Goal: Information Seeking & Learning: Learn about a topic

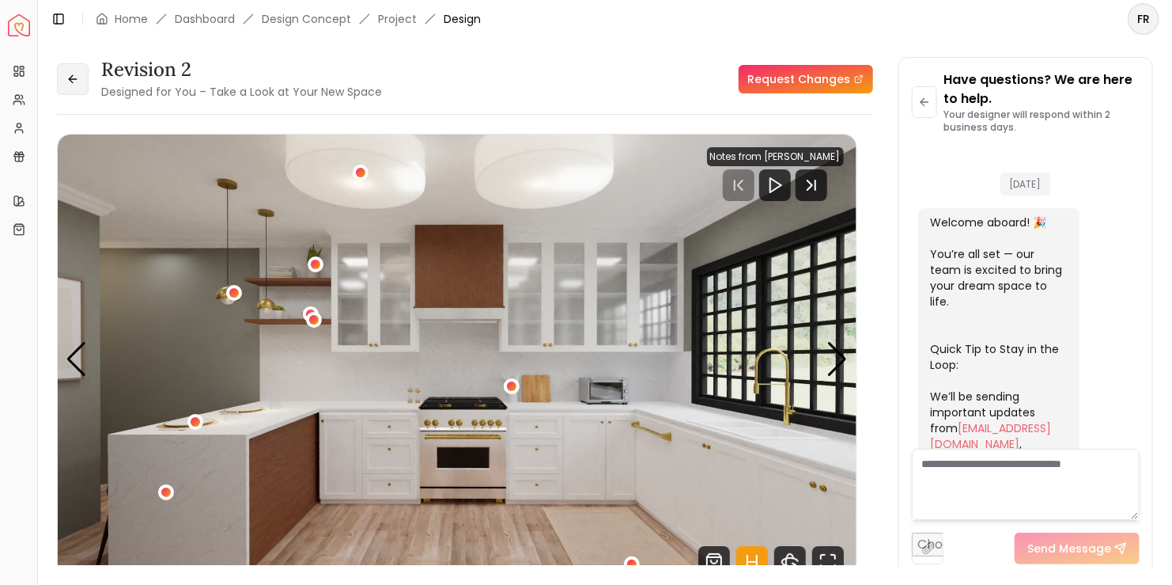
click at [75, 79] on icon at bounding box center [72, 79] width 13 height 13
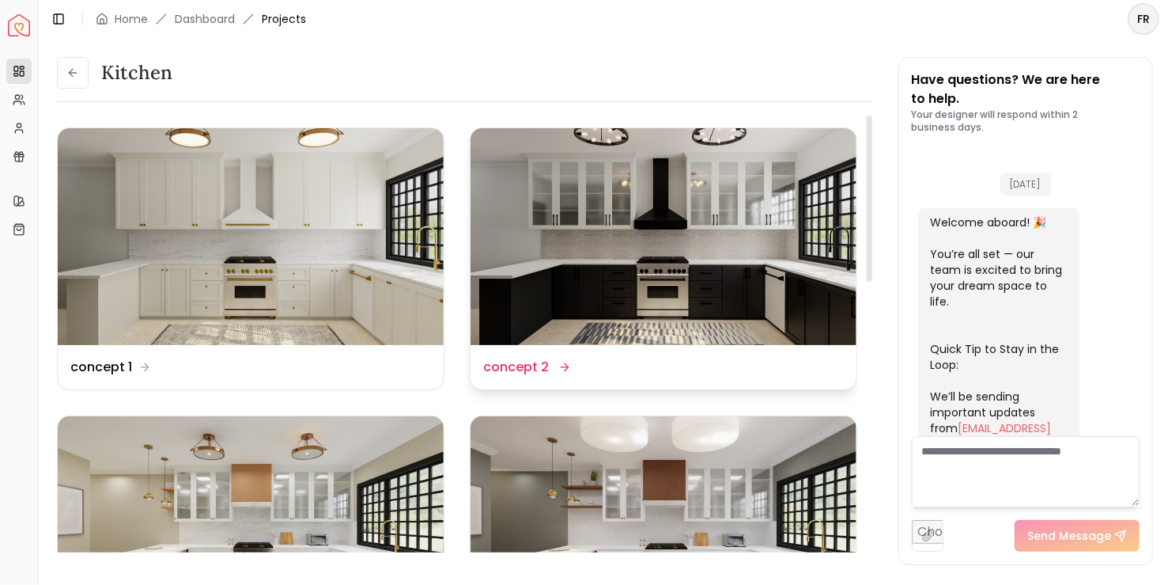
scroll to position [849, 0]
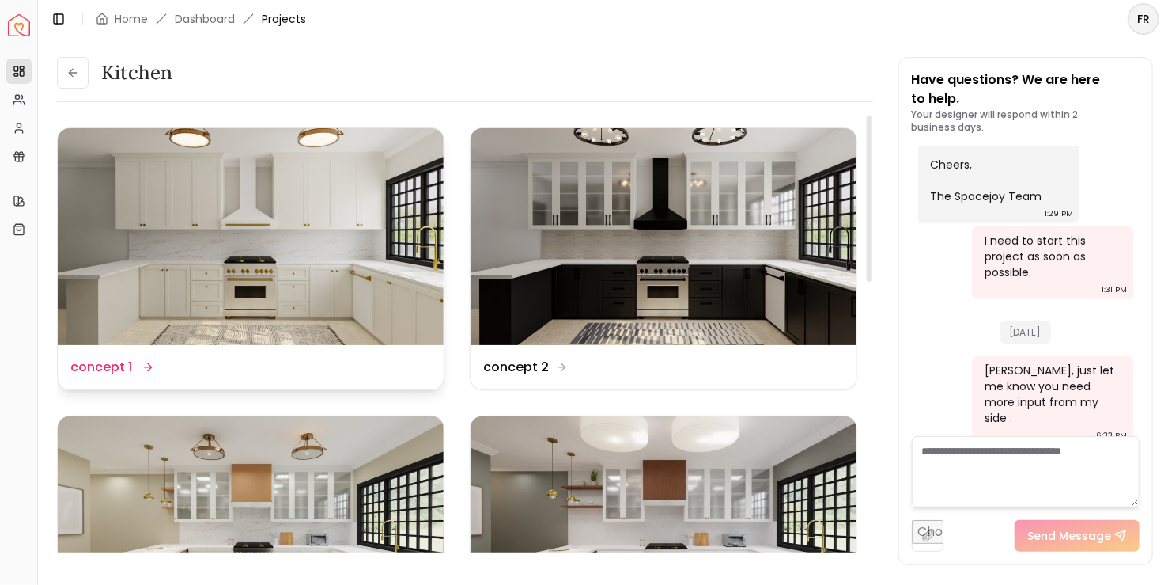
click at [265, 282] on img at bounding box center [251, 236] width 386 height 217
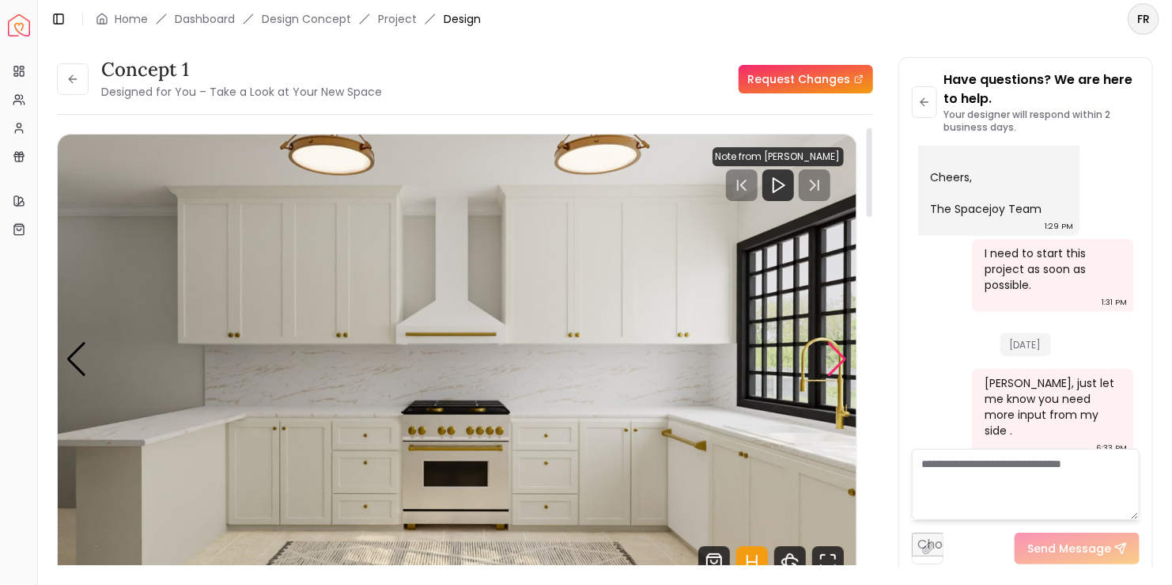
click at [479, 349] on div "Next slide" at bounding box center [837, 359] width 21 height 35
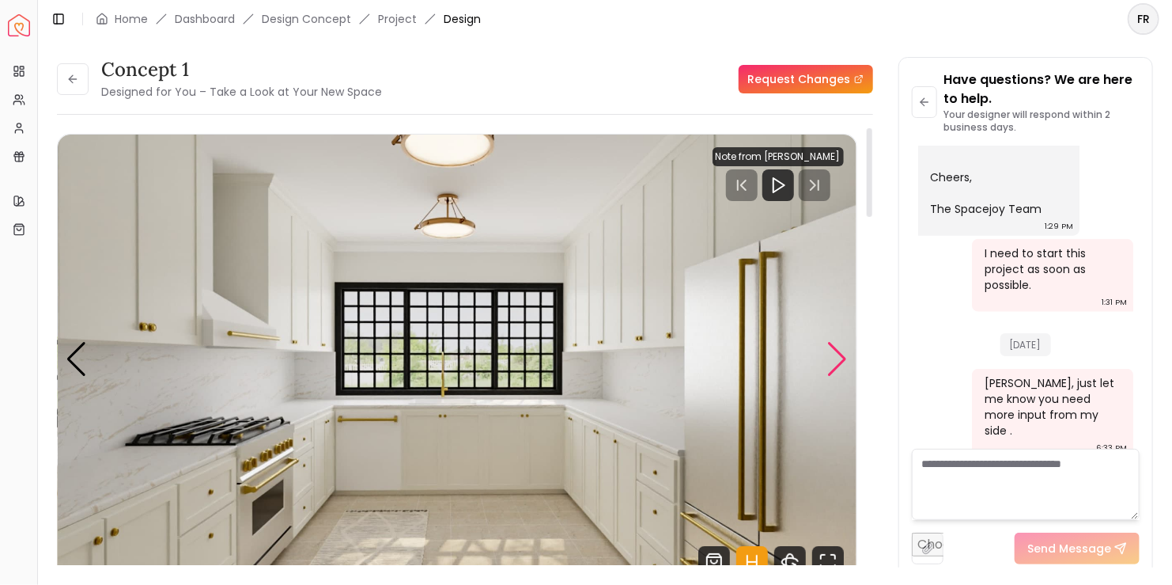
click at [479, 349] on div "Next slide" at bounding box center [837, 359] width 21 height 35
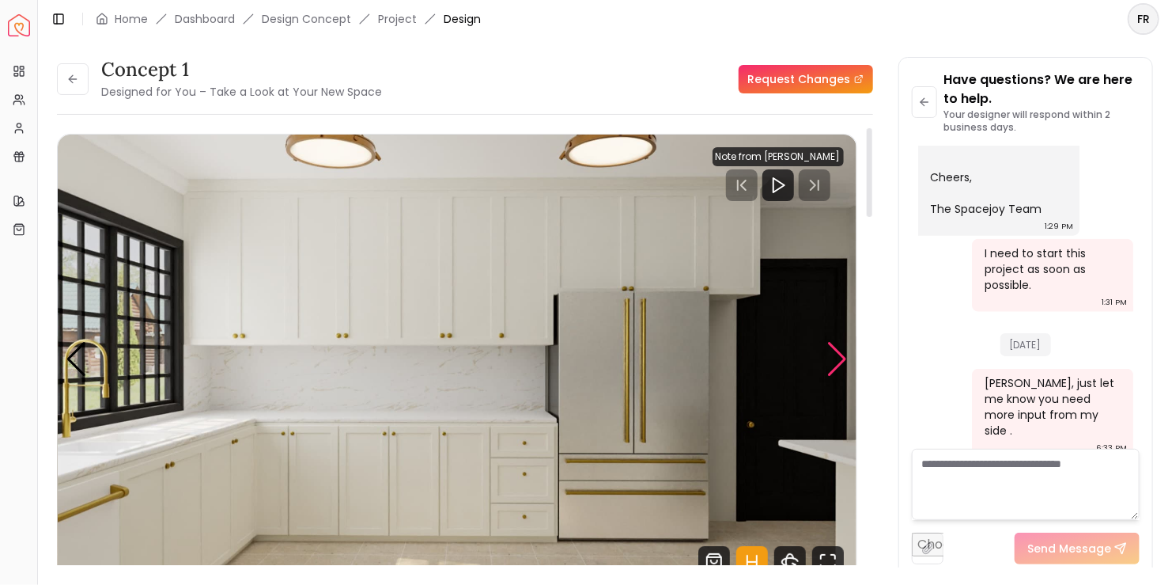
click at [479, 349] on div "Next slide" at bounding box center [837, 359] width 21 height 35
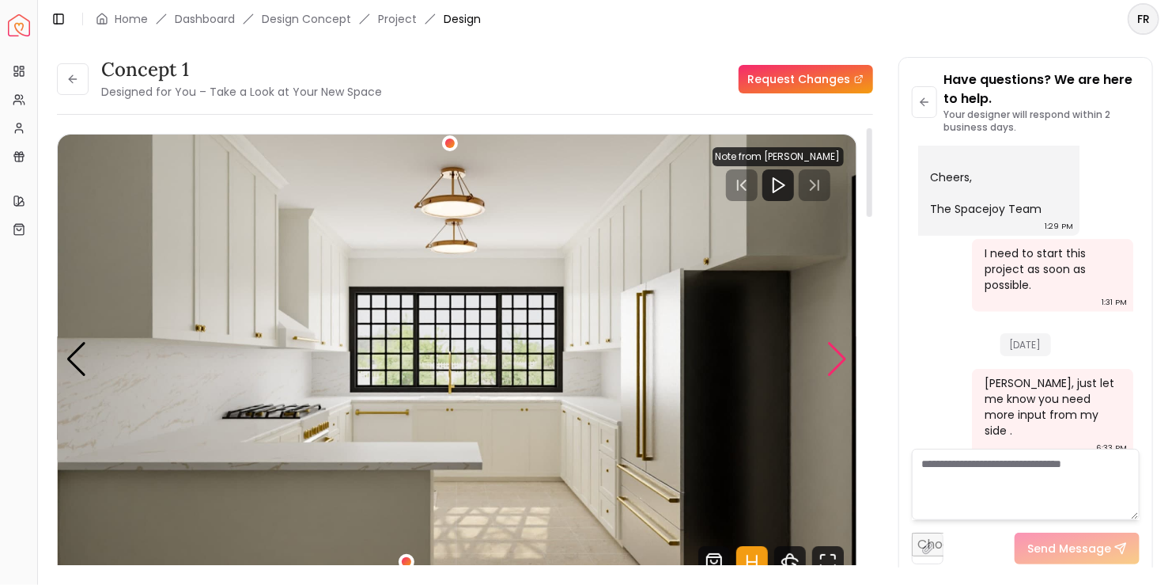
click at [479, 349] on div "Next slide" at bounding box center [837, 359] width 21 height 35
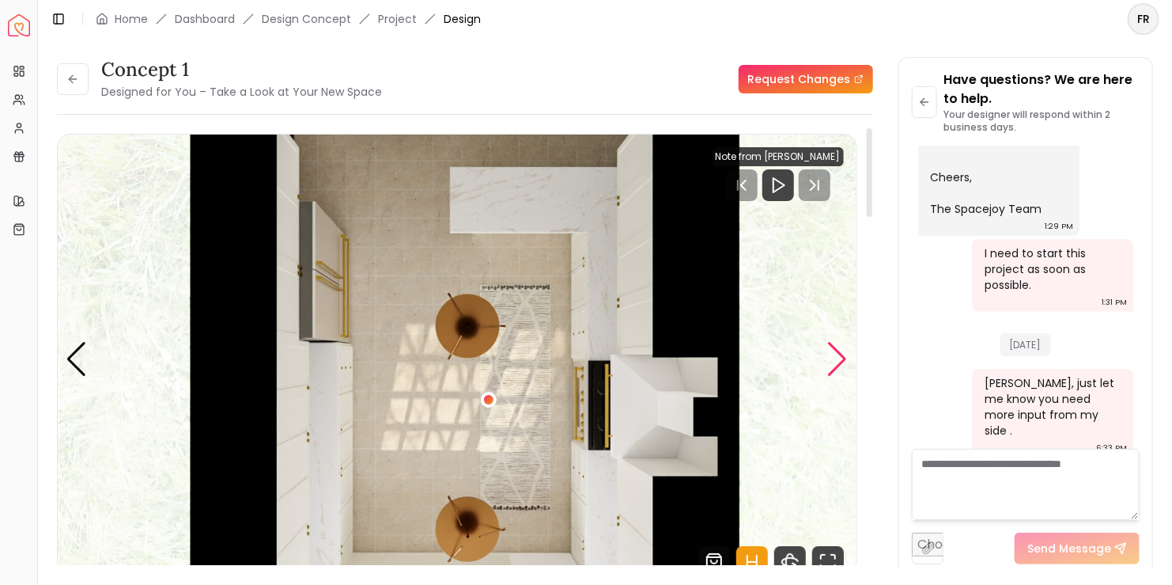
click at [479, 349] on div "Next slide" at bounding box center [837, 359] width 21 height 35
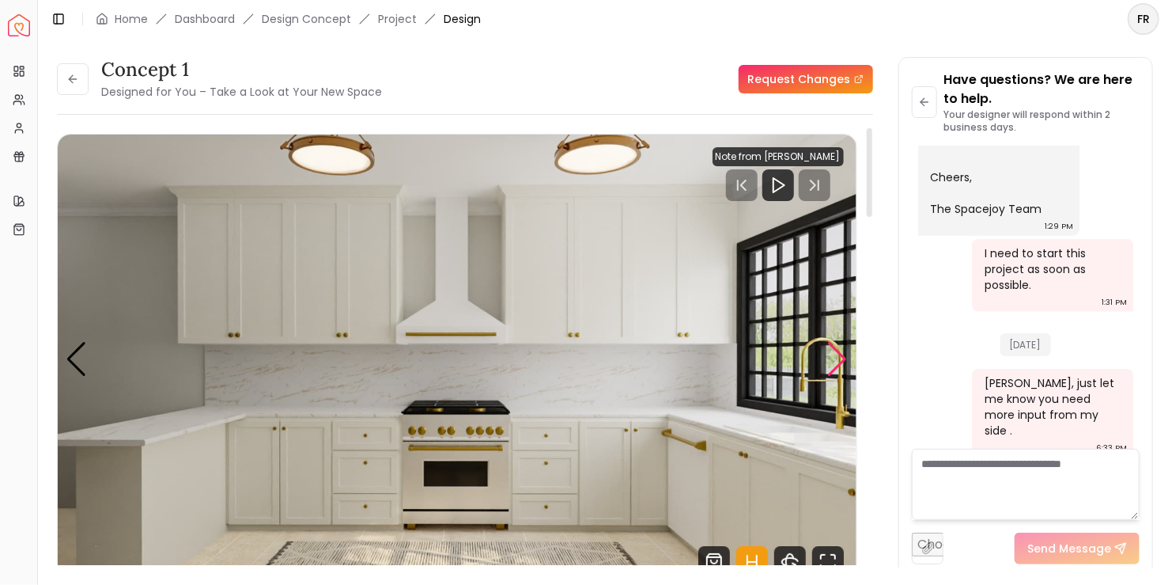
click at [479, 349] on div "Next slide" at bounding box center [837, 359] width 21 height 35
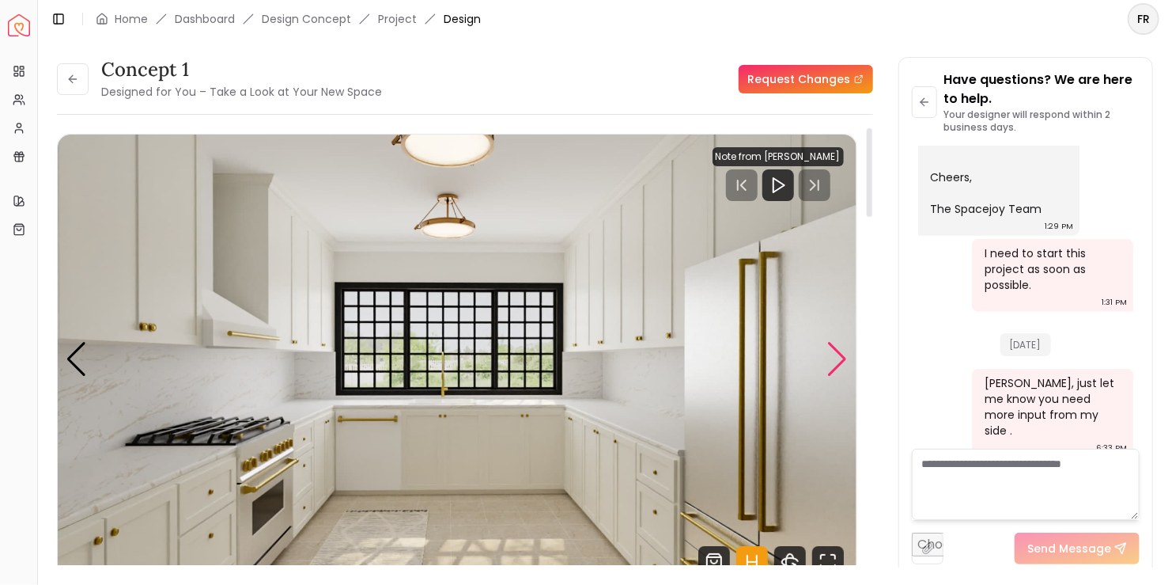
click at [479, 349] on div "Next slide" at bounding box center [837, 359] width 21 height 35
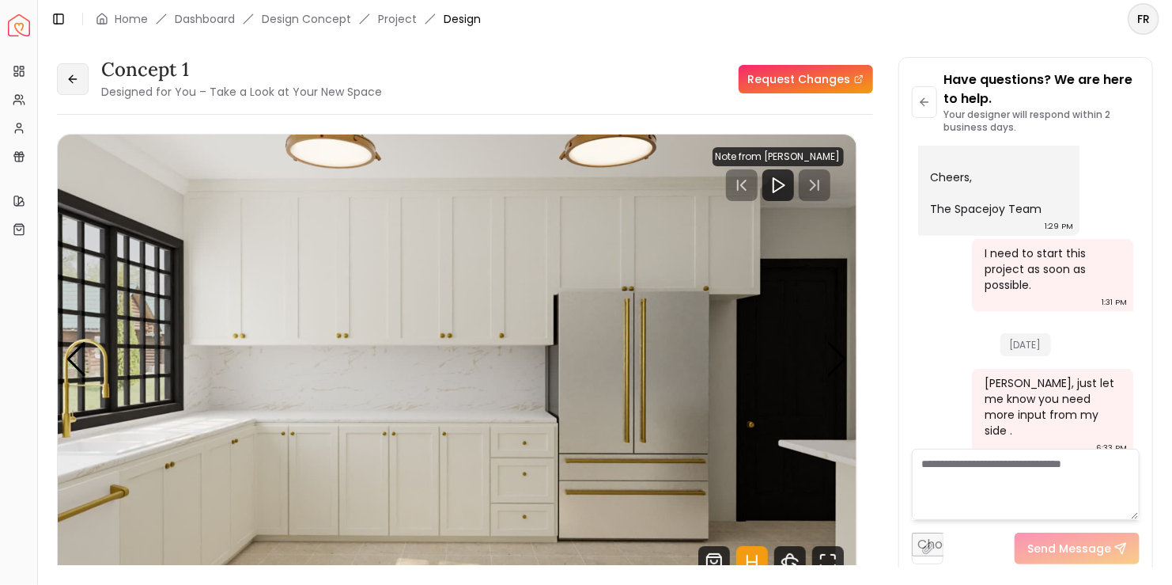
click at [82, 78] on button at bounding box center [73, 79] width 32 height 32
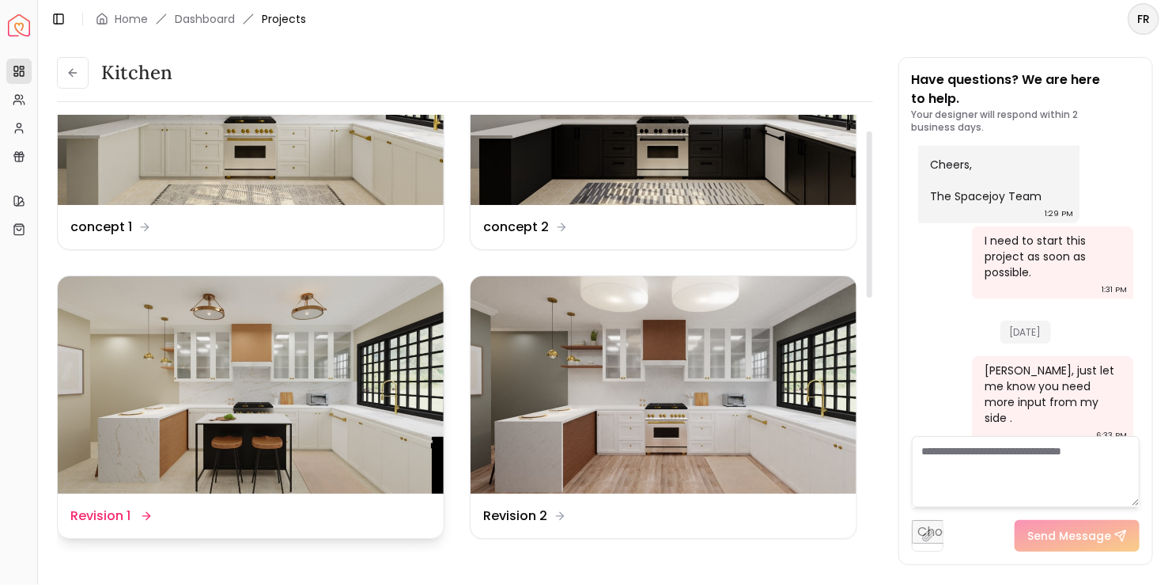
scroll to position [158, 0]
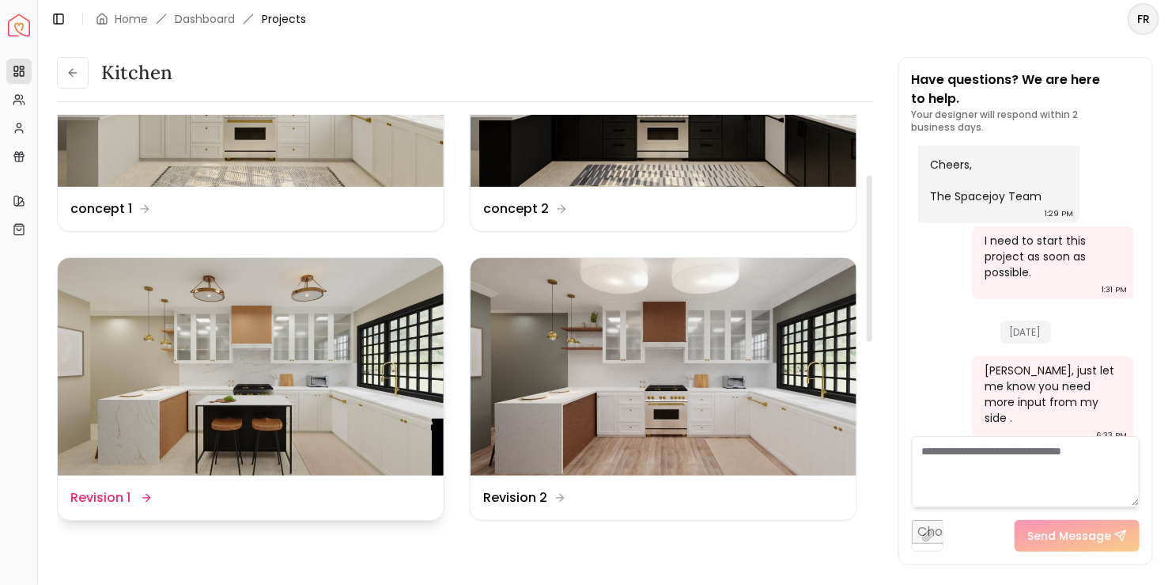
click at [252, 349] on img at bounding box center [251, 366] width 386 height 217
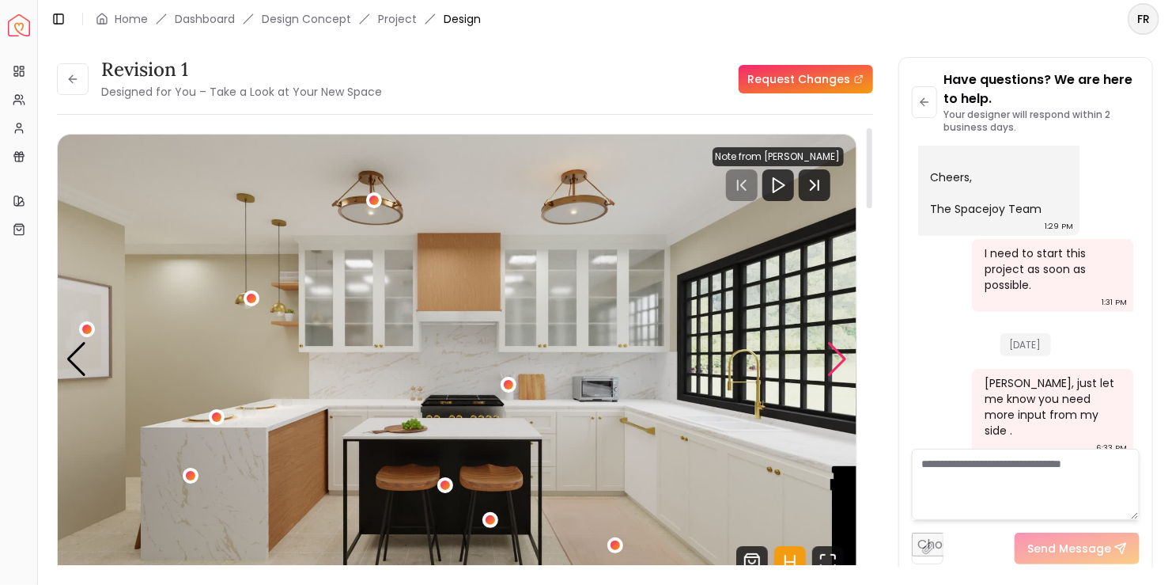
click at [479, 349] on div "Next slide" at bounding box center [837, 359] width 21 height 35
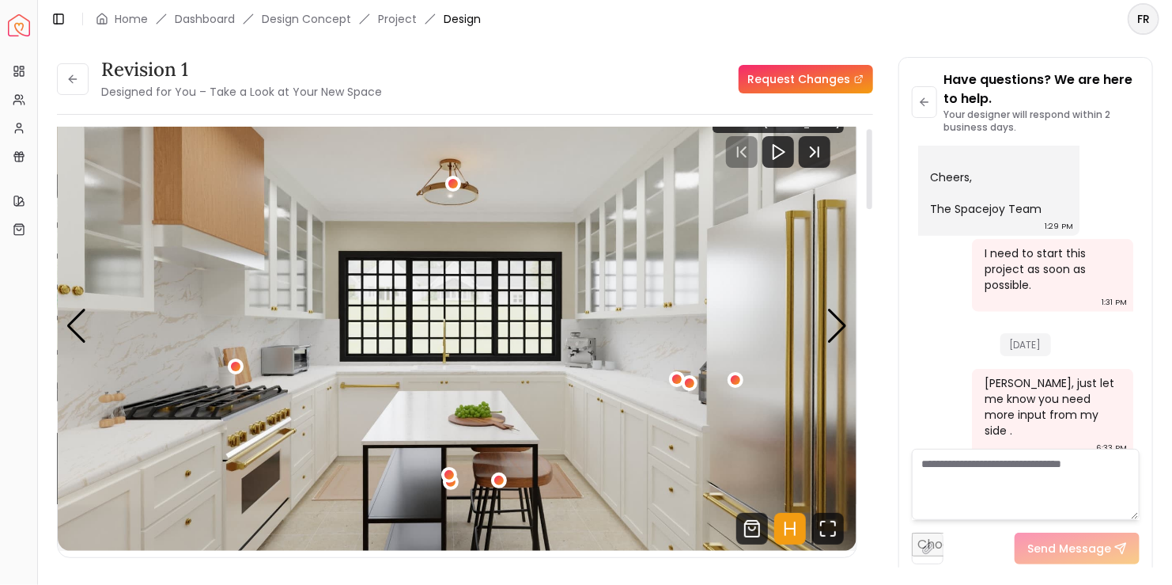
scroll to position [79, 0]
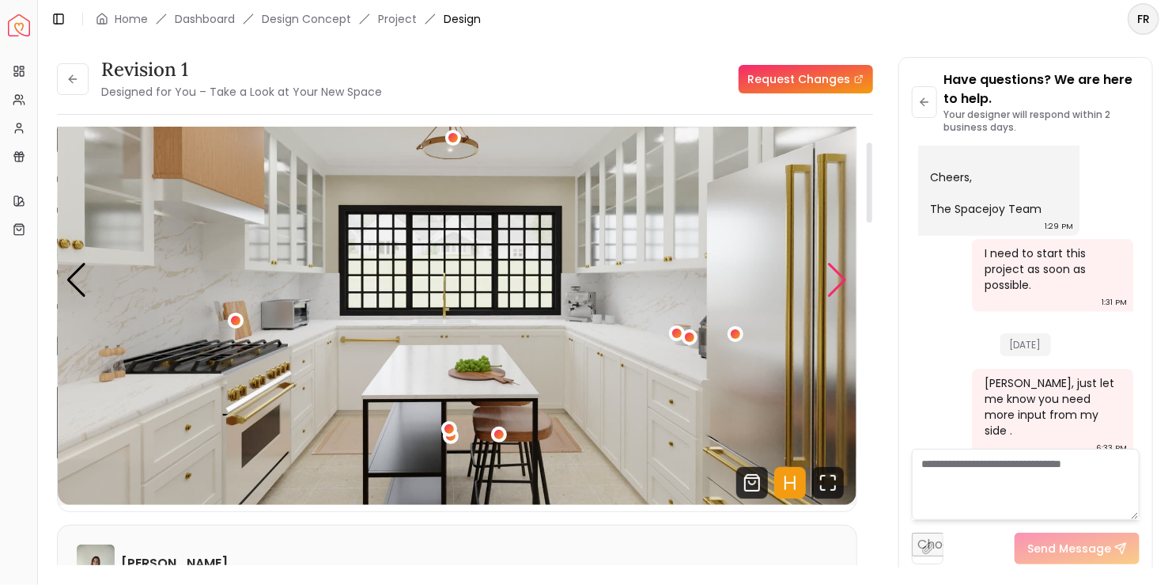
click at [479, 282] on div "Next slide" at bounding box center [837, 280] width 21 height 35
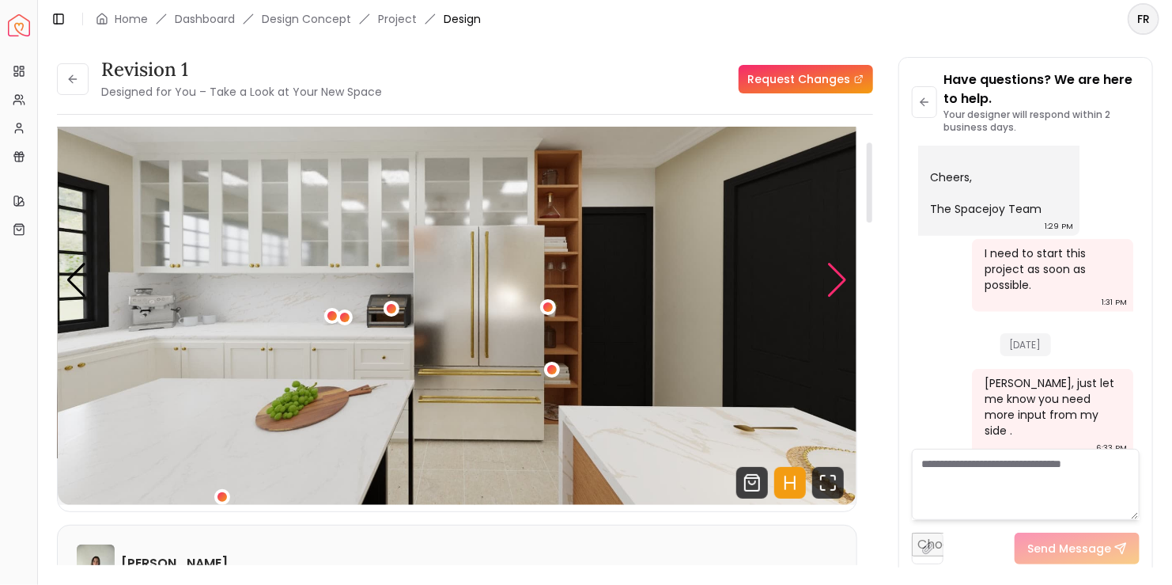
click at [479, 282] on div "Next slide" at bounding box center [837, 280] width 21 height 35
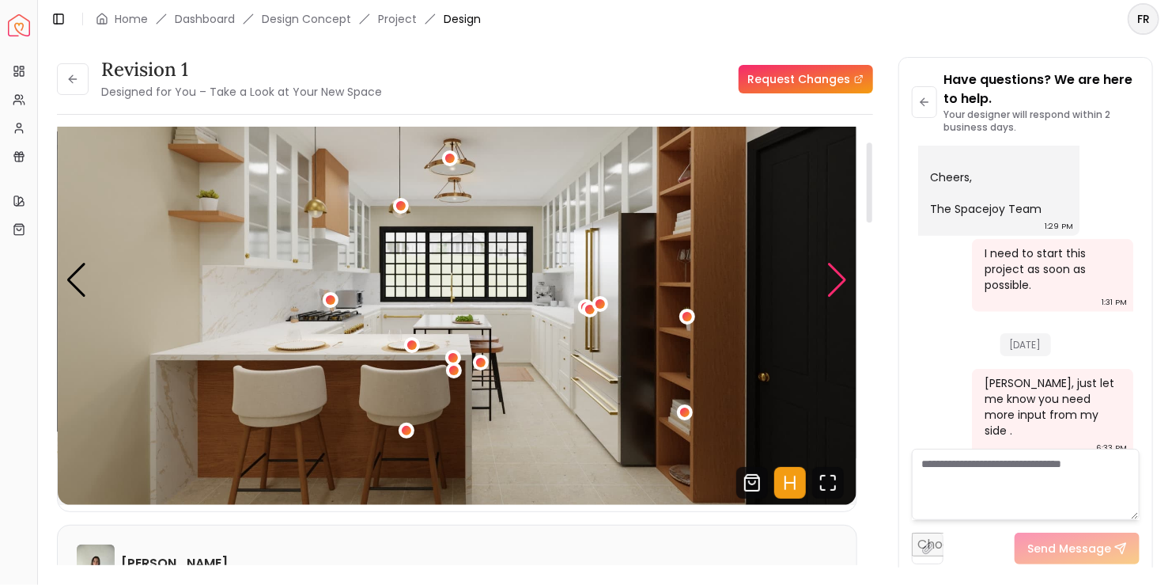
click at [479, 282] on div "Next slide" at bounding box center [837, 280] width 21 height 35
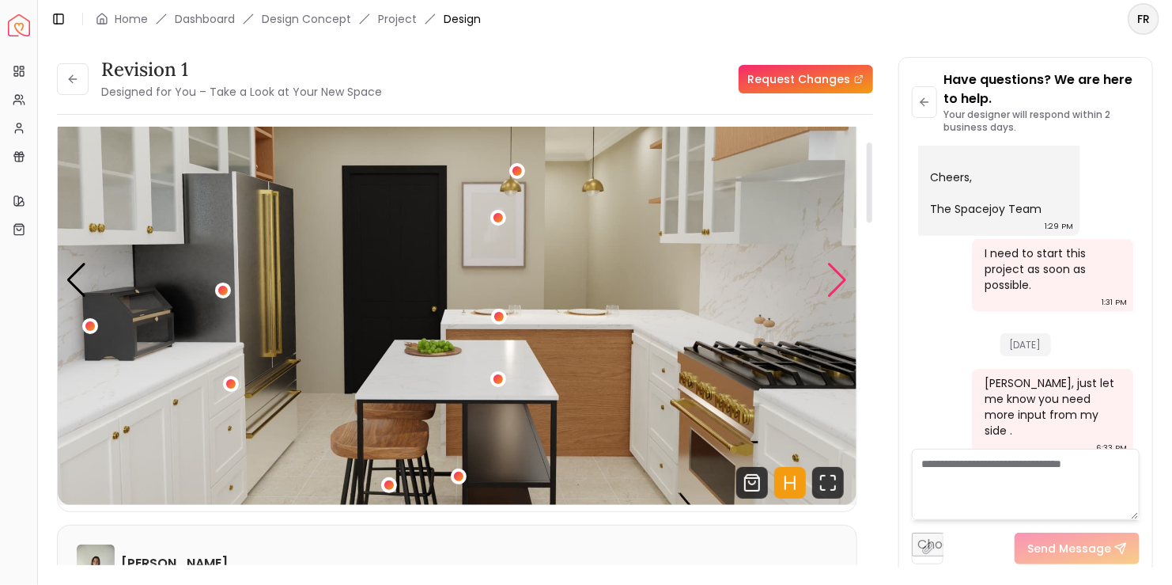
click at [479, 282] on div "Next slide" at bounding box center [837, 280] width 21 height 35
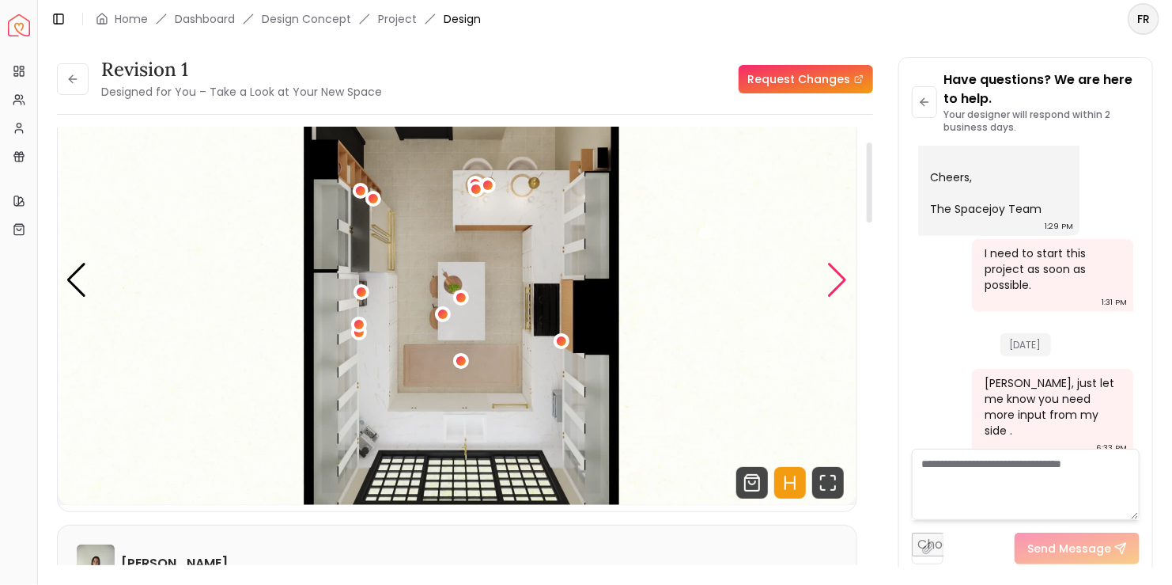
click at [479, 282] on div "Next slide" at bounding box center [837, 280] width 21 height 35
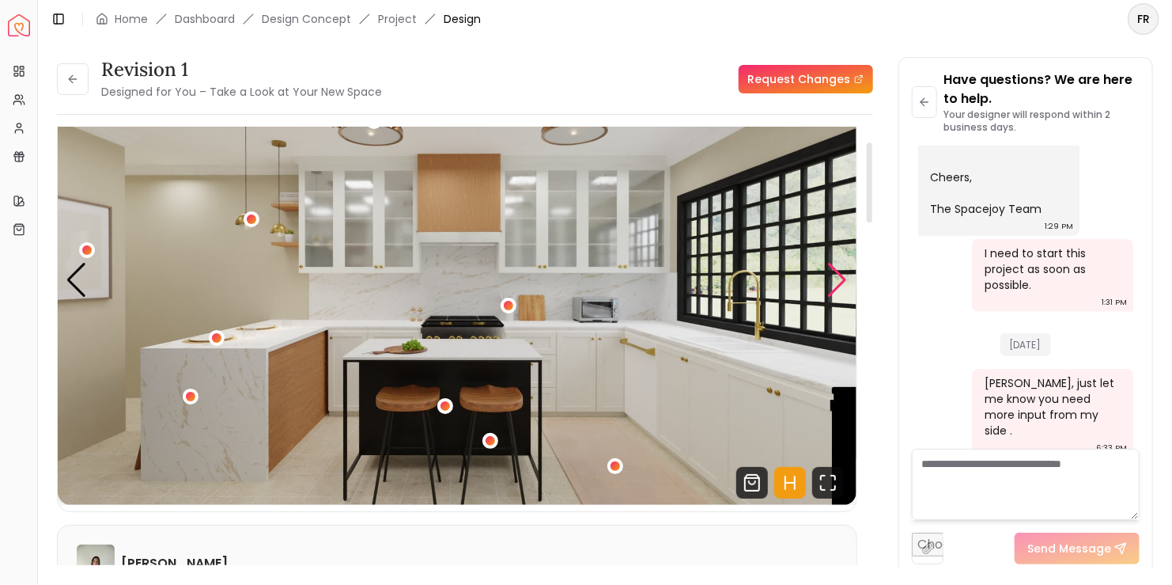
click at [479, 282] on div "Next slide" at bounding box center [837, 280] width 21 height 35
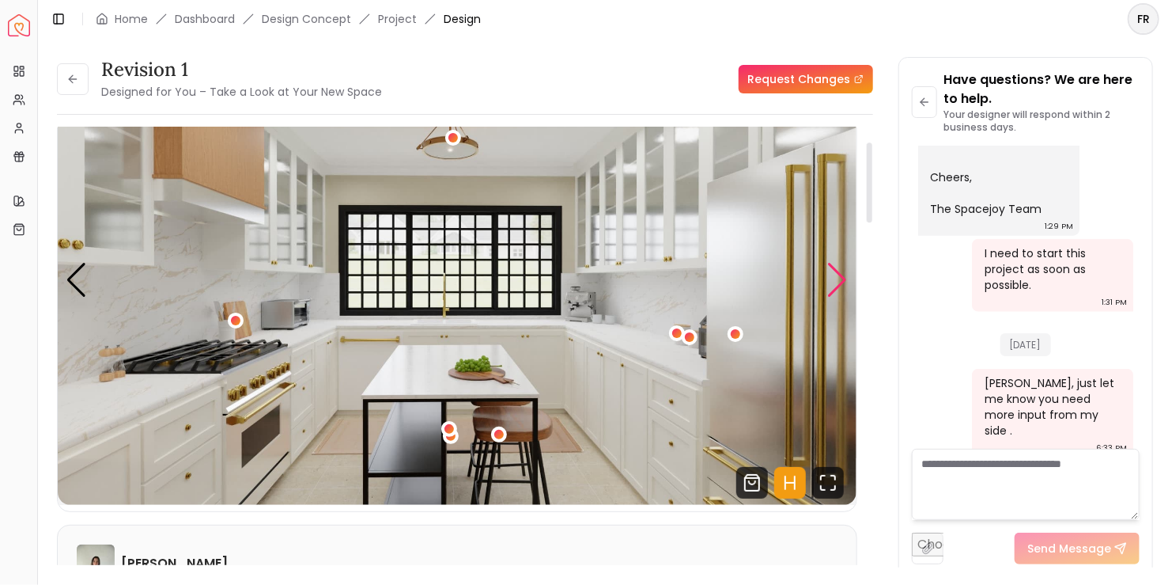
click at [479, 282] on div "Next slide" at bounding box center [837, 280] width 21 height 35
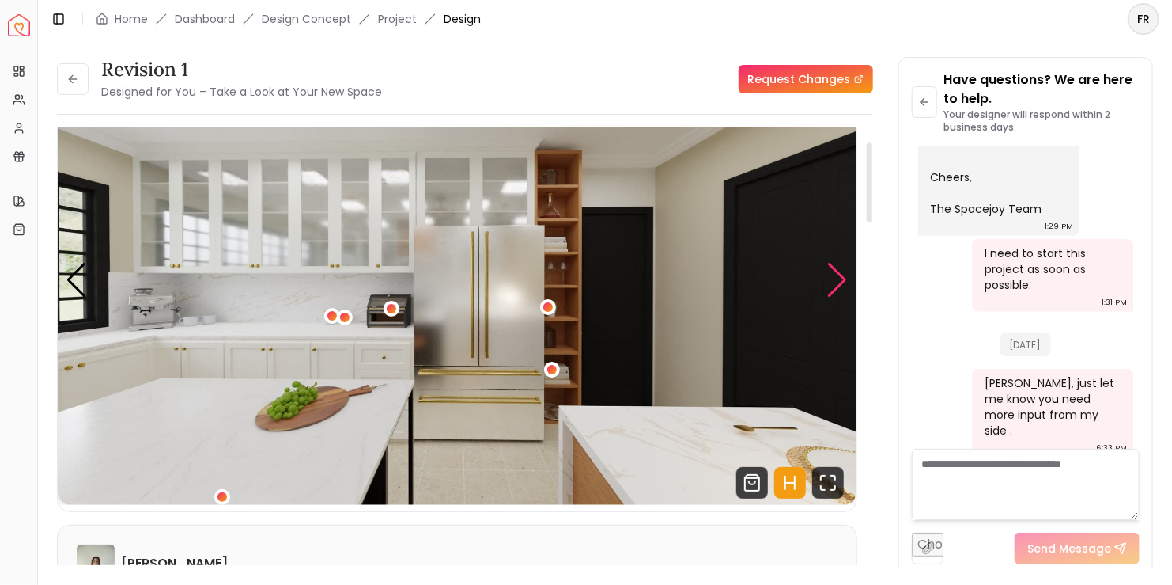
click at [479, 282] on div "Next slide" at bounding box center [837, 280] width 21 height 35
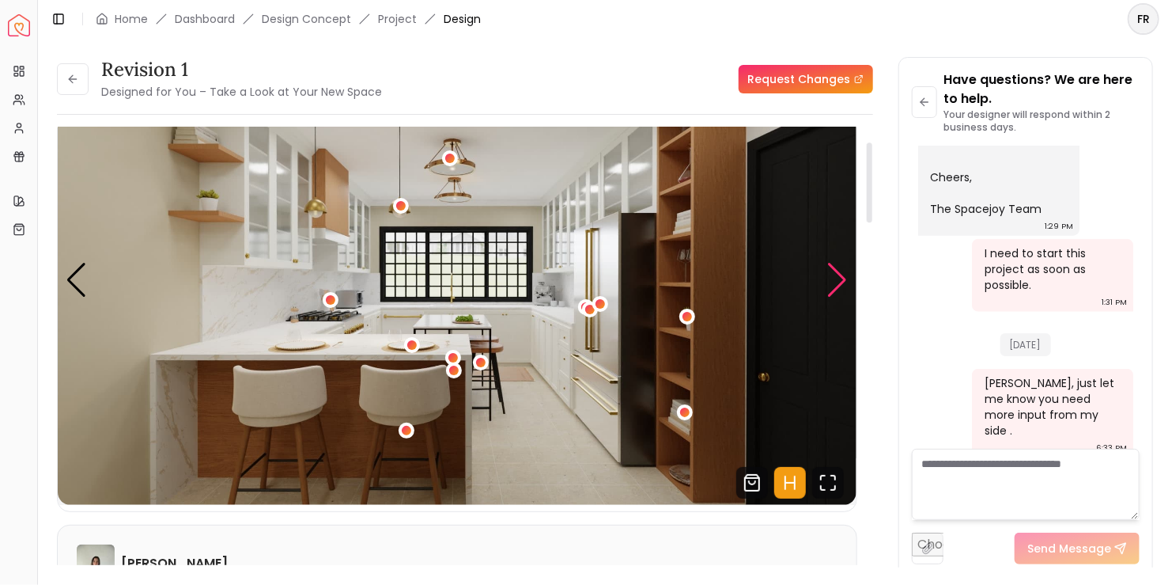
click at [479, 282] on div "Next slide" at bounding box center [837, 280] width 21 height 35
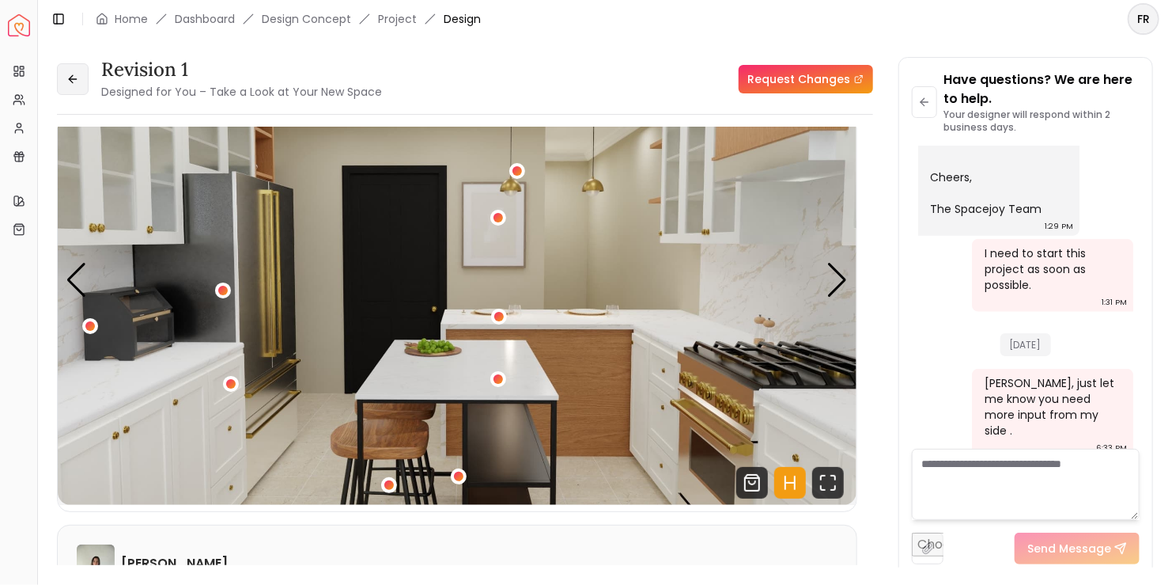
click at [76, 66] on button at bounding box center [73, 79] width 32 height 32
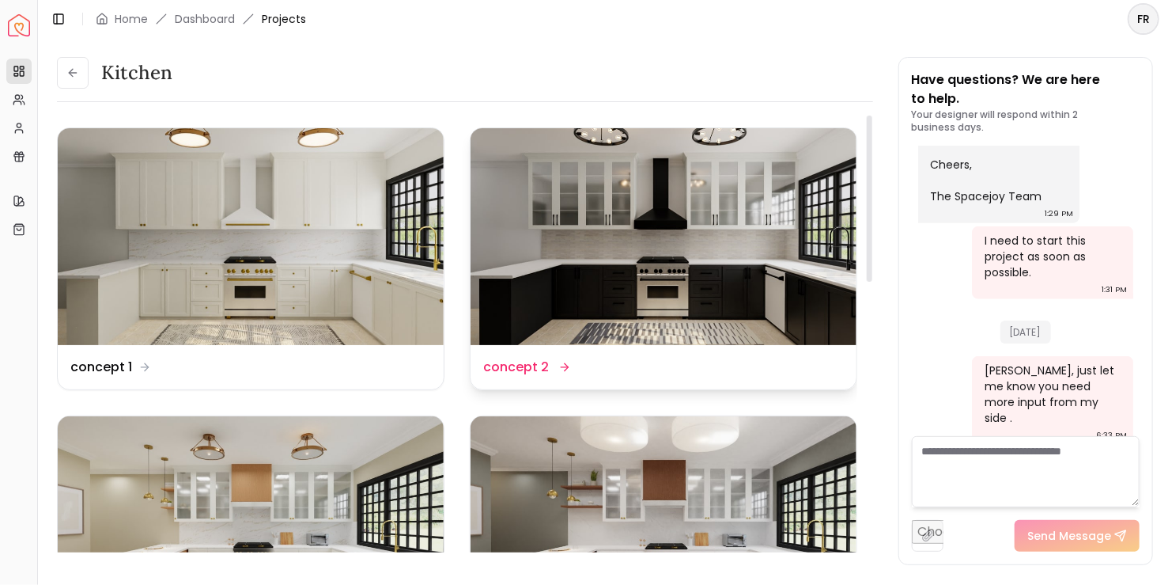
click at [479, 232] on img at bounding box center [664, 236] width 386 height 217
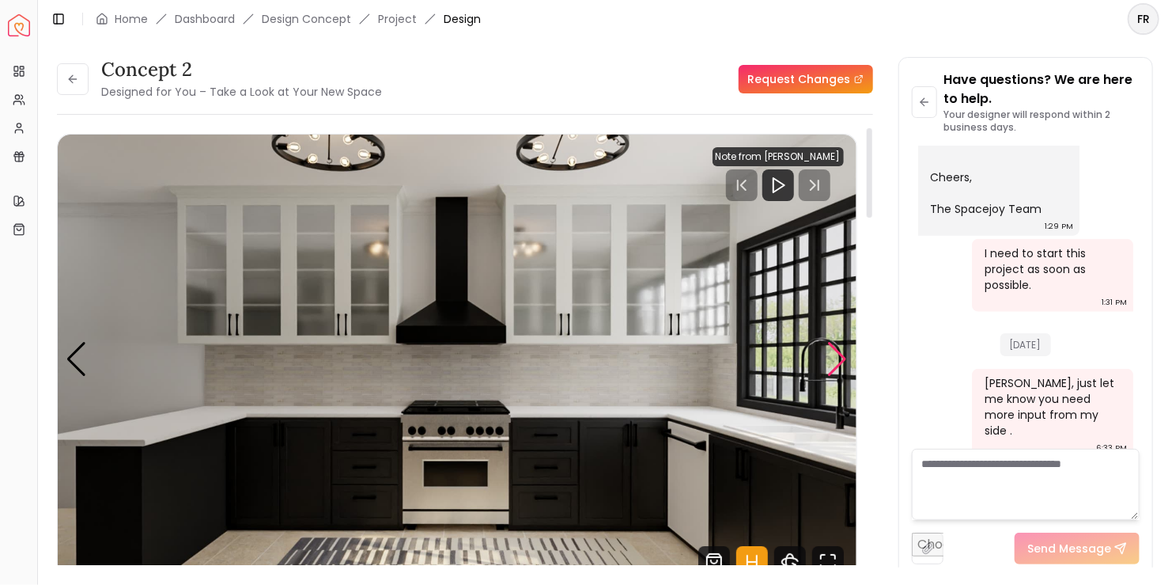
click at [479, 349] on div "Next slide" at bounding box center [837, 359] width 21 height 35
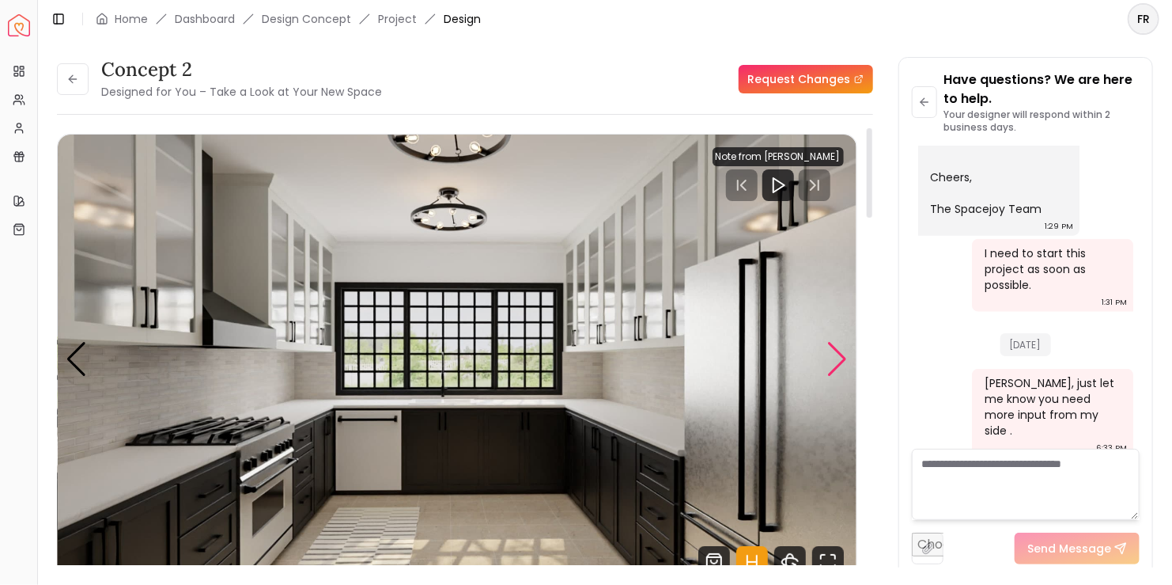
click at [479, 349] on div "Next slide" at bounding box center [837, 359] width 21 height 35
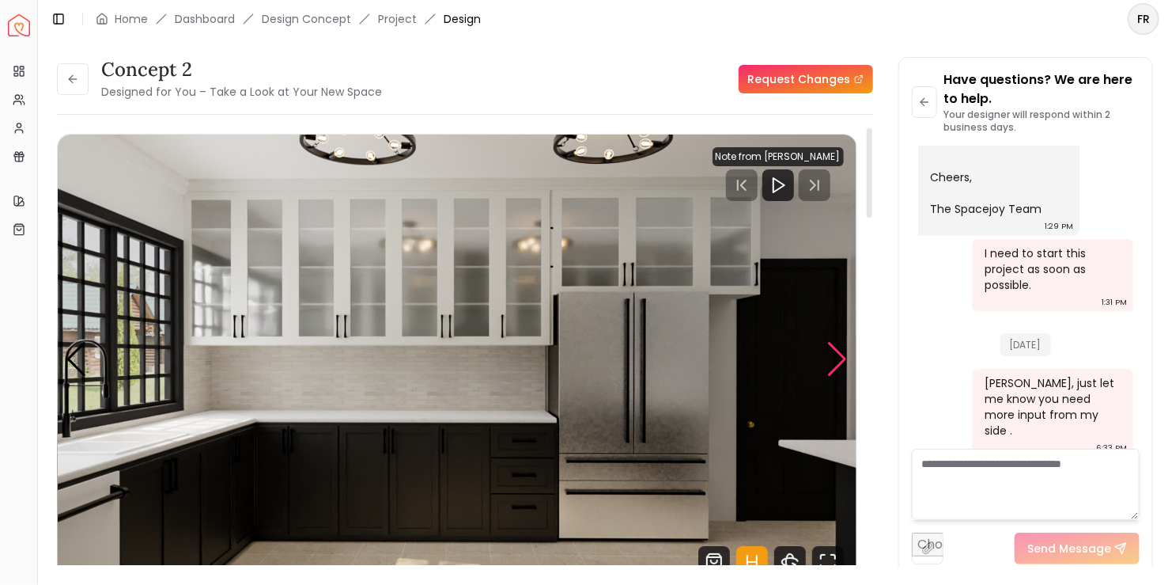
click at [479, 349] on div "Next slide" at bounding box center [837, 359] width 21 height 35
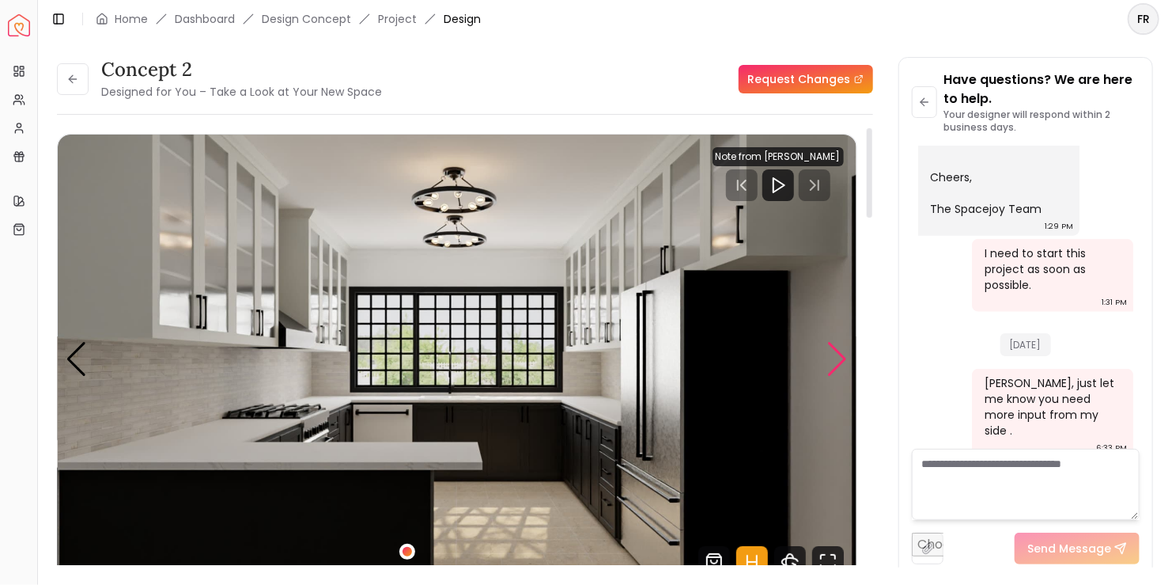
click at [479, 349] on div "Next slide" at bounding box center [837, 359] width 21 height 35
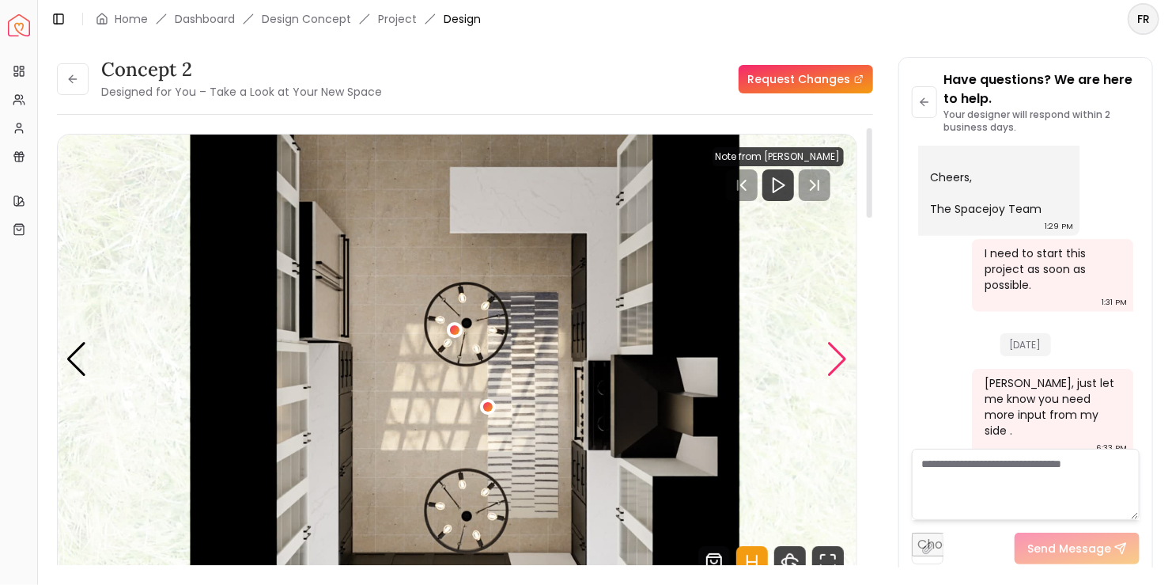
click at [479, 349] on div "Next slide" at bounding box center [837, 359] width 21 height 35
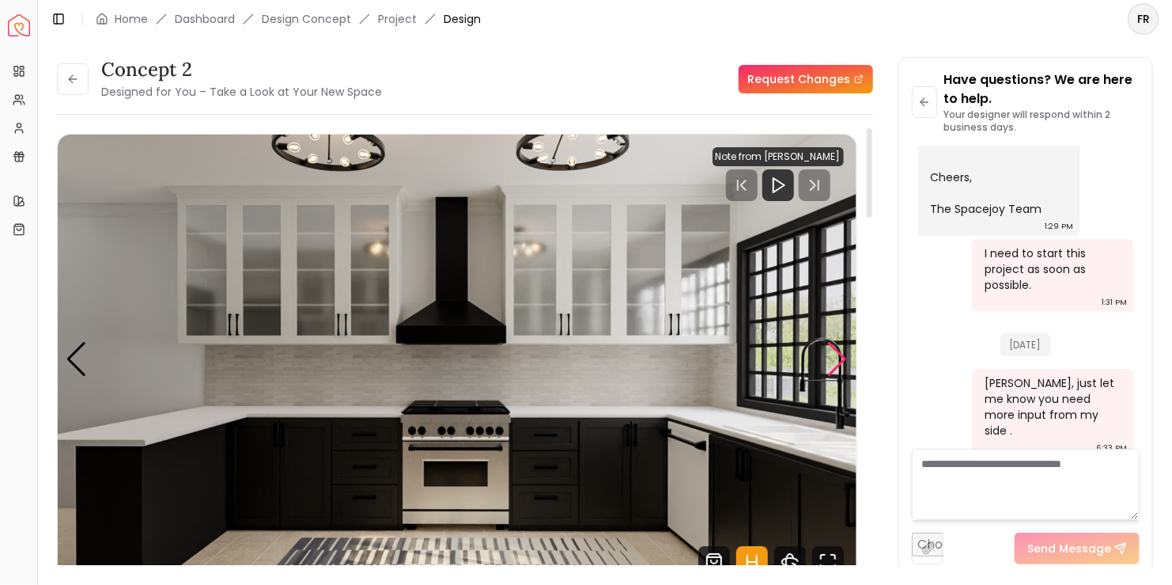
click at [479, 349] on div "Next slide" at bounding box center [837, 359] width 21 height 35
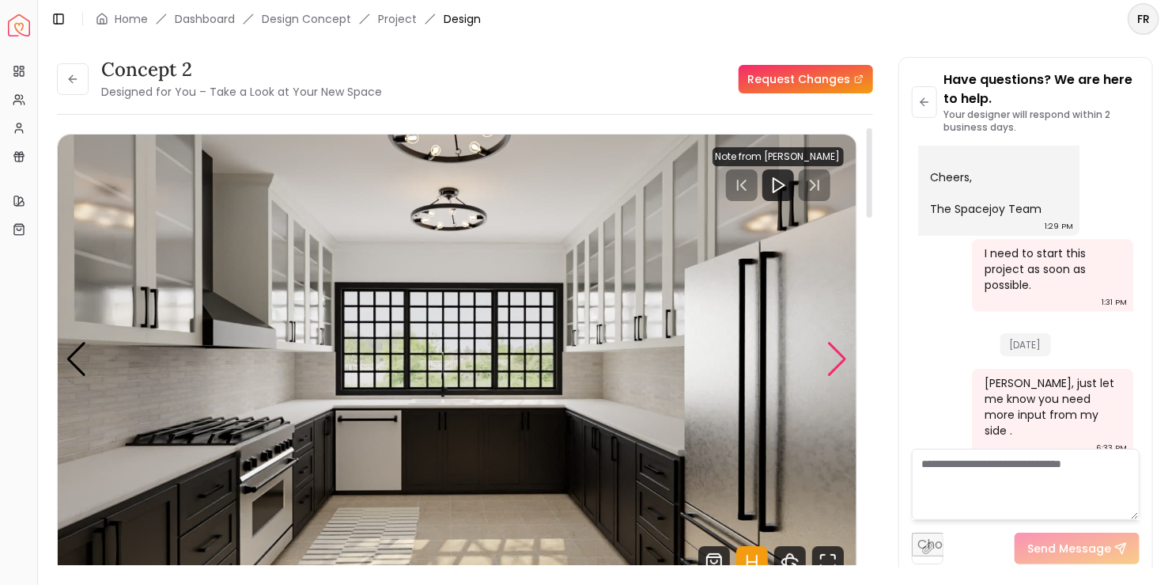
click at [479, 349] on div "Next slide" at bounding box center [837, 359] width 21 height 35
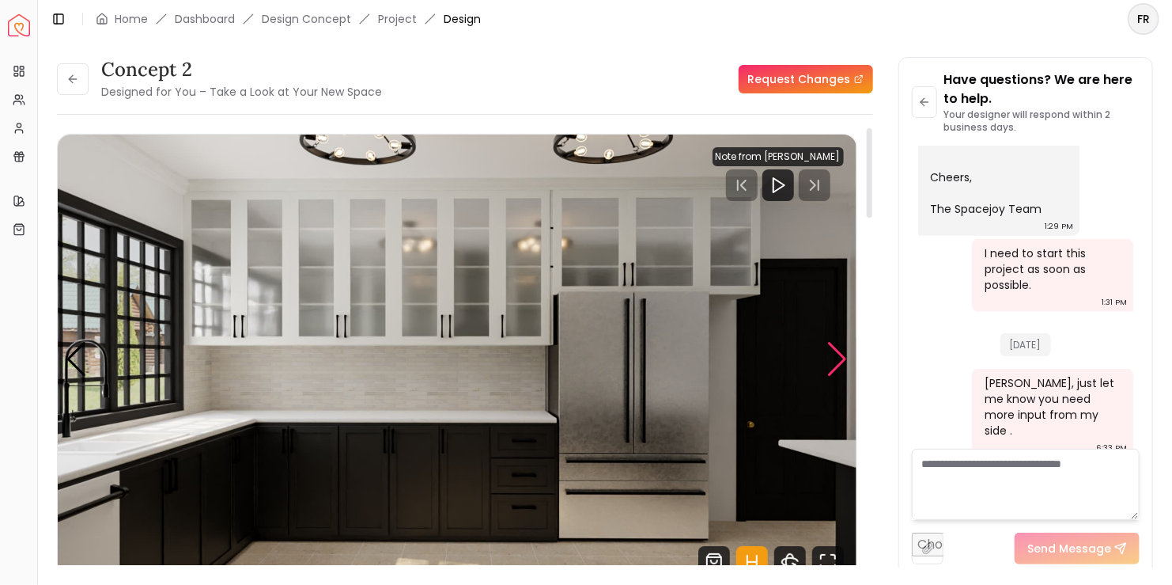
click at [479, 349] on div "Next slide" at bounding box center [837, 359] width 21 height 35
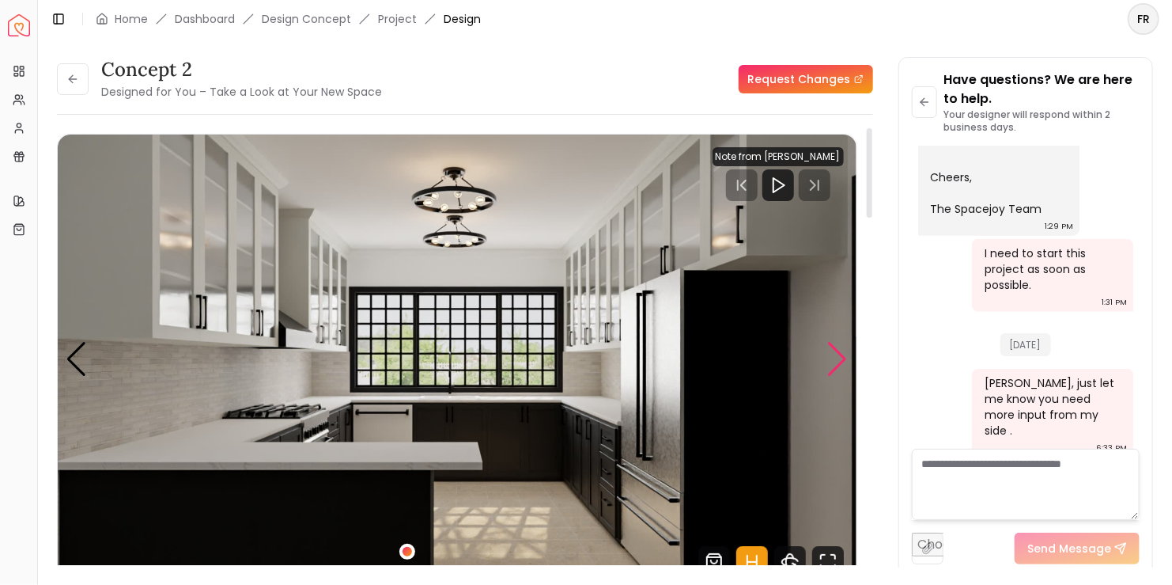
click at [479, 349] on div "Next slide" at bounding box center [837, 359] width 21 height 35
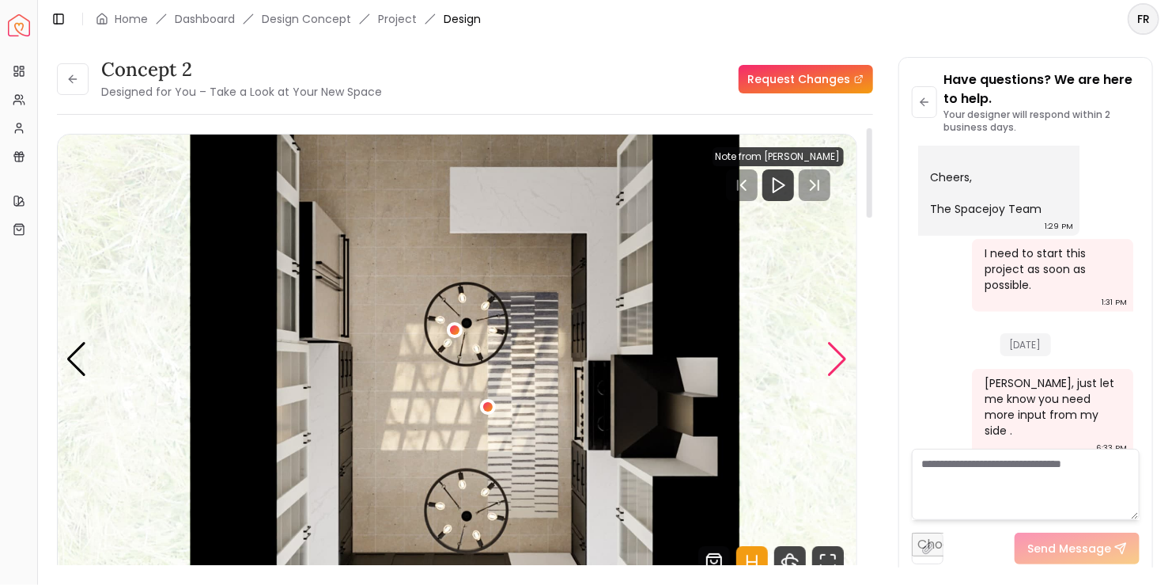
click at [479, 349] on div "Next slide" at bounding box center [837, 359] width 21 height 35
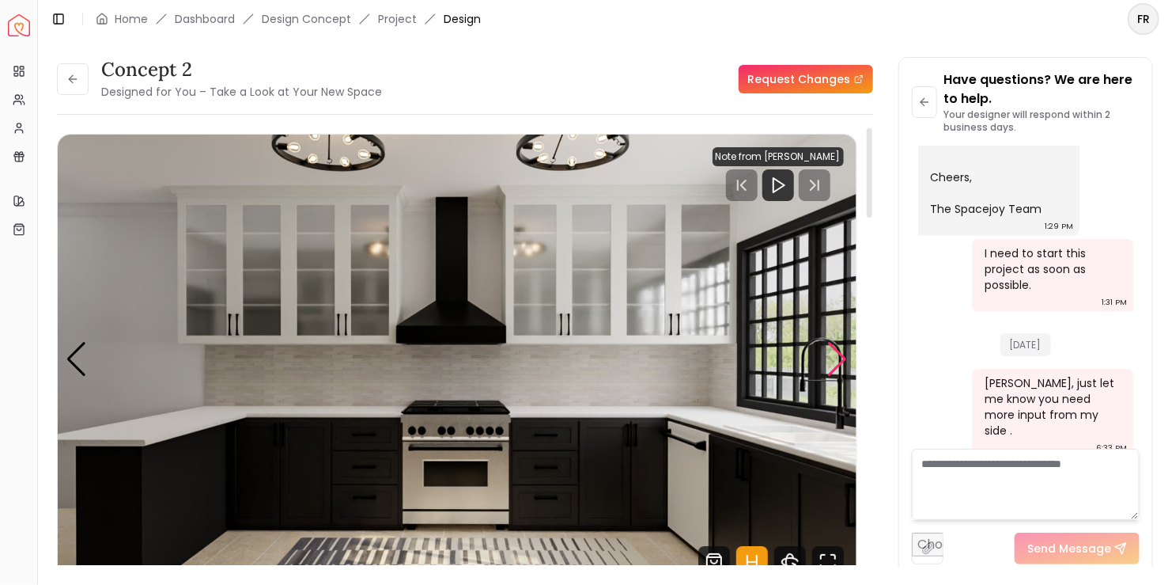
click at [479, 349] on div "Next slide" at bounding box center [837, 359] width 21 height 35
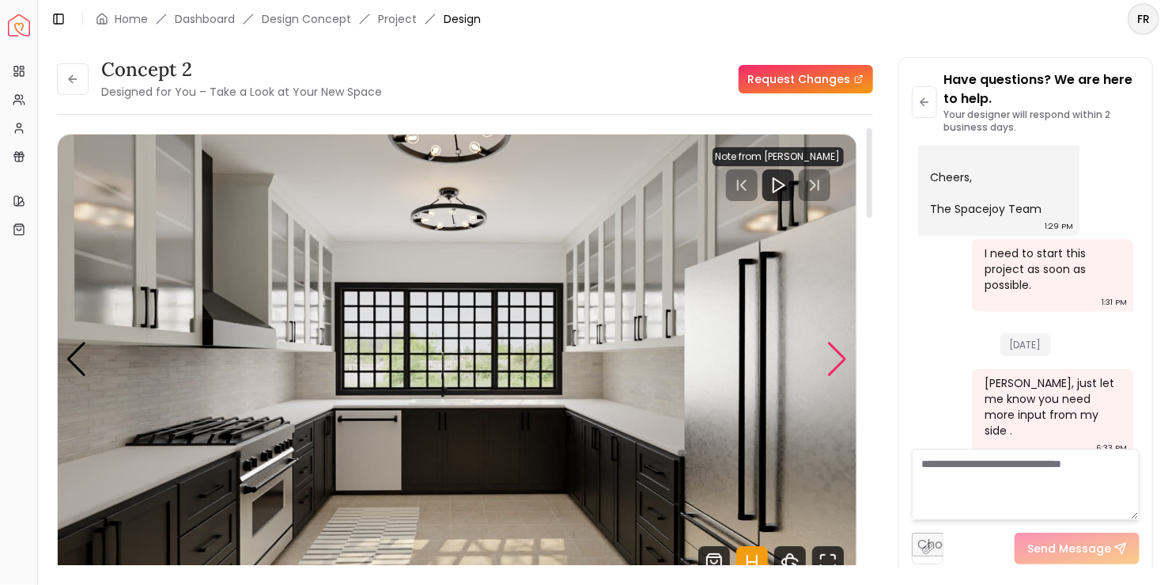
click at [479, 349] on div "Next slide" at bounding box center [837, 359] width 21 height 35
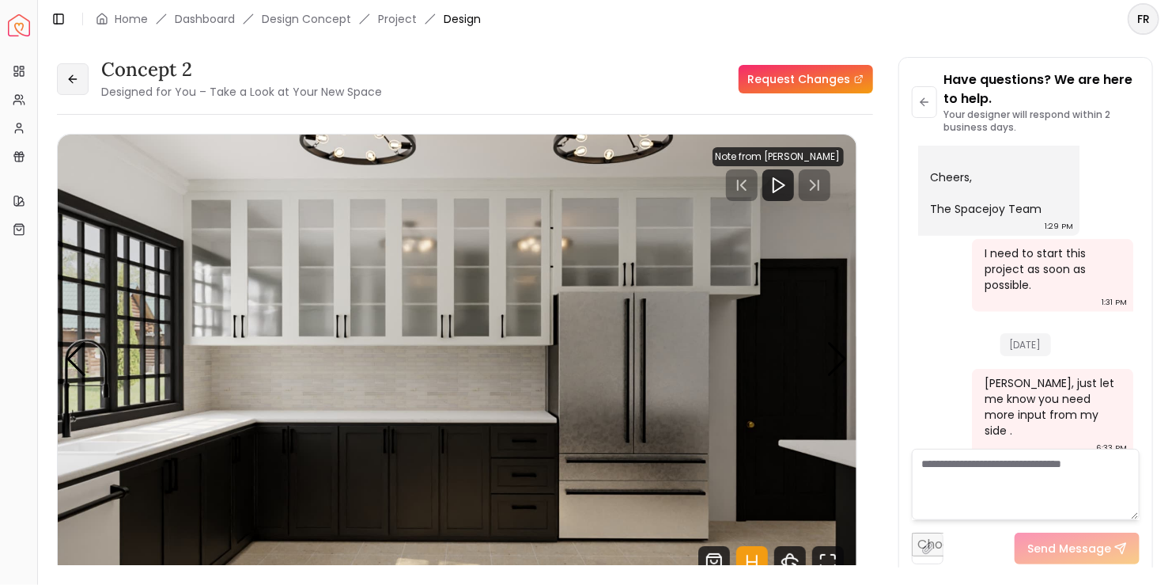
click at [69, 76] on icon at bounding box center [72, 79] width 13 height 13
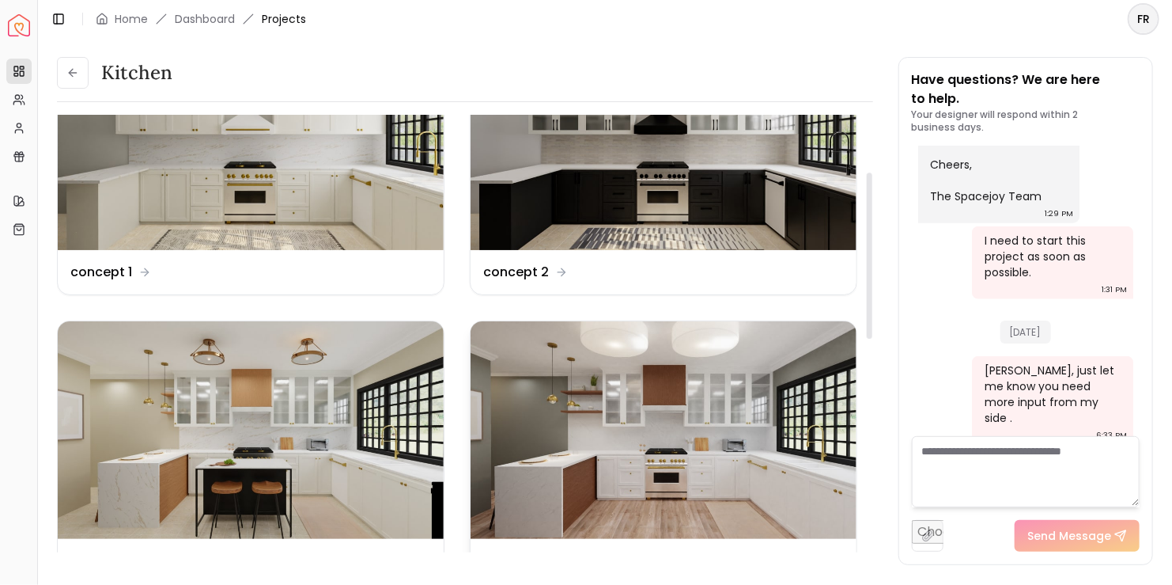
scroll to position [158, 0]
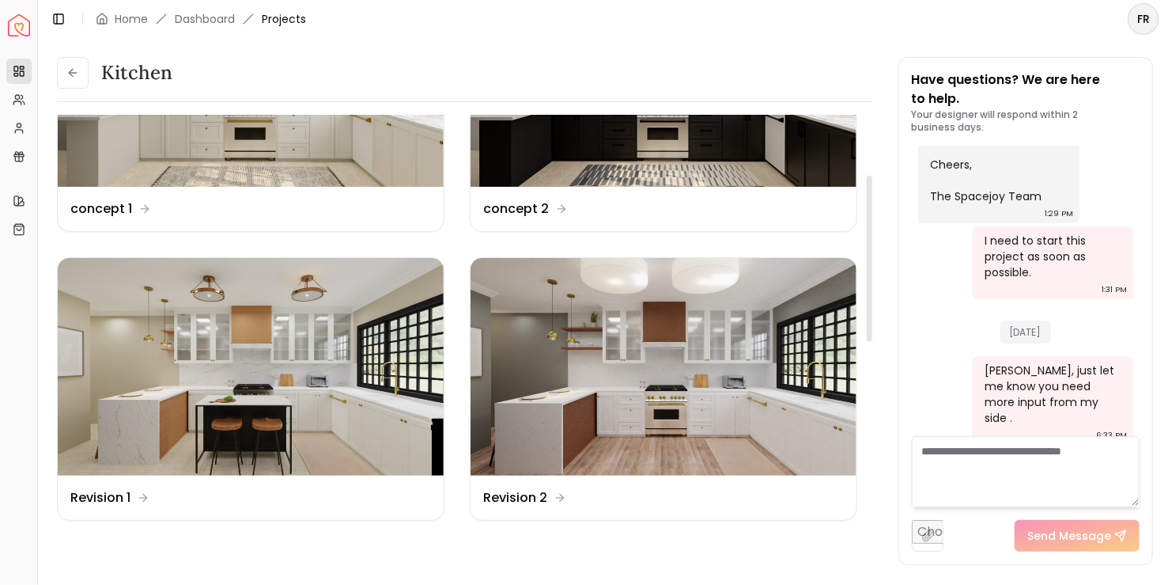
click at [479, 349] on img at bounding box center [664, 366] width 386 height 217
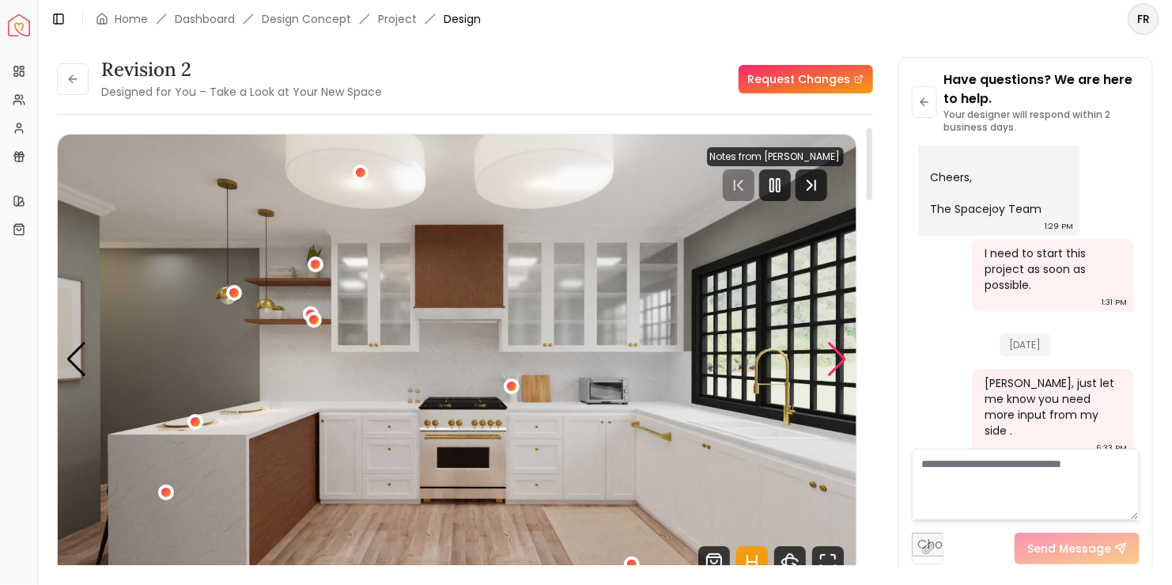
click at [479, 349] on div "Next slide" at bounding box center [837, 359] width 21 height 35
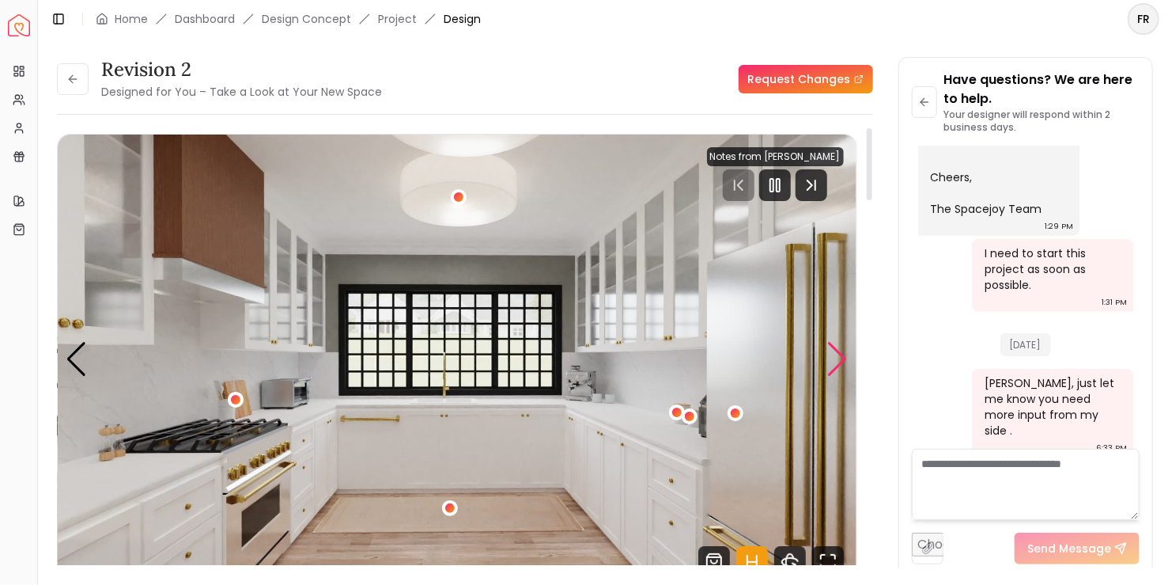
click at [479, 349] on div "Next slide" at bounding box center [837, 359] width 21 height 35
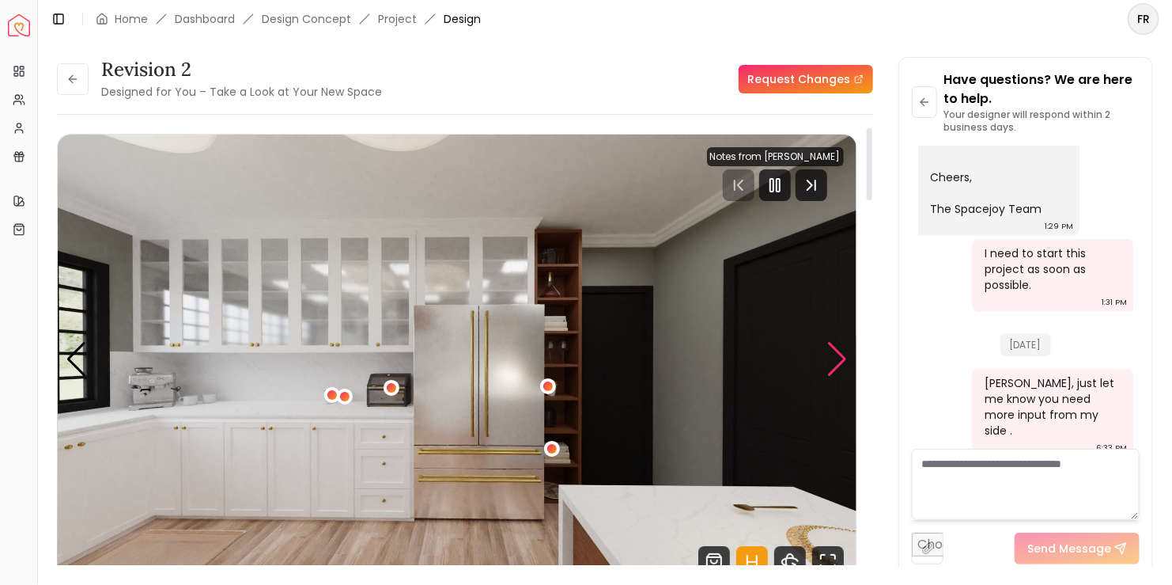
click at [479, 349] on div "Next slide" at bounding box center [837, 359] width 21 height 35
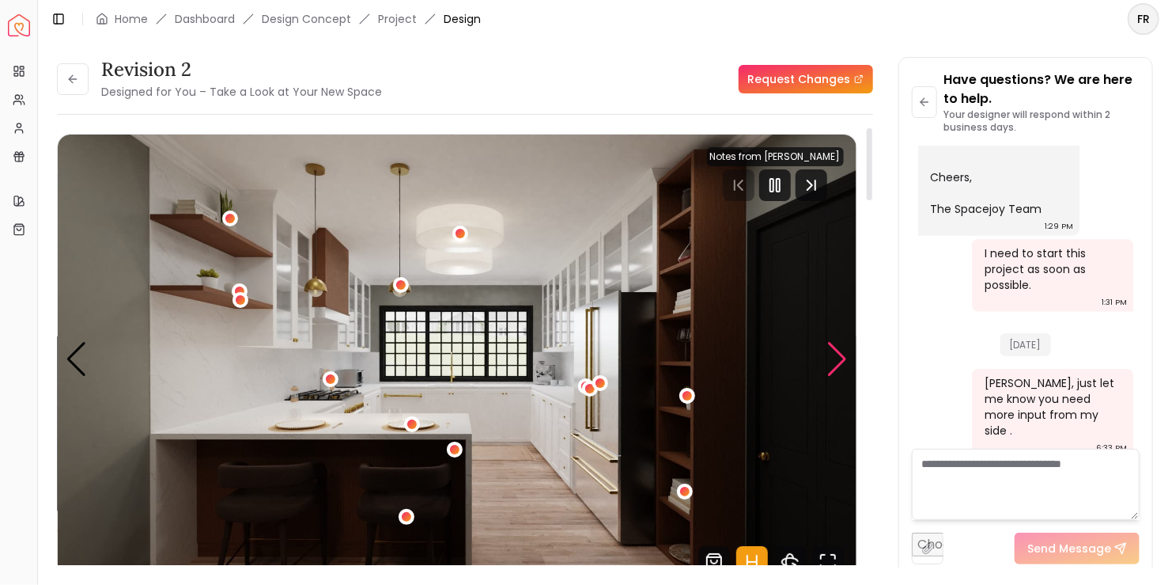
click at [479, 349] on div "Next slide" at bounding box center [837, 359] width 21 height 35
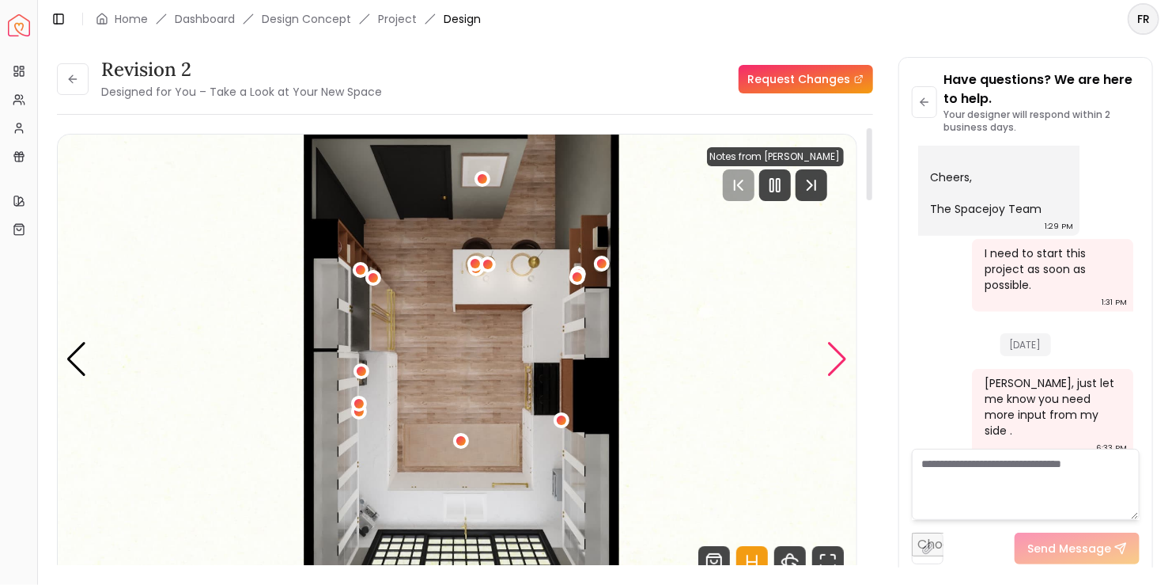
click at [479, 349] on div "Next slide" at bounding box center [837, 359] width 21 height 35
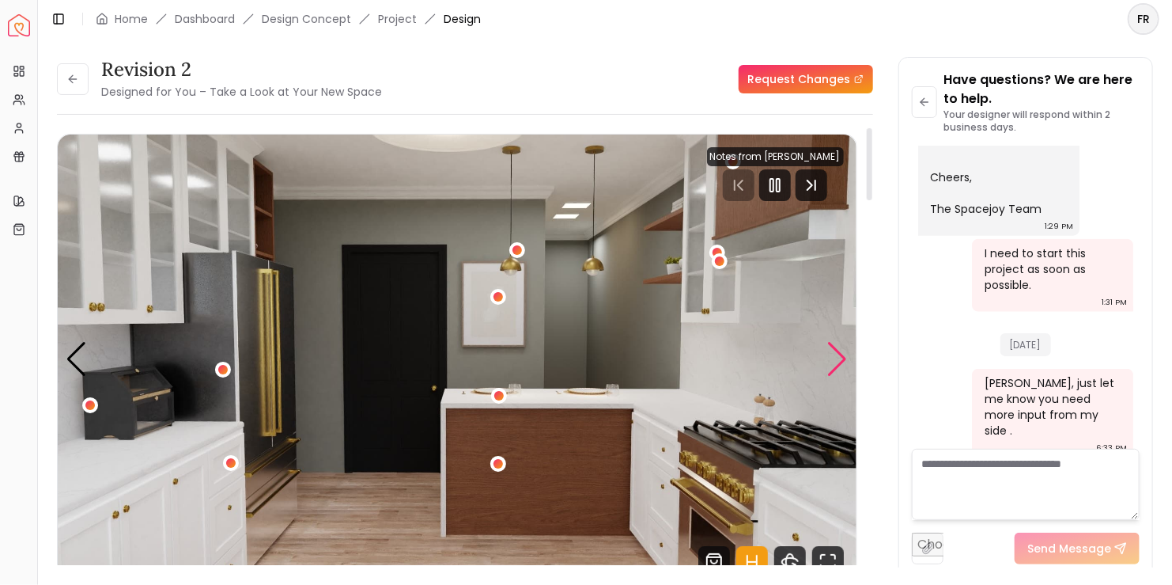
click at [479, 349] on div "Next slide" at bounding box center [837, 359] width 21 height 35
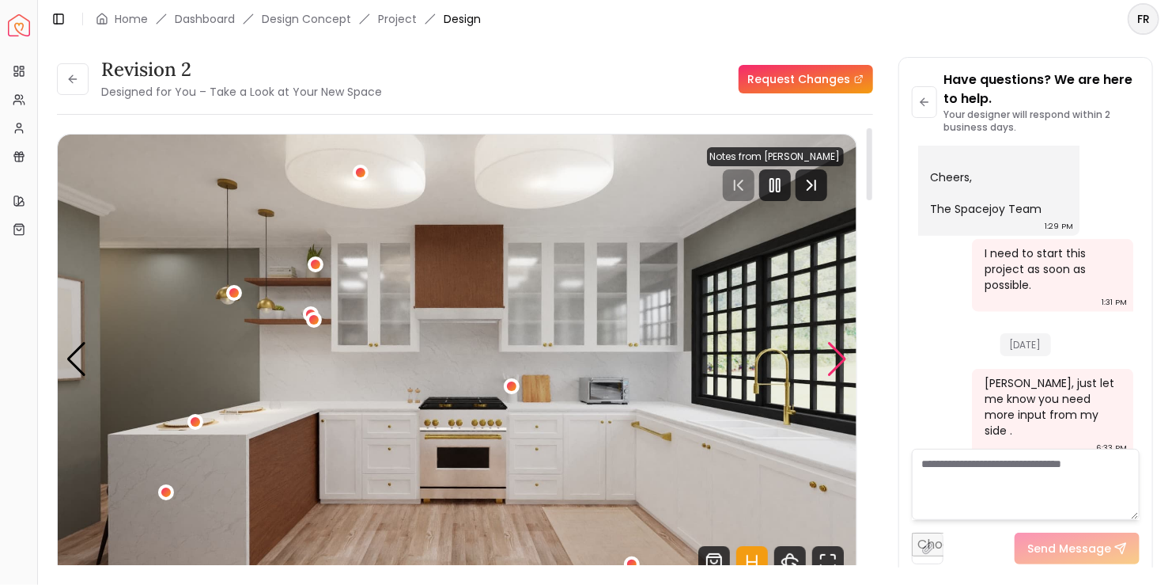
click at [479, 349] on div "Next slide" at bounding box center [837, 359] width 21 height 35
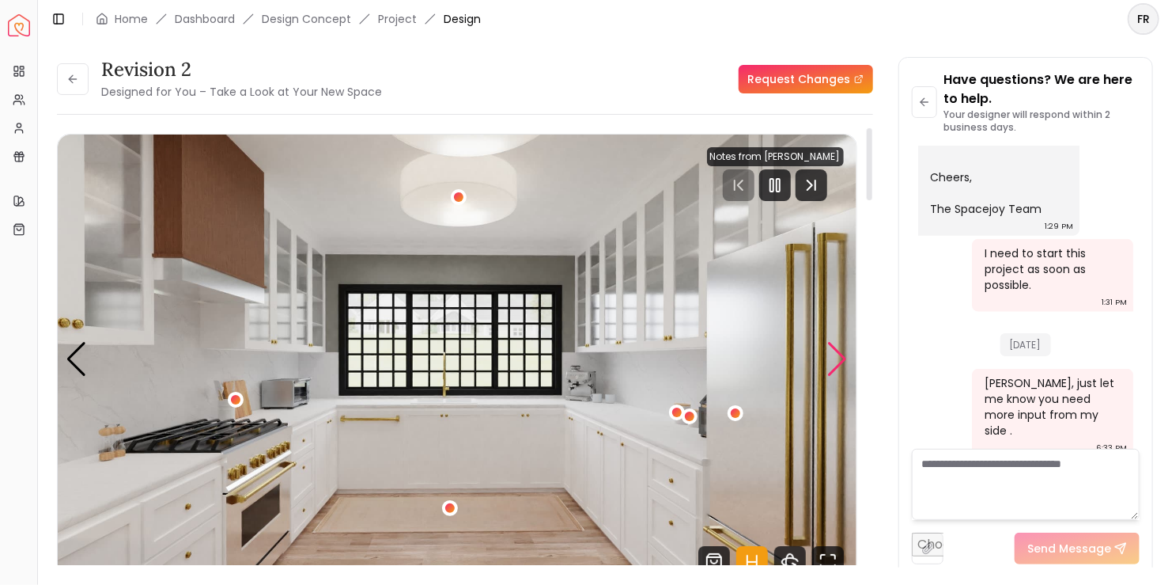
click at [479, 349] on div "Next slide" at bounding box center [837, 359] width 21 height 35
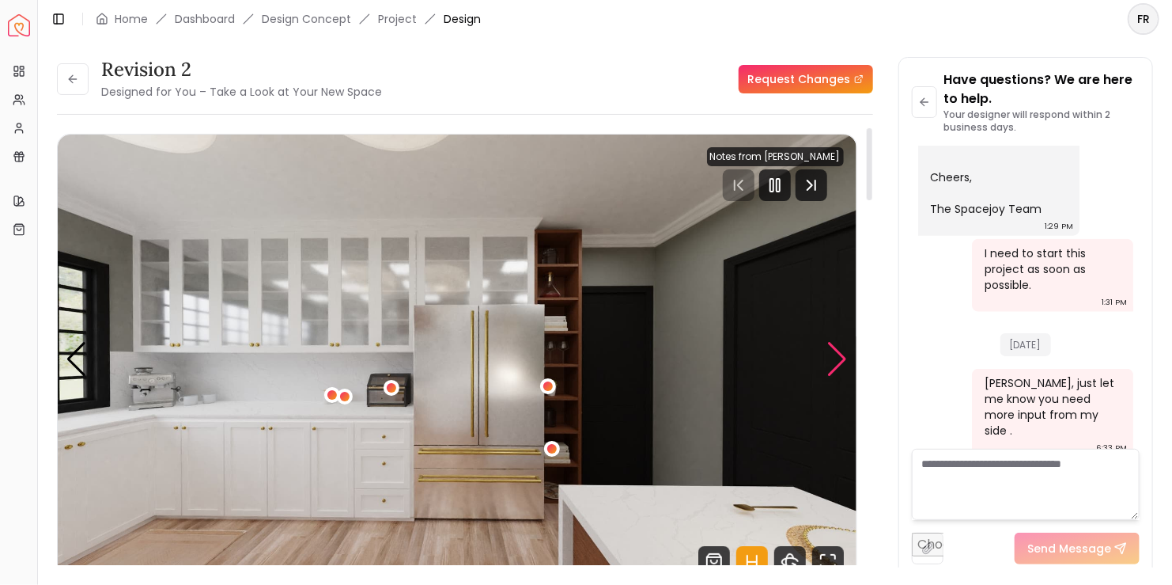
click at [479, 349] on div "Next slide" at bounding box center [837, 359] width 21 height 35
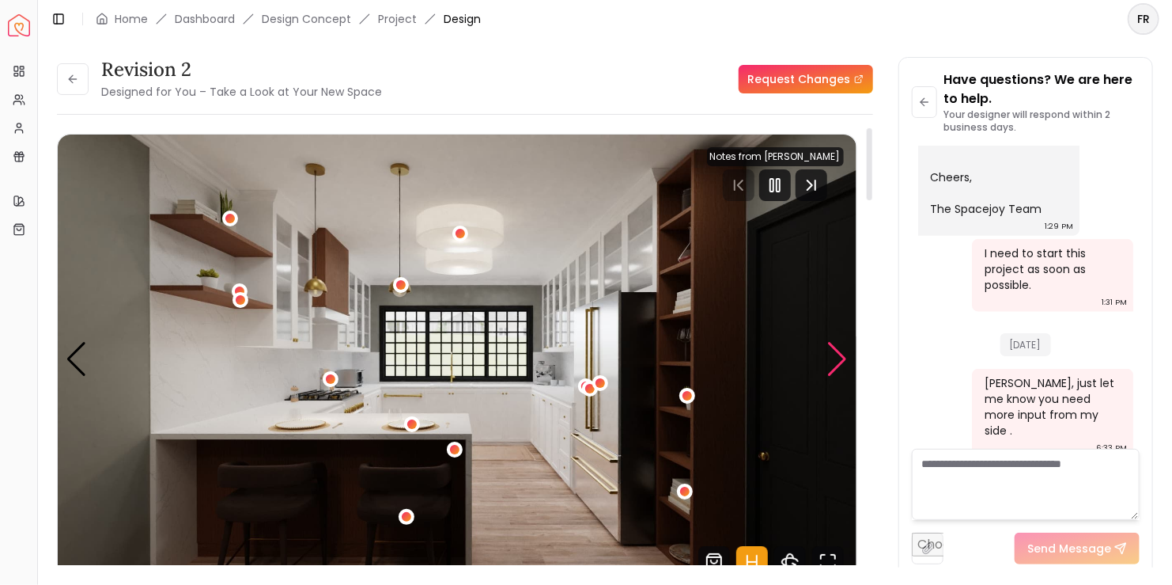
click at [479, 349] on div "Next slide" at bounding box center [837, 359] width 21 height 35
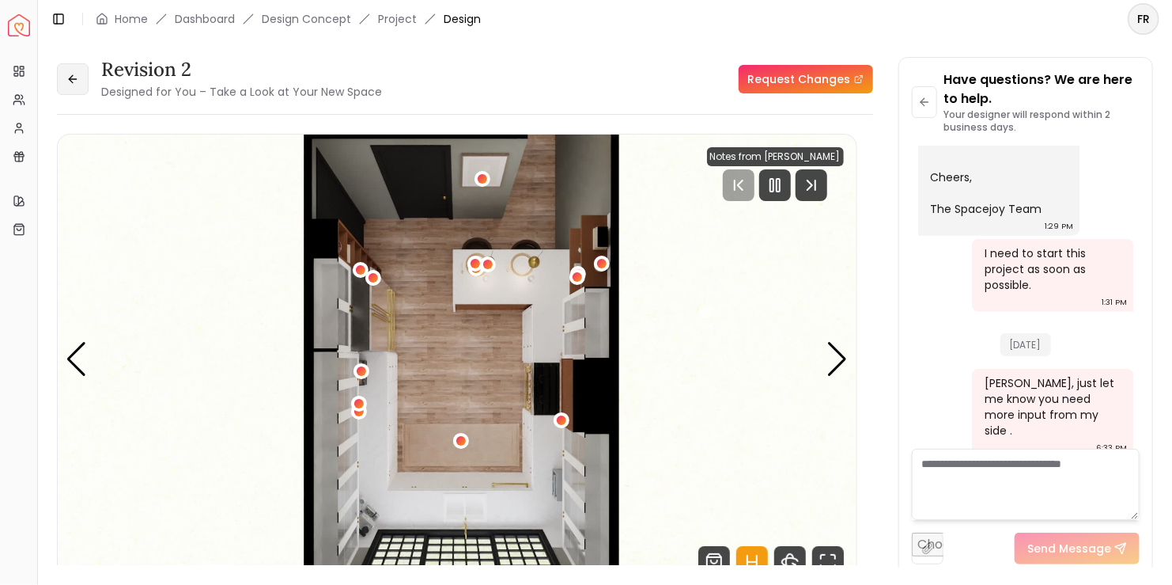
click at [67, 77] on icon at bounding box center [72, 79] width 13 height 13
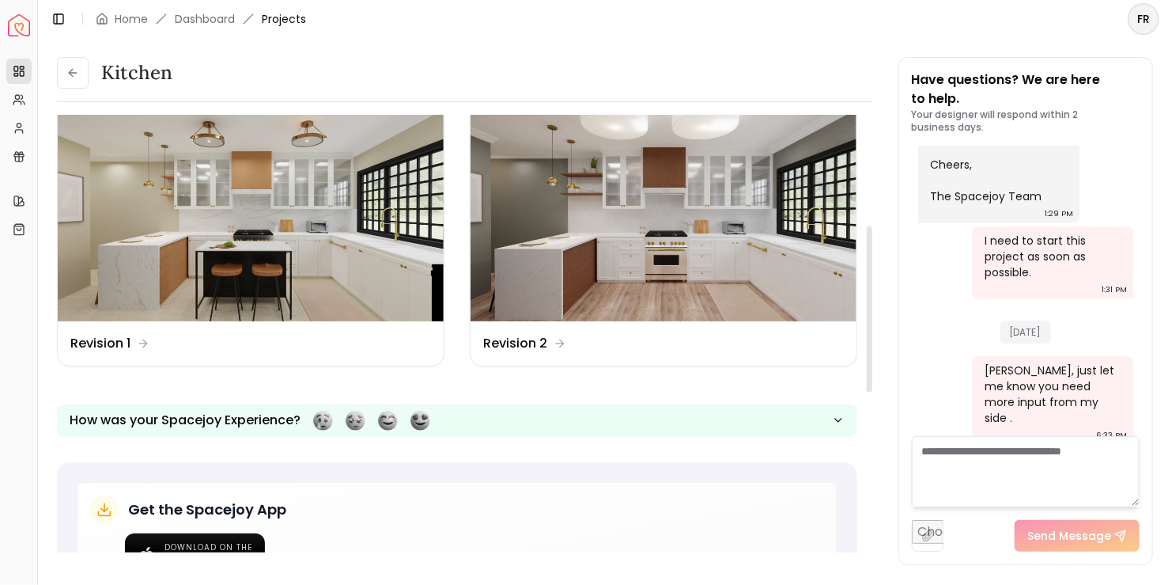
scroll to position [395, 0]
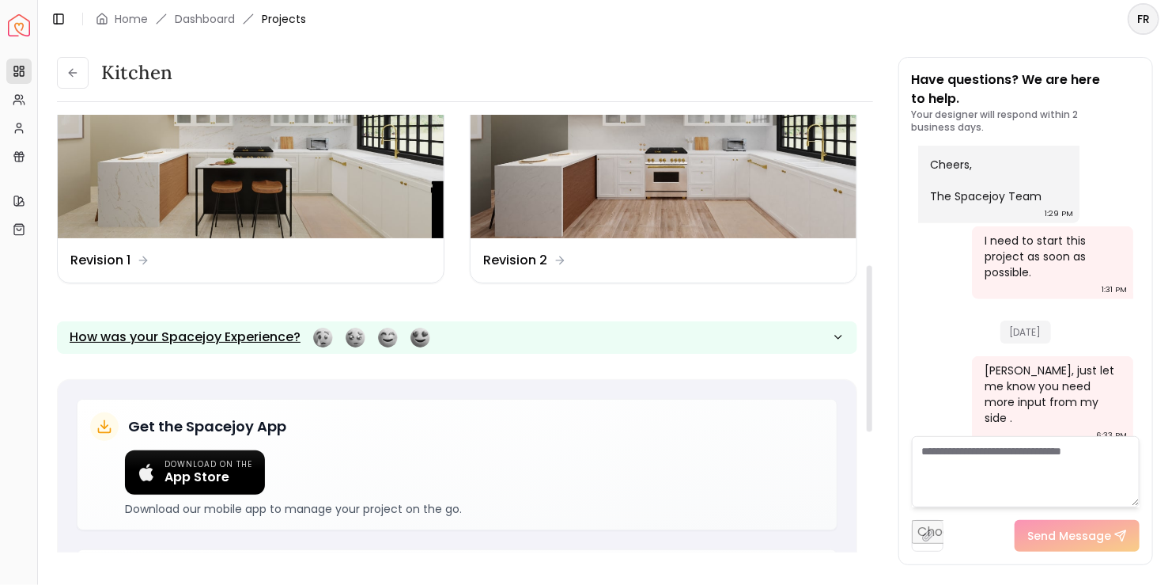
click at [479, 340] on icon "button" at bounding box center [838, 337] width 13 height 13
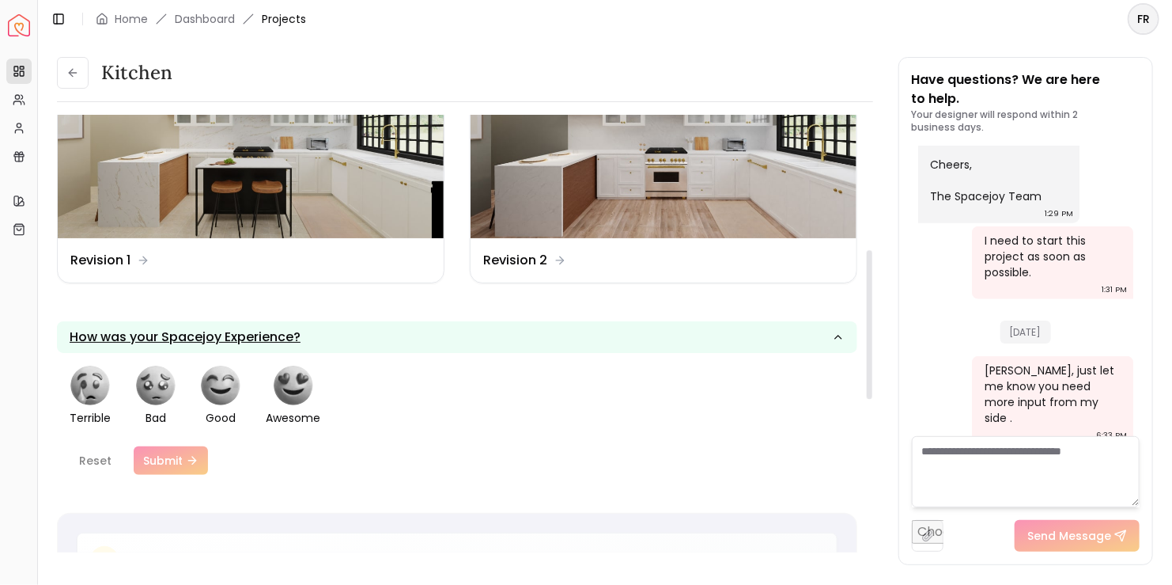
click at [479, 340] on icon "button" at bounding box center [838, 337] width 13 height 13
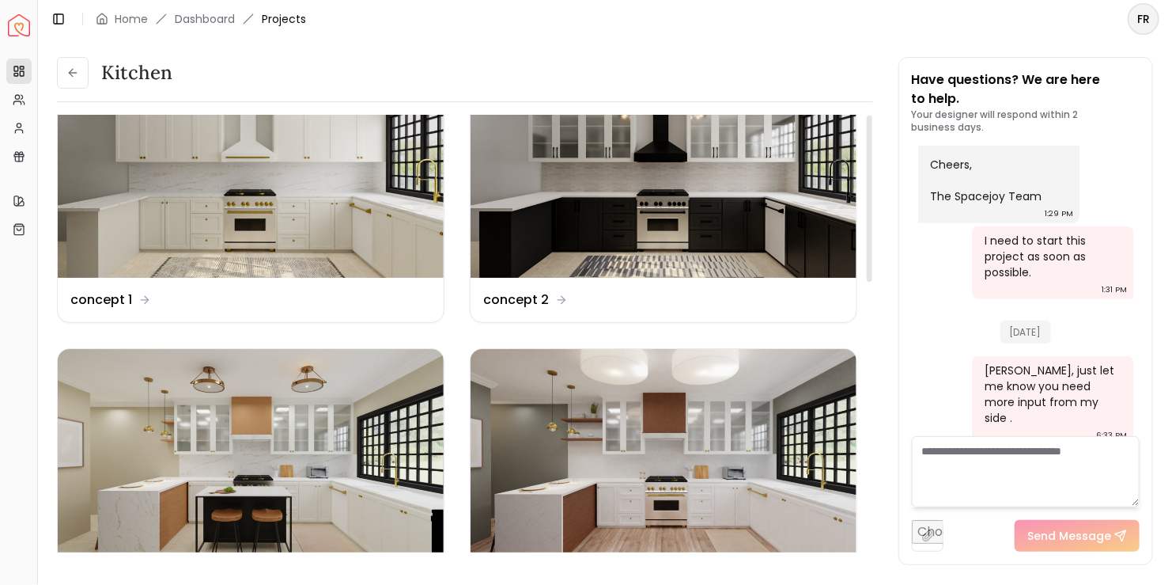
scroll to position [0, 0]
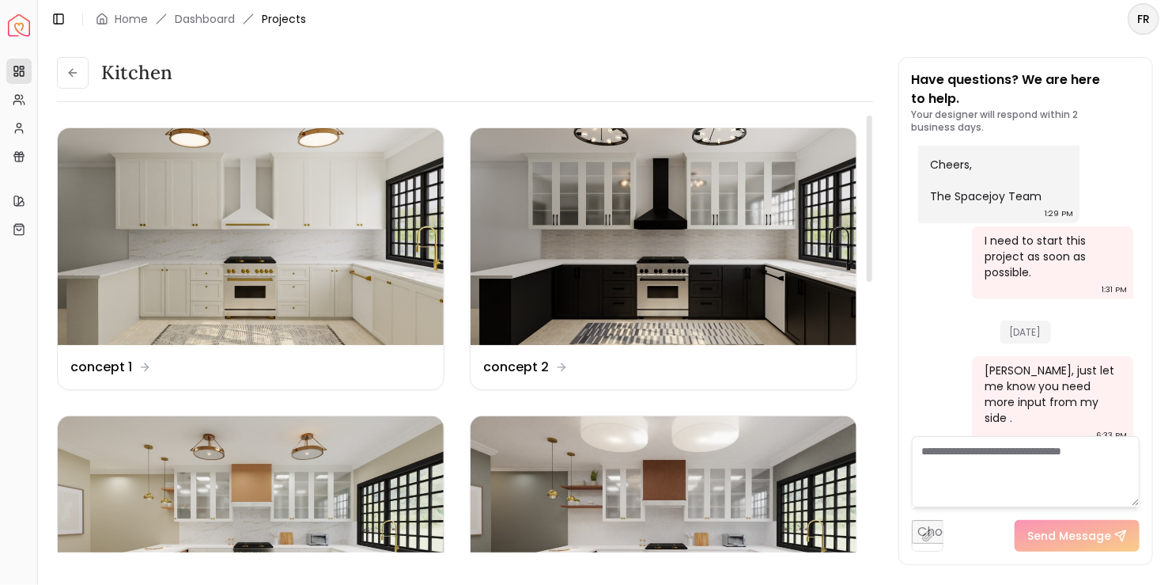
drag, startPoint x: 872, startPoint y: 271, endPoint x: 925, endPoint y: 142, distance: 139.4
click at [479, 142] on div at bounding box center [869, 340] width 8 height 450
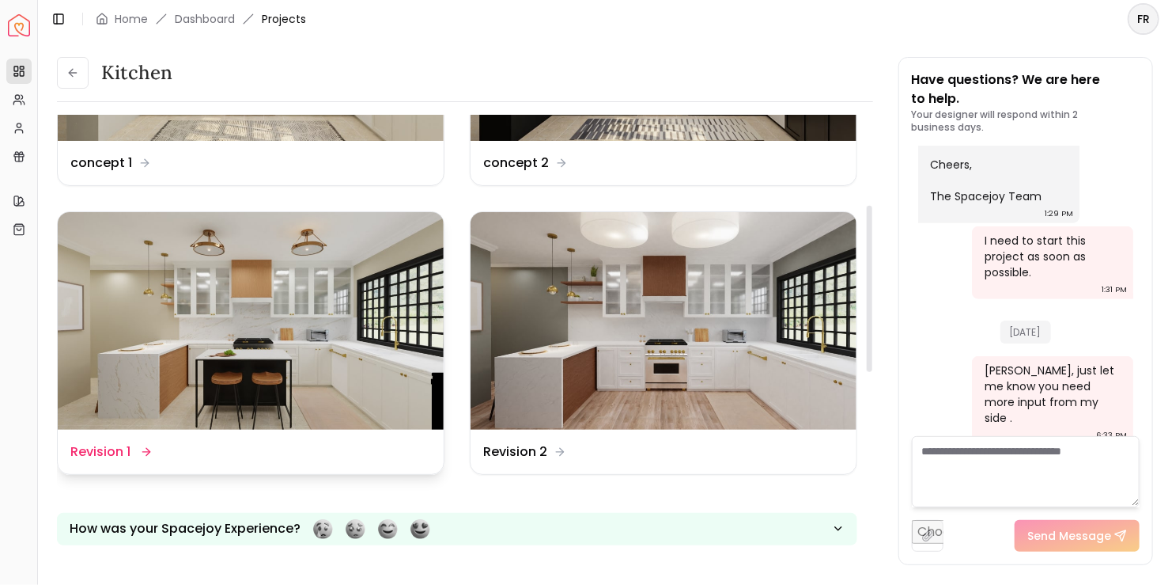
scroll to position [237, 0]
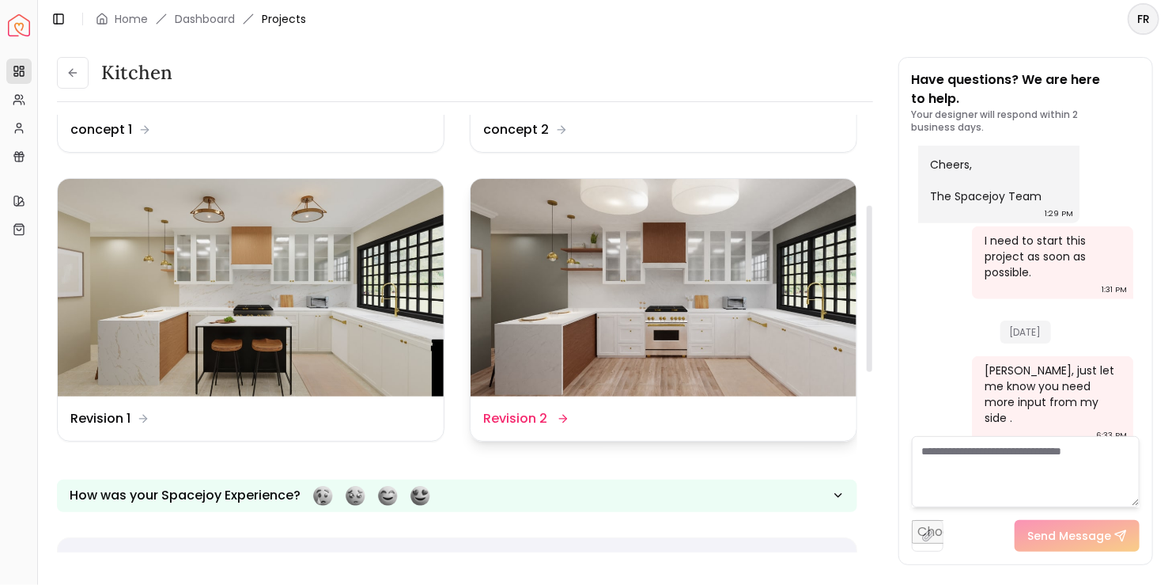
click at [479, 344] on img at bounding box center [664, 287] width 386 height 217
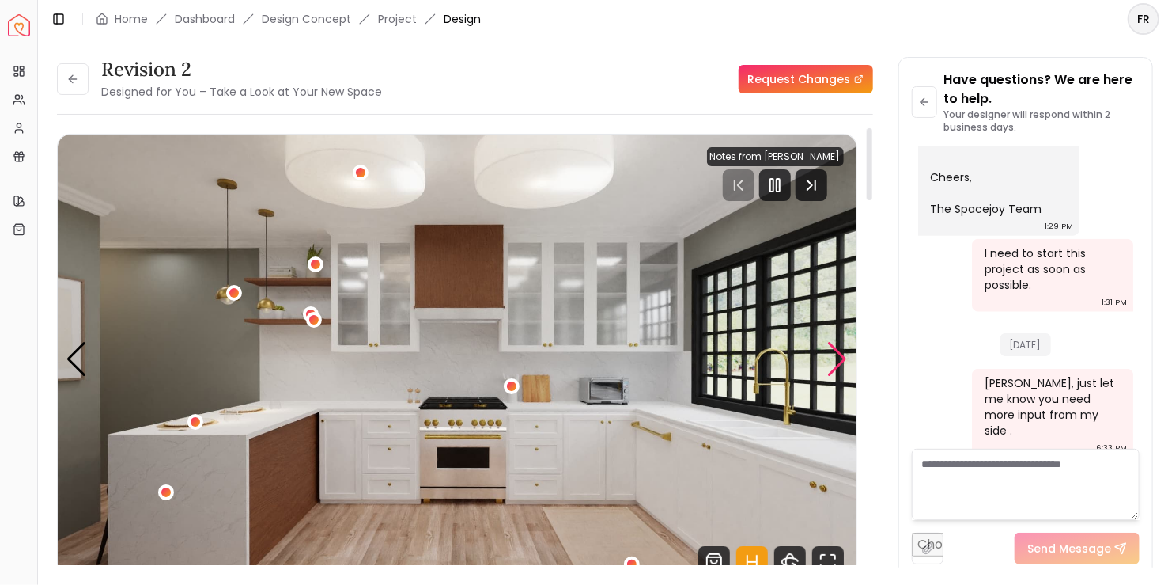
click at [479, 349] on div "Next slide" at bounding box center [837, 359] width 21 height 35
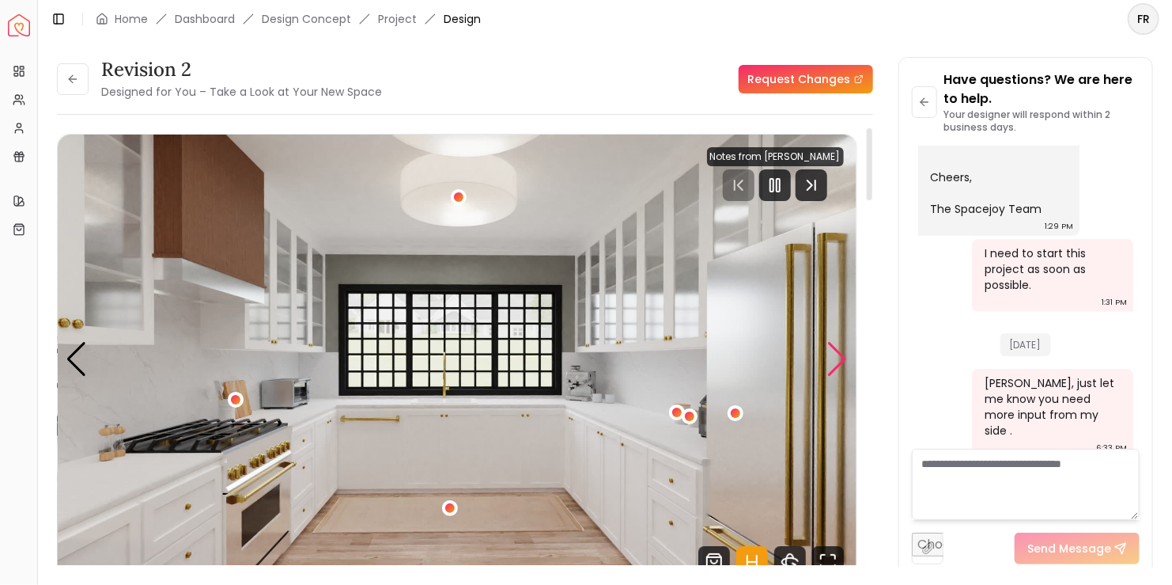
click at [479, 349] on div "Next slide" at bounding box center [837, 359] width 21 height 35
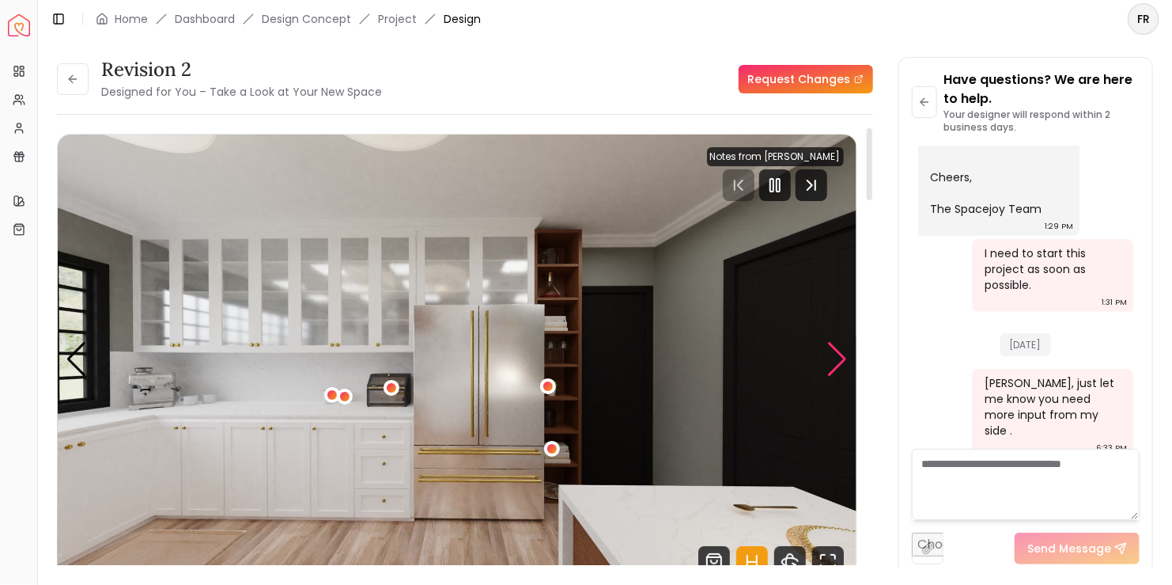
click at [479, 349] on div "Next slide" at bounding box center [837, 359] width 21 height 35
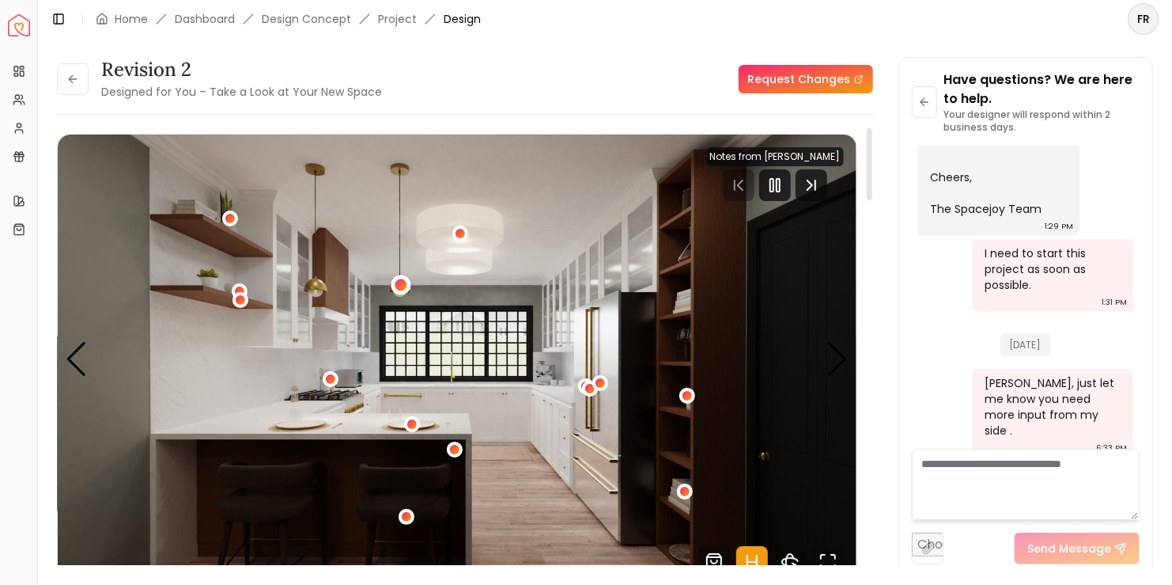
click at [406, 282] on div "4 / 6" at bounding box center [401, 284] width 12 height 12
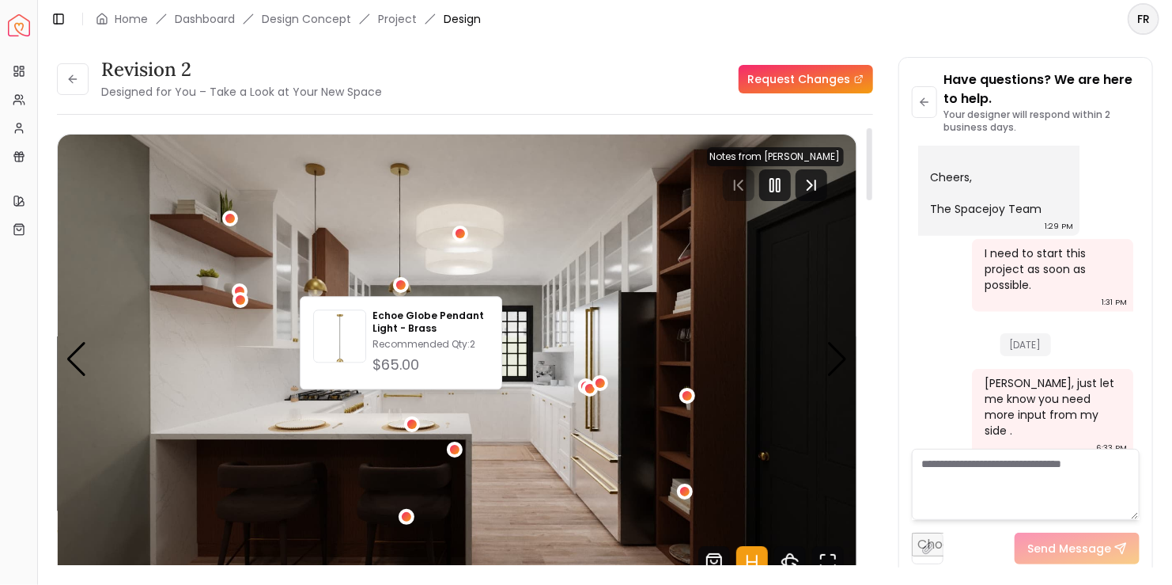
click at [479, 302] on img "4 / 6" at bounding box center [457, 358] width 799 height 449
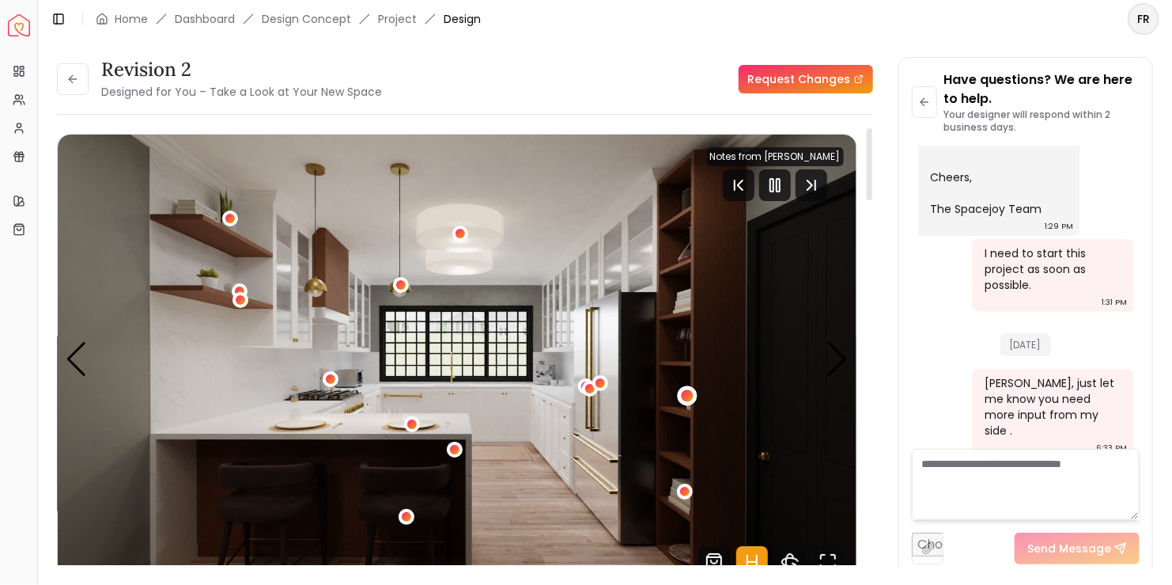
click at [479, 349] on div "4 / 6" at bounding box center [687, 396] width 12 height 12
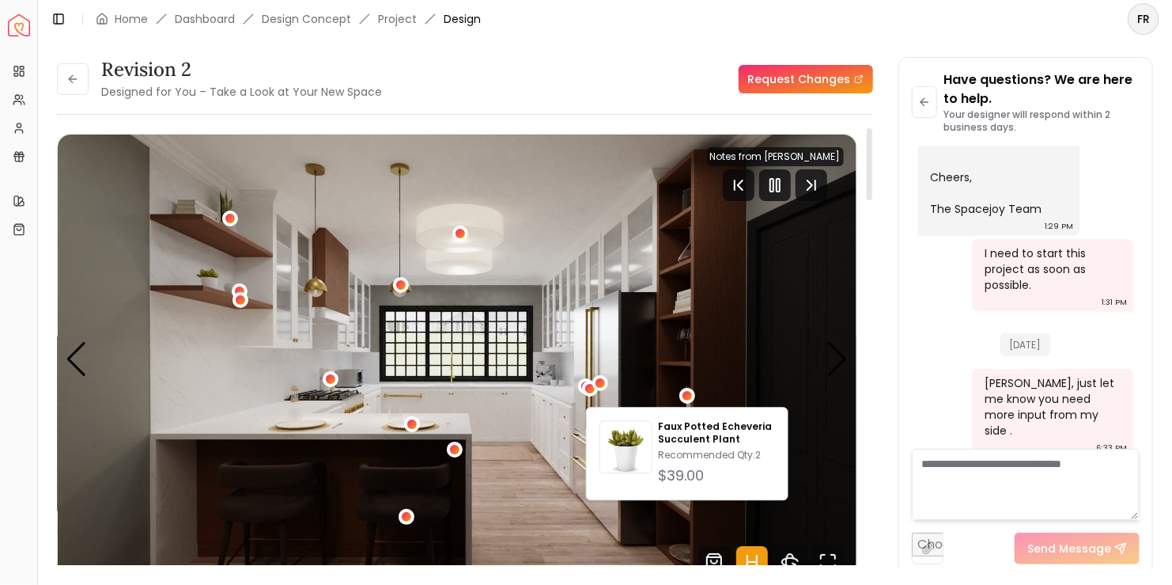
click at [479, 349] on img "4 / 6" at bounding box center [457, 358] width 799 height 449
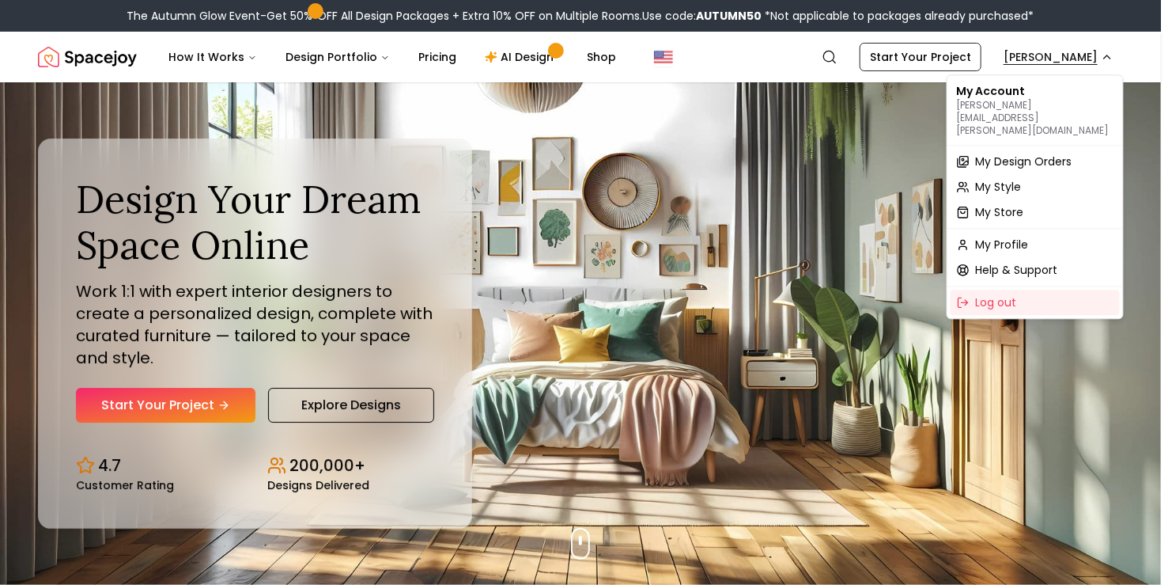
click at [1040, 153] on span "My Design Orders" at bounding box center [1024, 161] width 96 height 16
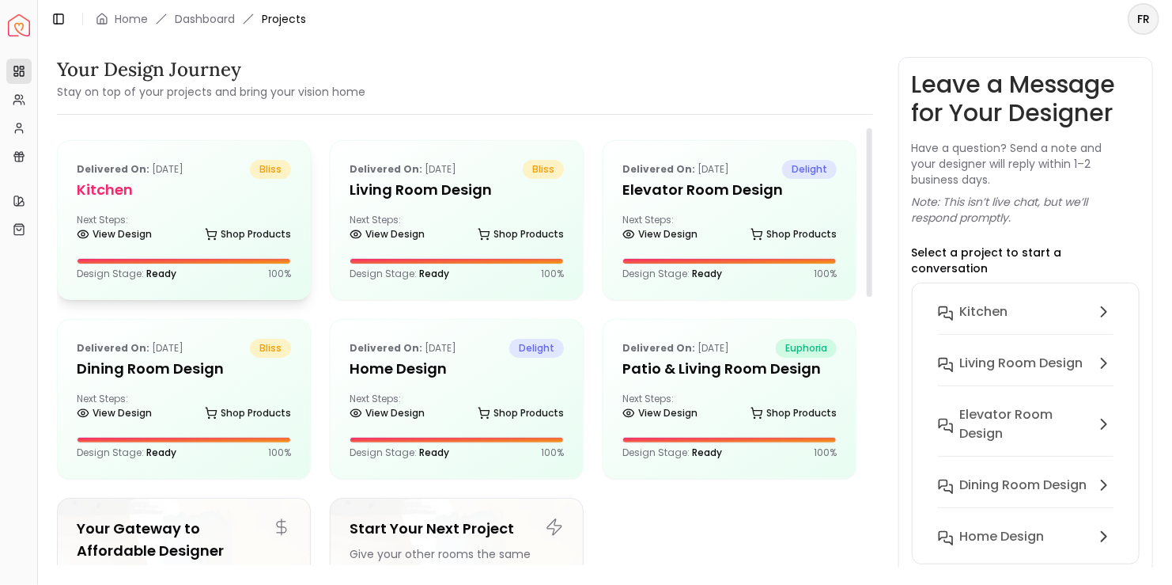
click at [210, 201] on div "Delivered on: [DATE] bliss Kitchen Next Steps: View Design Shop Products Design…" at bounding box center [184, 220] width 252 height 158
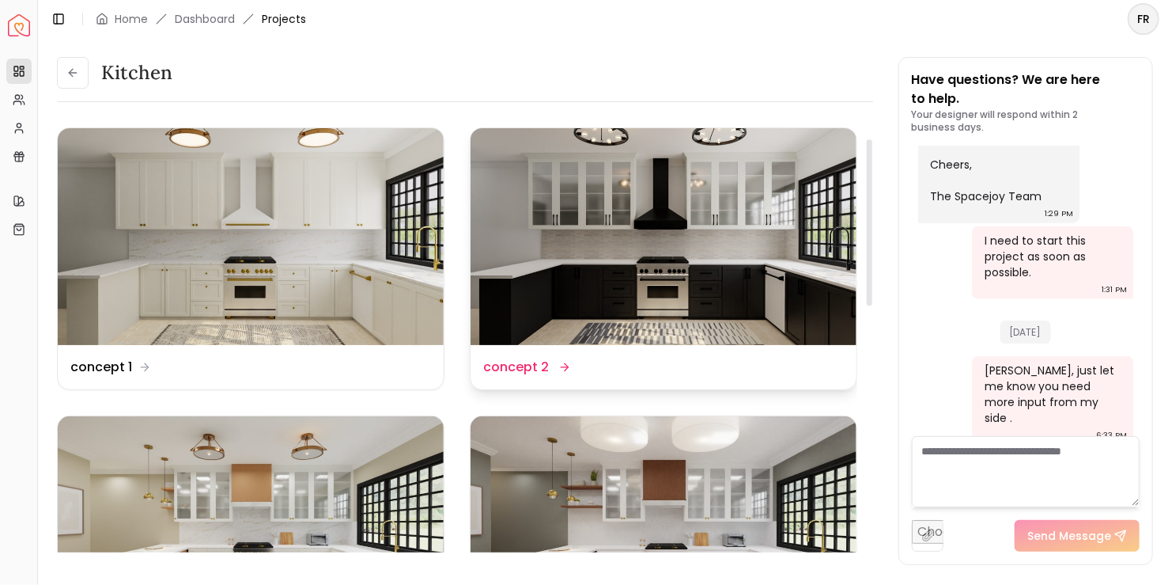
scroll to position [237, 0]
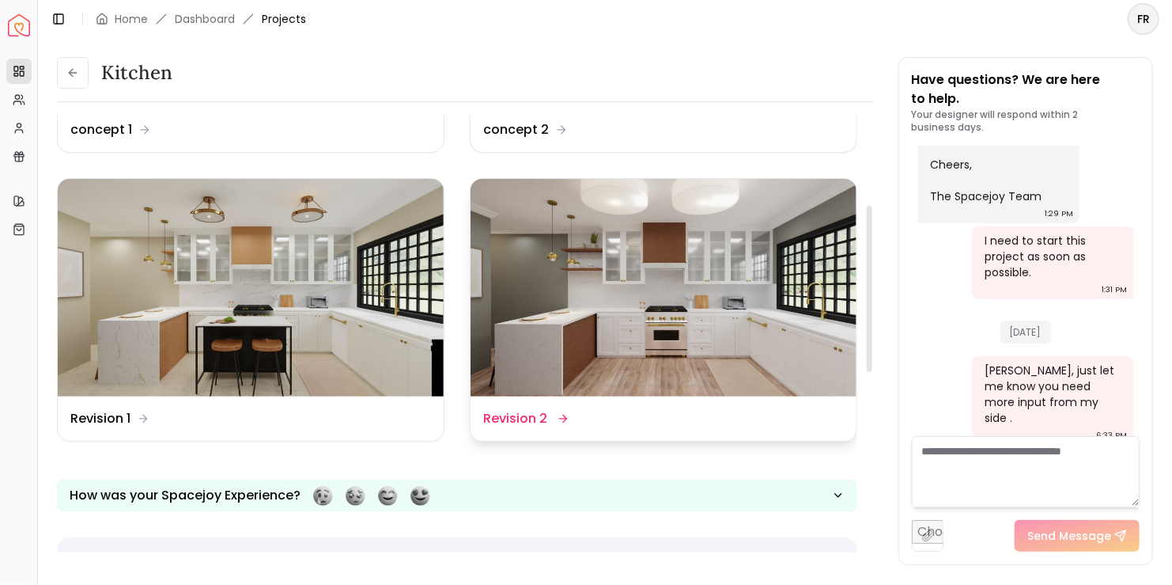
click at [750, 353] on img at bounding box center [664, 287] width 386 height 217
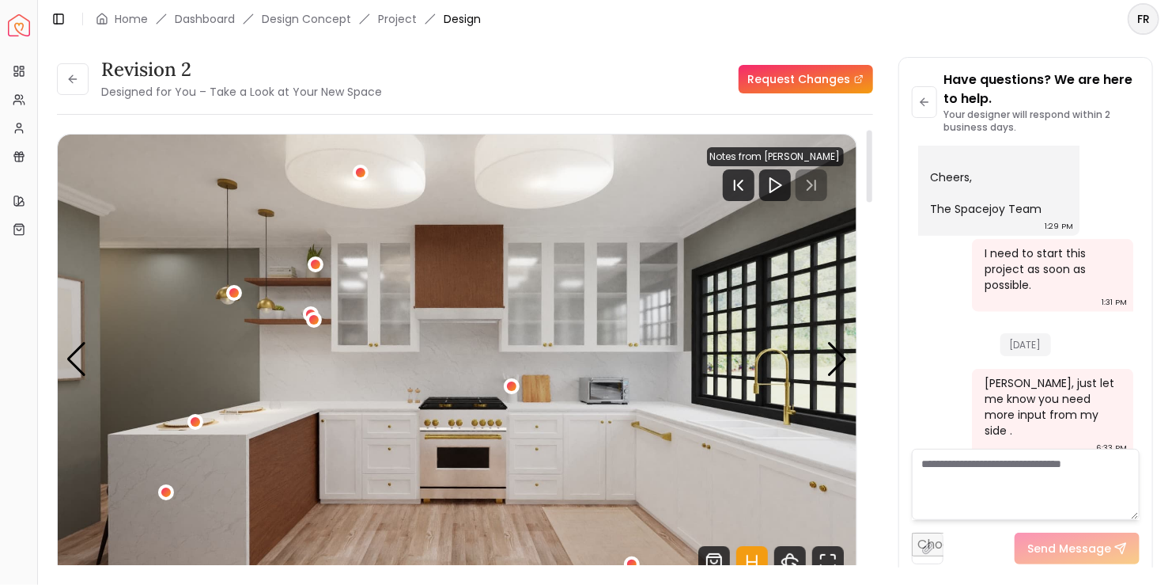
scroll to position [79, 0]
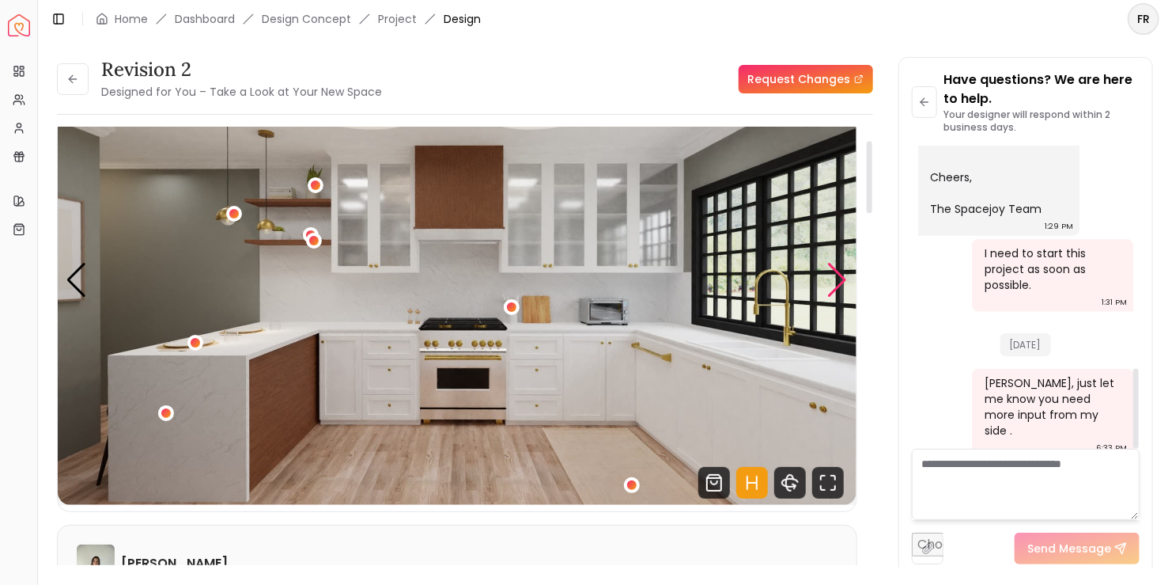
click at [833, 286] on div "Next slide" at bounding box center [837, 280] width 21 height 35
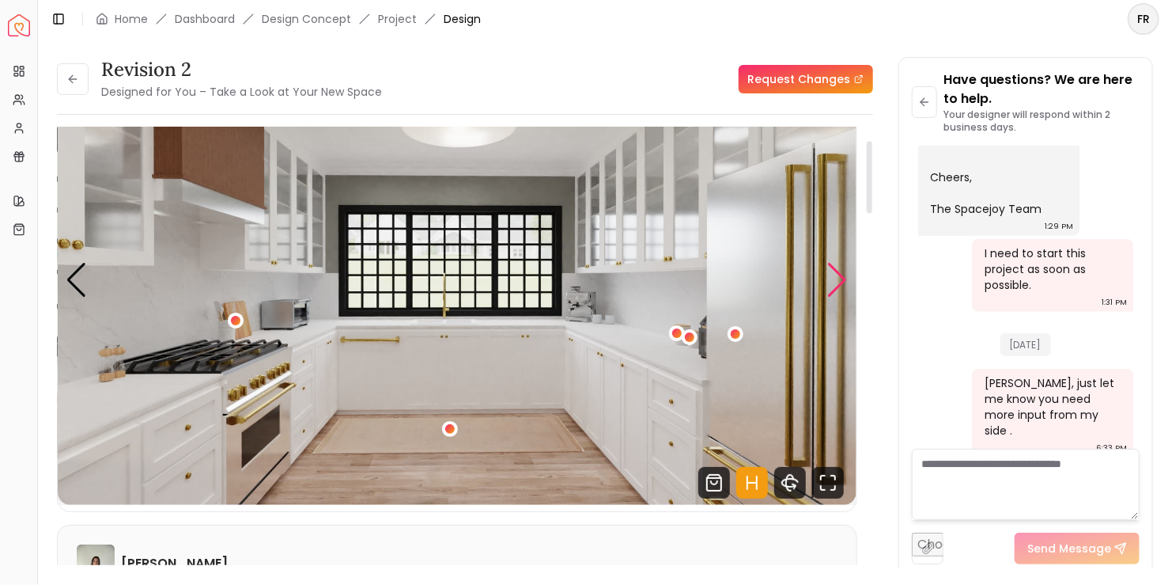
click at [831, 288] on div "Next slide" at bounding box center [837, 280] width 21 height 35
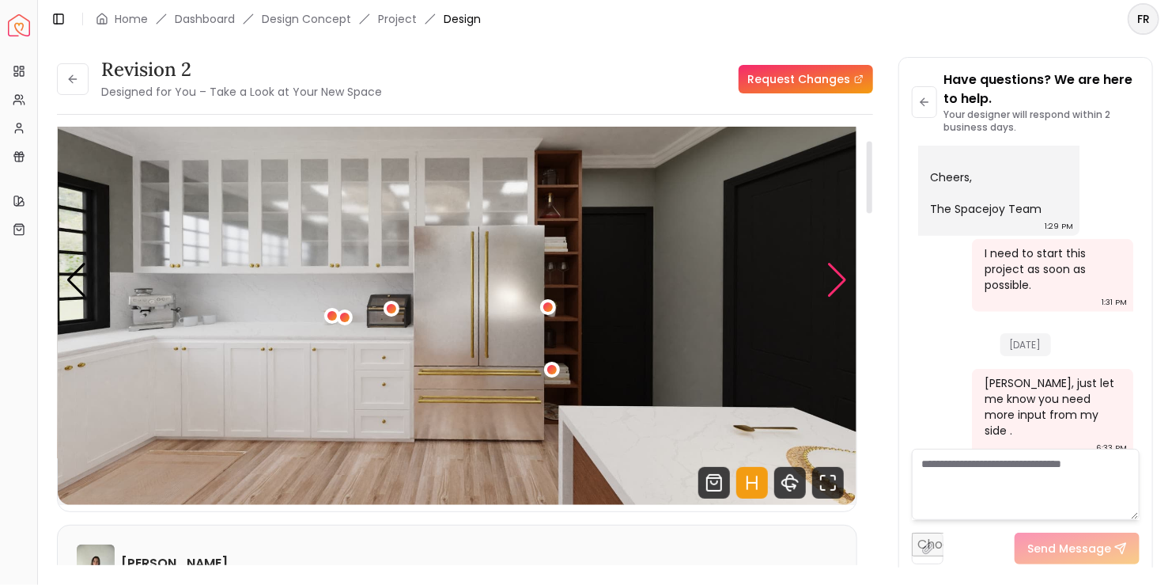
click at [831, 288] on div "Next slide" at bounding box center [837, 280] width 21 height 35
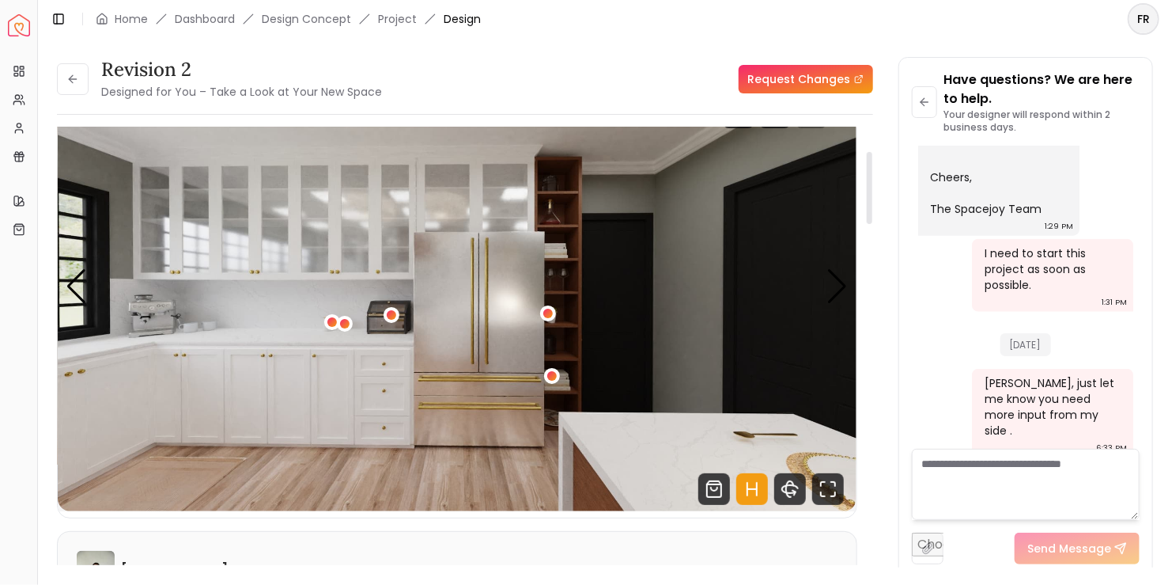
scroll to position [0, 0]
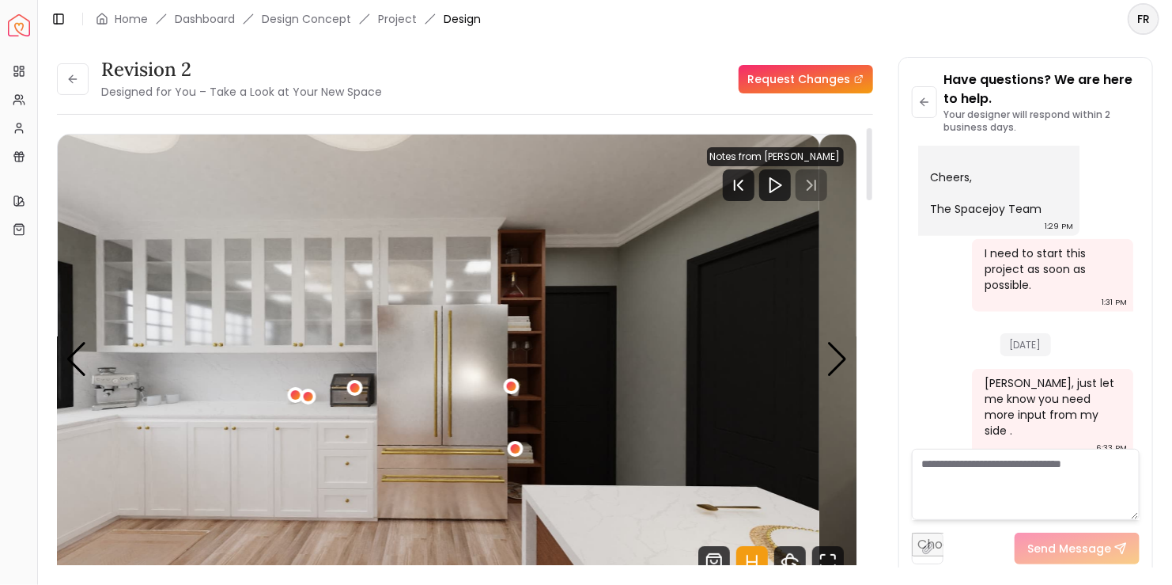
click at [713, 350] on img "3 / 6" at bounding box center [420, 358] width 799 height 449
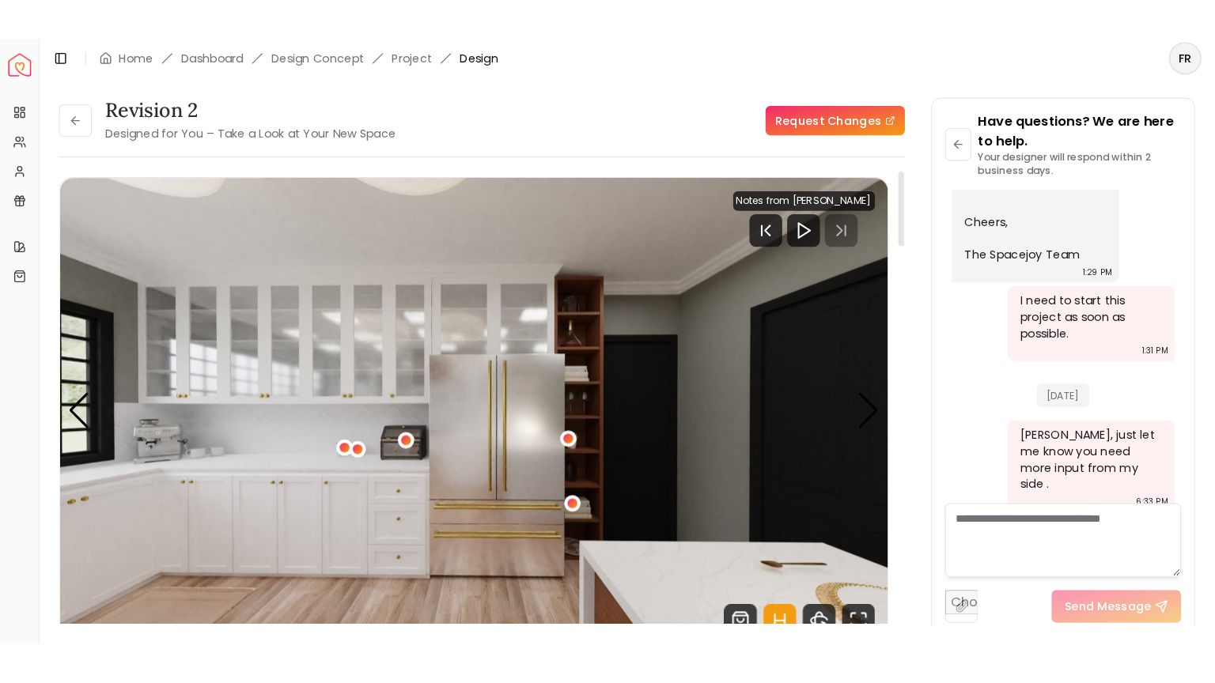
scroll to position [158, 0]
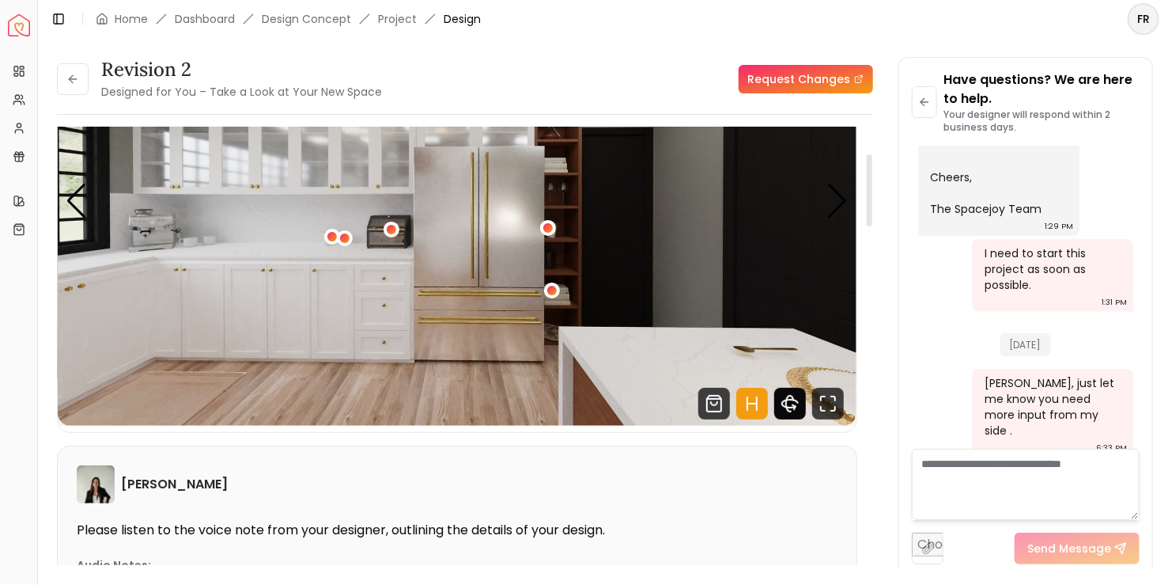
click at [787, 402] on icon "360 View" at bounding box center [790, 404] width 32 height 32
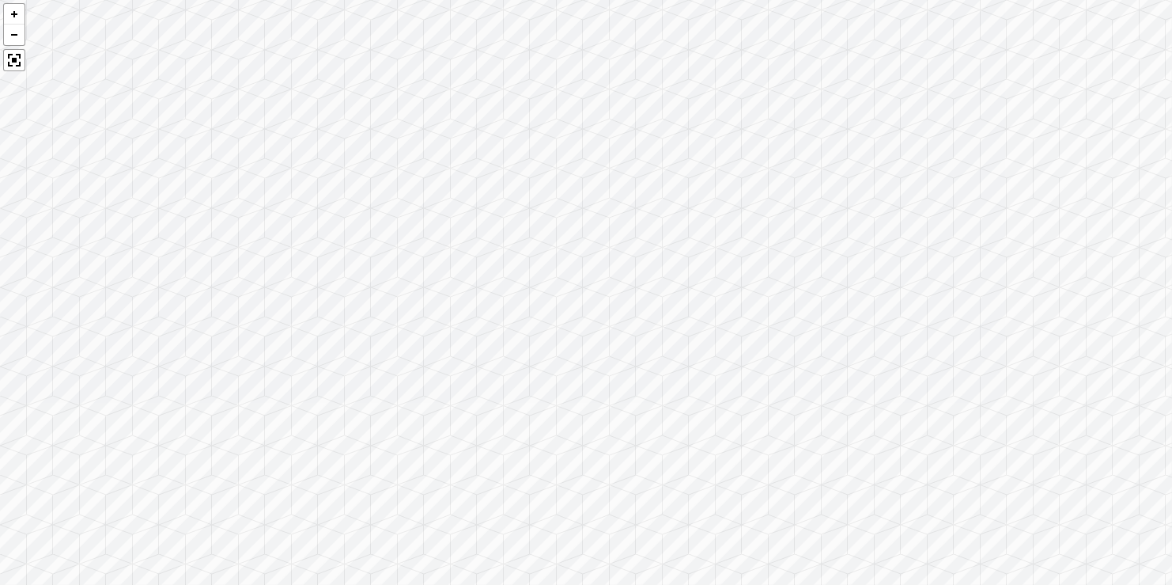
scroll to position [167, 0]
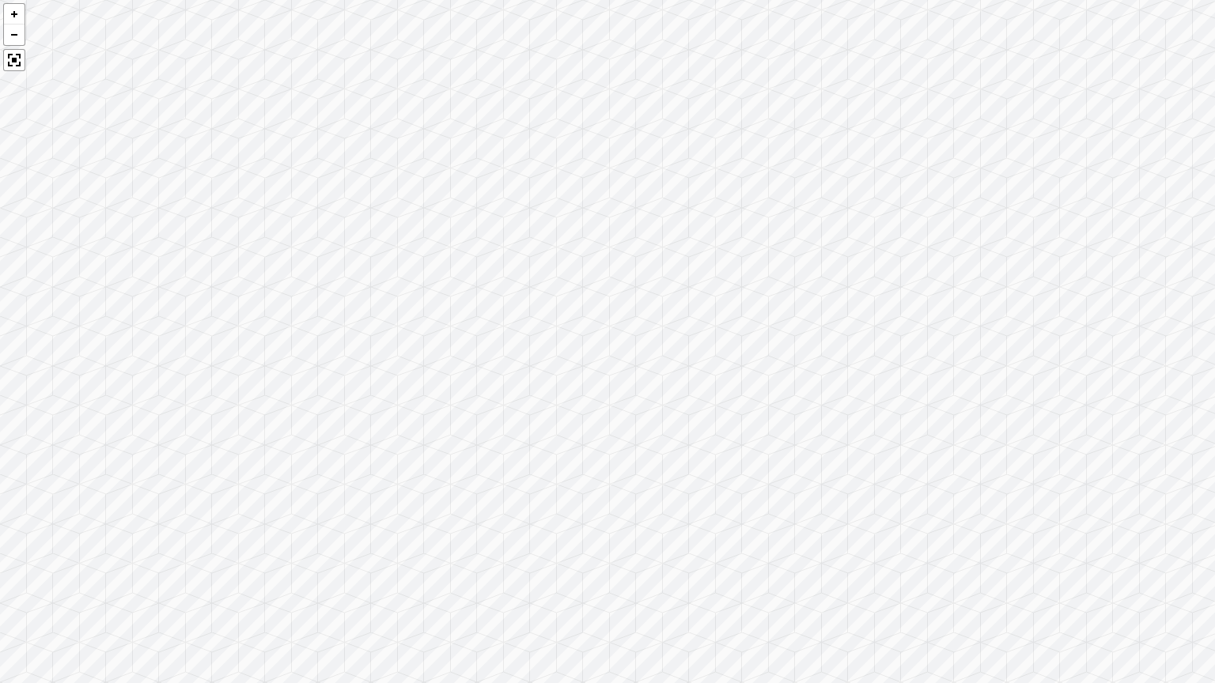
drag, startPoint x: 915, startPoint y: 473, endPoint x: 899, endPoint y: 507, distance: 37.8
click at [953, 584] on div at bounding box center [607, 341] width 1215 height 683
drag, startPoint x: 790, startPoint y: 174, endPoint x: 68, endPoint y: 363, distance: 746.5
click at [68, 363] on div at bounding box center [607, 341] width 1215 height 683
drag, startPoint x: 857, startPoint y: 475, endPoint x: 329, endPoint y: 268, distance: 567.2
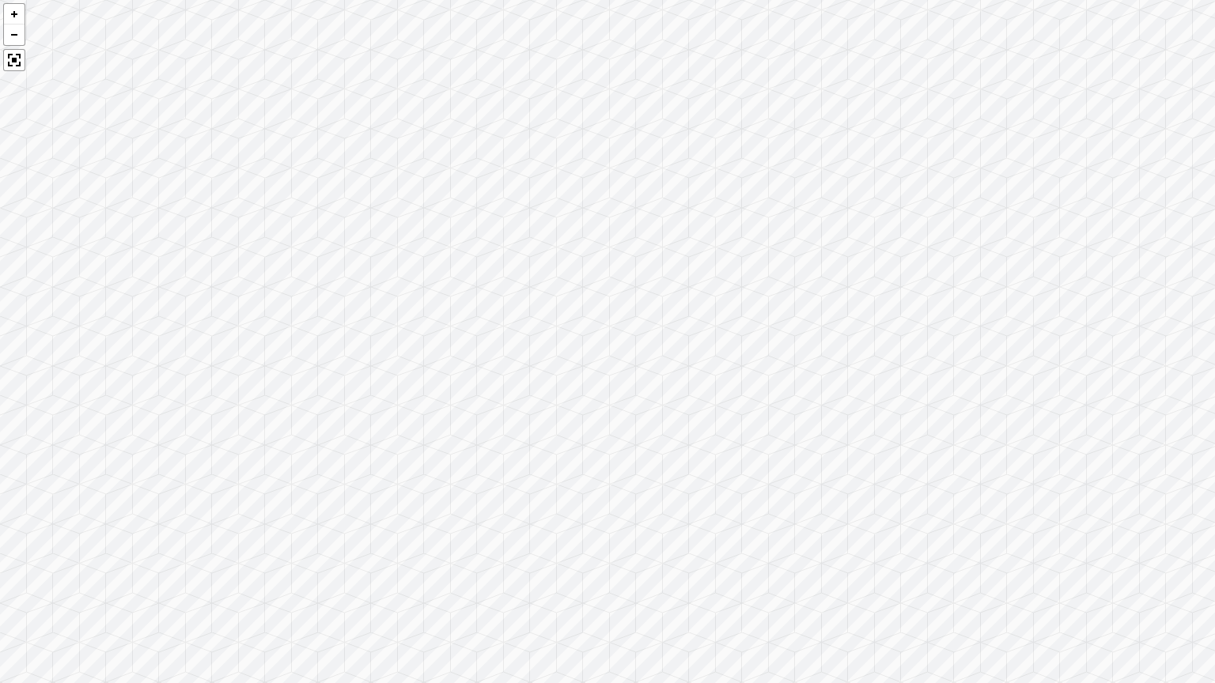
click at [307, 256] on div at bounding box center [607, 341] width 1215 height 683
drag, startPoint x: 781, startPoint y: 370, endPoint x: 566, endPoint y: 288, distance: 230.3
click at [566, 288] on div at bounding box center [607, 341] width 1215 height 683
drag, startPoint x: 843, startPoint y: 421, endPoint x: 447, endPoint y: 337, distance: 405.0
click at [447, 338] on div at bounding box center [607, 341] width 1215 height 683
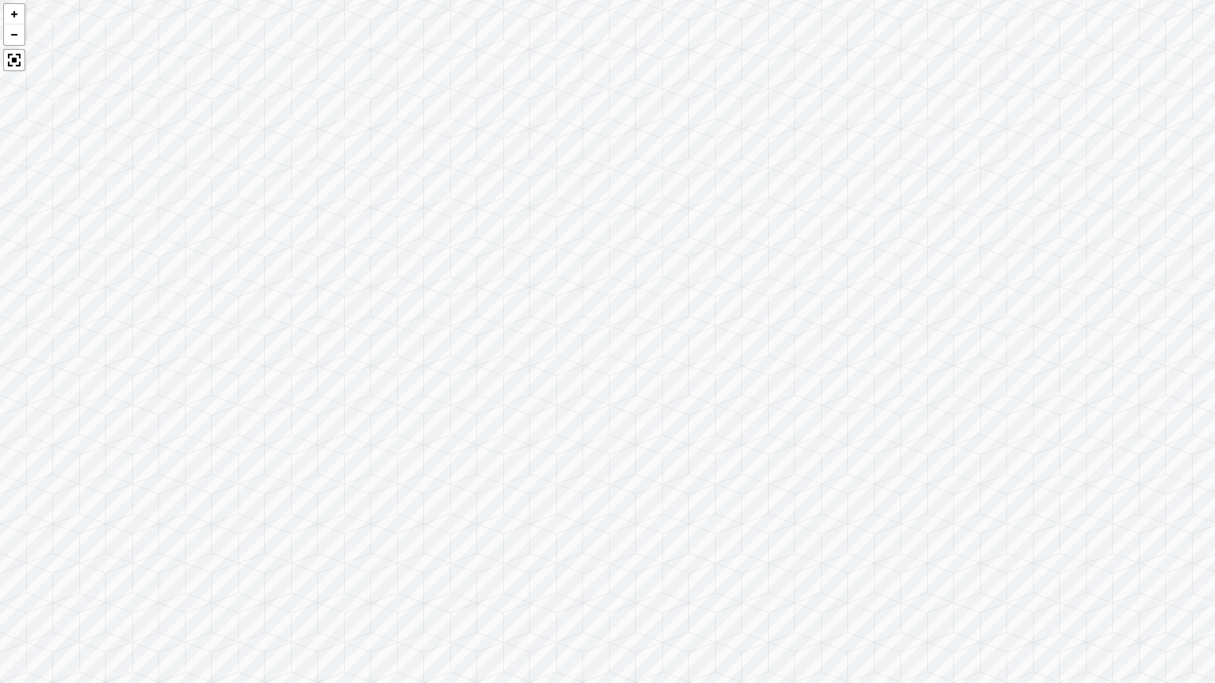
drag, startPoint x: 842, startPoint y: 358, endPoint x: 1118, endPoint y: 422, distance: 284.1
click at [1136, 422] on div at bounding box center [607, 341] width 1215 height 683
drag, startPoint x: 335, startPoint y: 342, endPoint x: 913, endPoint y: 385, distance: 579.8
click at [913, 385] on div at bounding box center [607, 341] width 1215 height 683
drag, startPoint x: 426, startPoint y: 285, endPoint x: 1054, endPoint y: 385, distance: 636.0
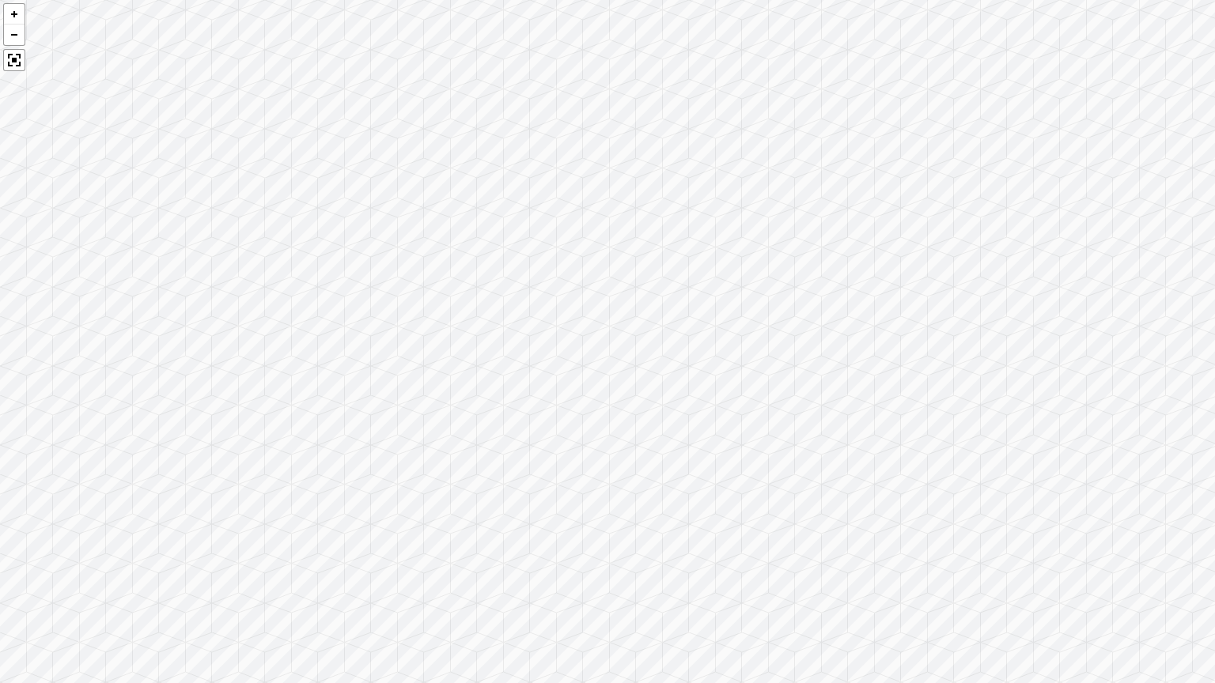
click at [1054, 385] on div at bounding box center [607, 341] width 1215 height 683
drag, startPoint x: 566, startPoint y: 332, endPoint x: 888, endPoint y: 373, distance: 324.5
click at [901, 376] on div at bounding box center [607, 341] width 1215 height 683
drag, startPoint x: 587, startPoint y: 346, endPoint x: 769, endPoint y: 383, distance: 185.5
click at [770, 383] on div at bounding box center [607, 341] width 1215 height 683
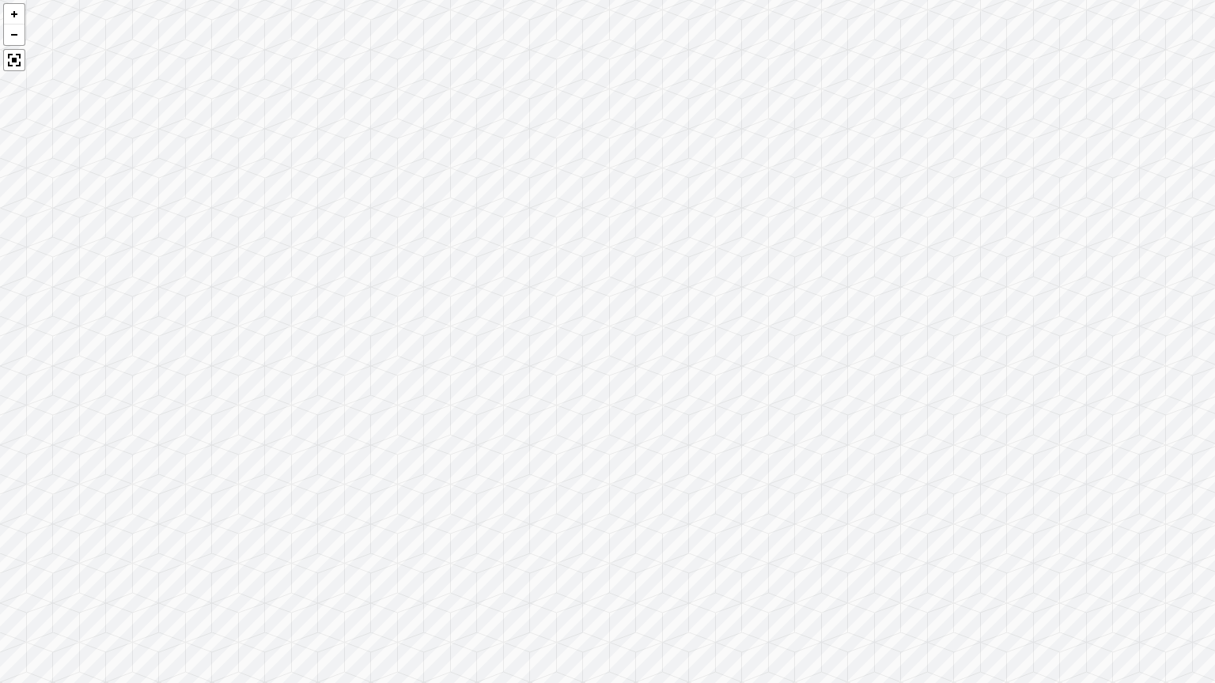
drag, startPoint x: 572, startPoint y: 418, endPoint x: 1205, endPoint y: 456, distance: 634.7
click at [1160, 456] on div at bounding box center [607, 341] width 1215 height 683
drag, startPoint x: 609, startPoint y: 493, endPoint x: 981, endPoint y: 502, distance: 371.9
click at [981, 502] on div at bounding box center [607, 341] width 1215 height 683
drag, startPoint x: 737, startPoint y: 464, endPoint x: 653, endPoint y: 169, distance: 306.7
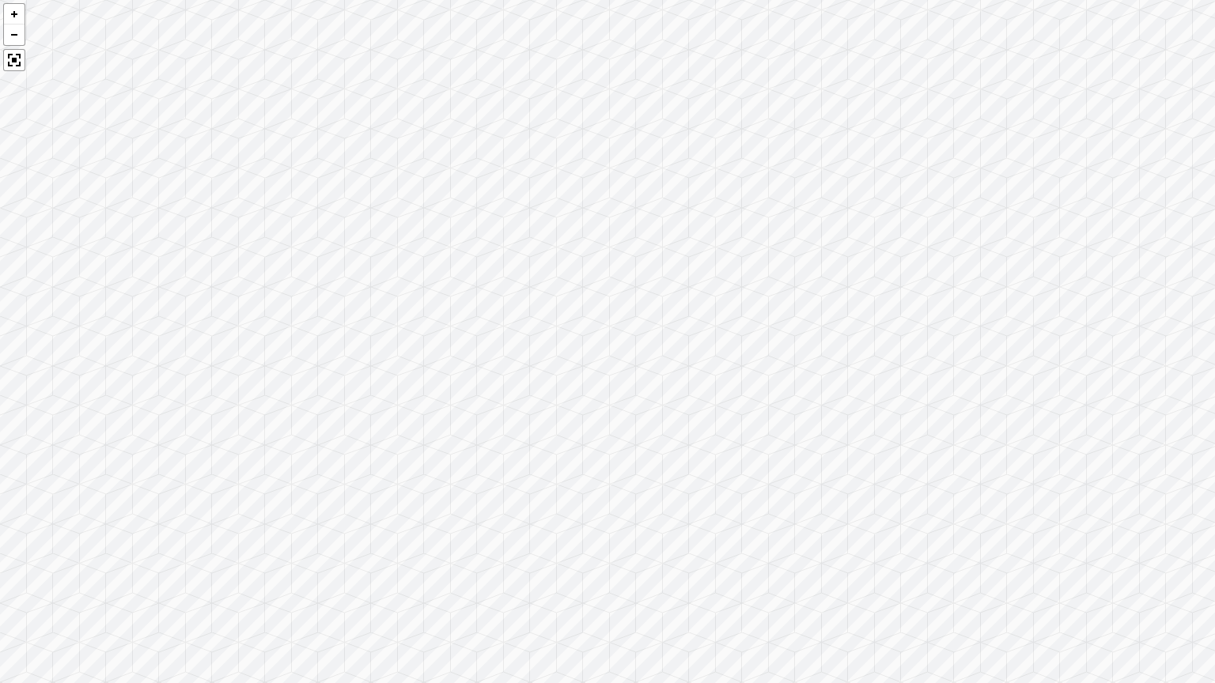
click at [645, 157] on div at bounding box center [607, 341] width 1215 height 683
drag, startPoint x: 692, startPoint y: 350, endPoint x: 842, endPoint y: 402, distance: 158.3
click at [957, 388] on div at bounding box center [607, 341] width 1215 height 683
drag, startPoint x: 689, startPoint y: 448, endPoint x: 903, endPoint y: 416, distance: 216.7
click at [923, 411] on div at bounding box center [607, 341] width 1215 height 683
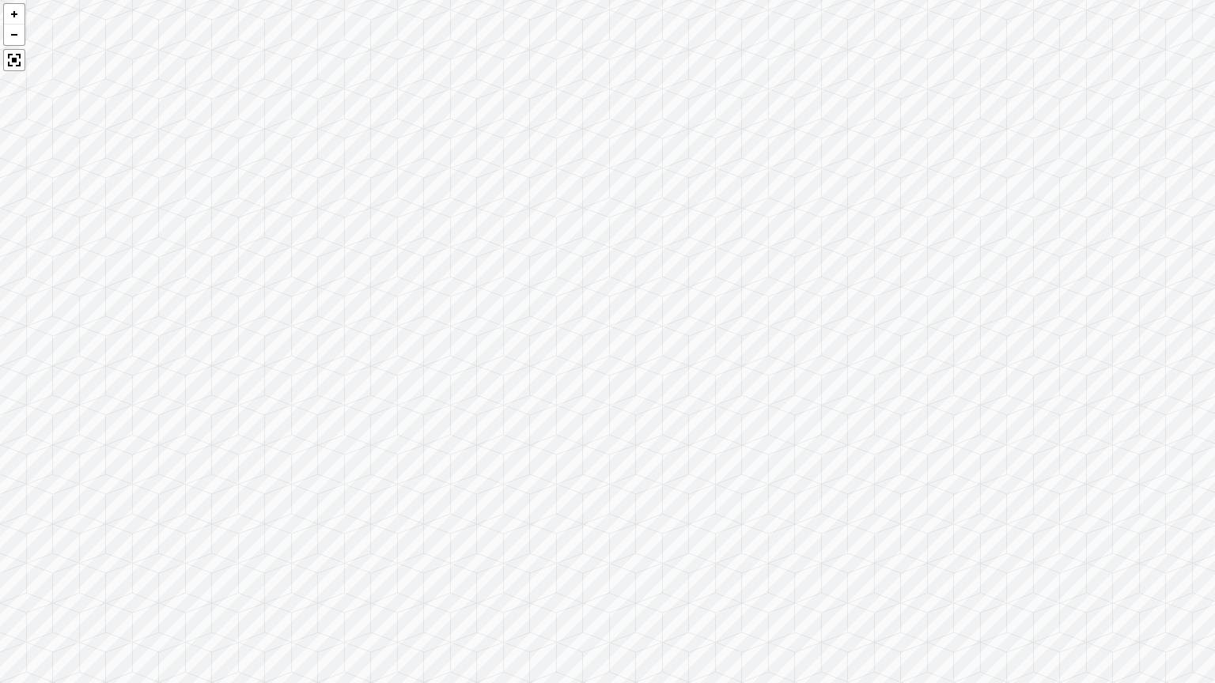
drag, startPoint x: 766, startPoint y: 433, endPoint x: 1002, endPoint y: 399, distance: 238.9
click at [1002, 399] on div at bounding box center [607, 341] width 1215 height 683
drag, startPoint x: 841, startPoint y: 408, endPoint x: 1177, endPoint y: 335, distance: 343.9
click at [1160, 335] on div at bounding box center [607, 341] width 1215 height 683
drag, startPoint x: 717, startPoint y: 392, endPoint x: 1190, endPoint y: 377, distance: 473.2
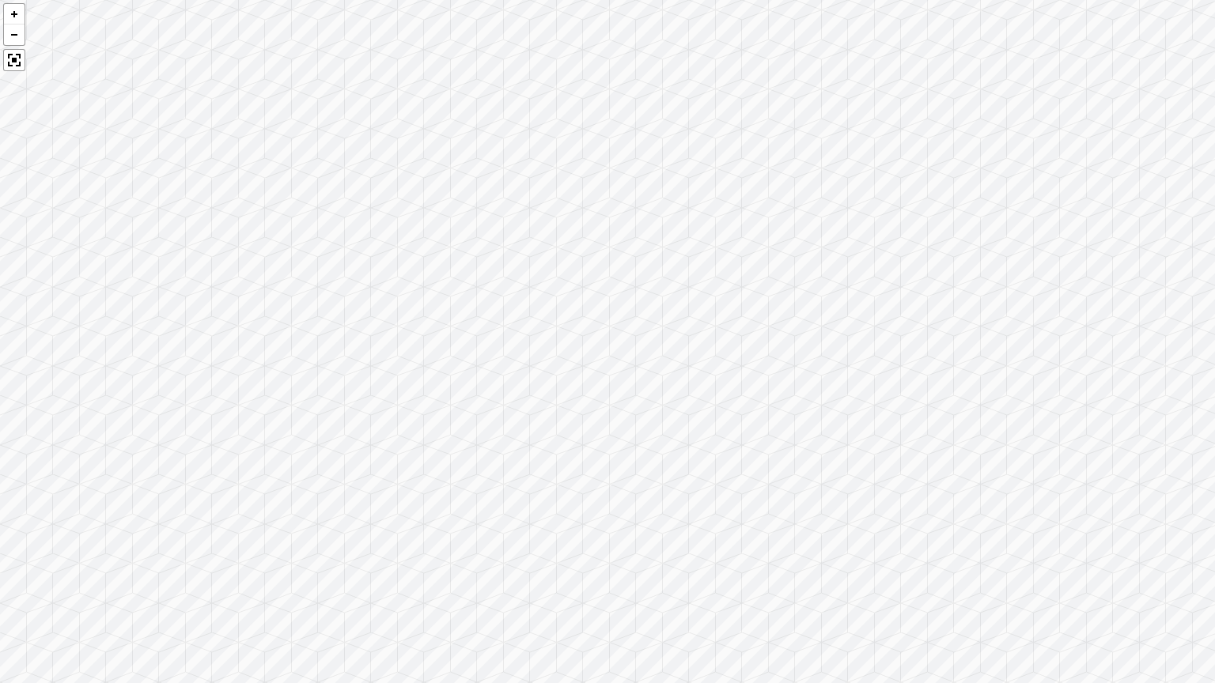
click at [1160, 372] on div at bounding box center [607, 341] width 1215 height 683
drag, startPoint x: 635, startPoint y: 380, endPoint x: 1036, endPoint y: 407, distance: 401.9
click at [1135, 400] on div at bounding box center [607, 341] width 1215 height 683
drag, startPoint x: 510, startPoint y: 320, endPoint x: 840, endPoint y: 328, distance: 329.9
click at [840, 328] on div at bounding box center [607, 341] width 1215 height 683
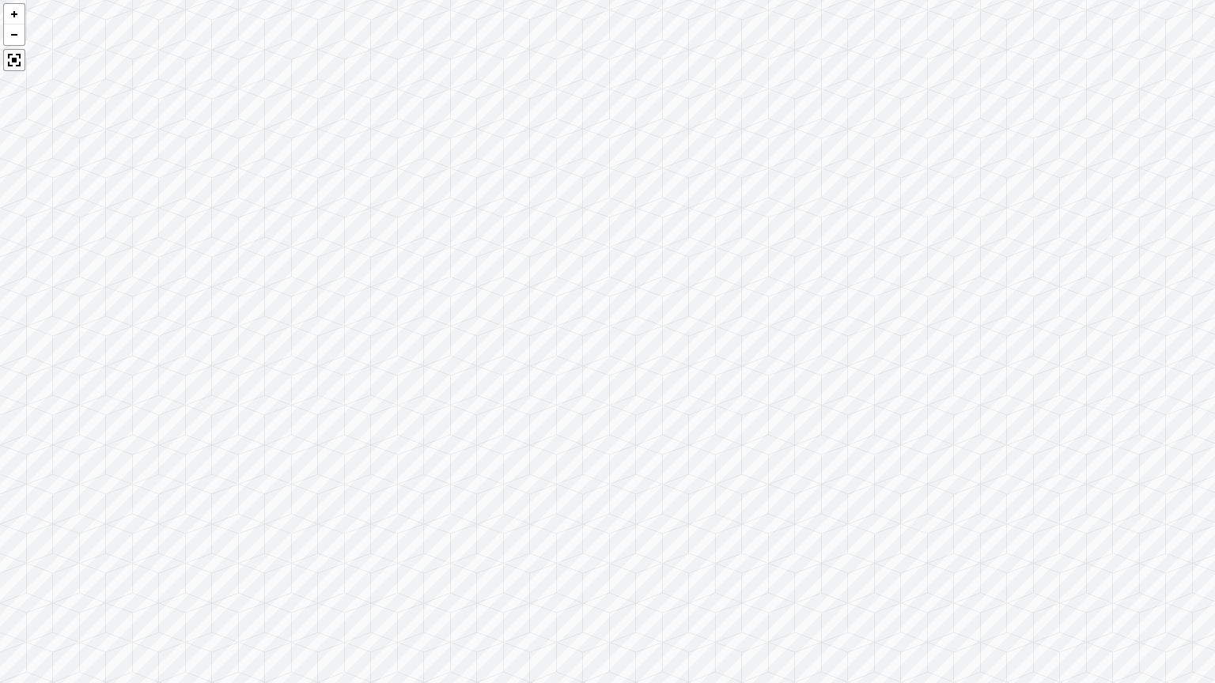
click at [17, 57] on div at bounding box center [14, 60] width 22 height 22
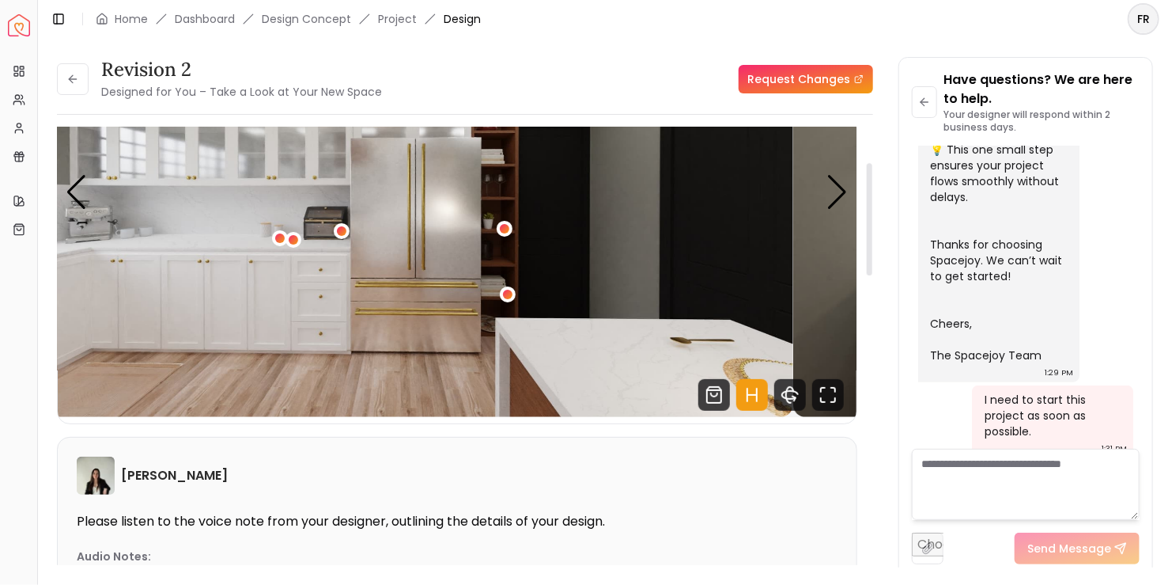
scroll to position [158, 0]
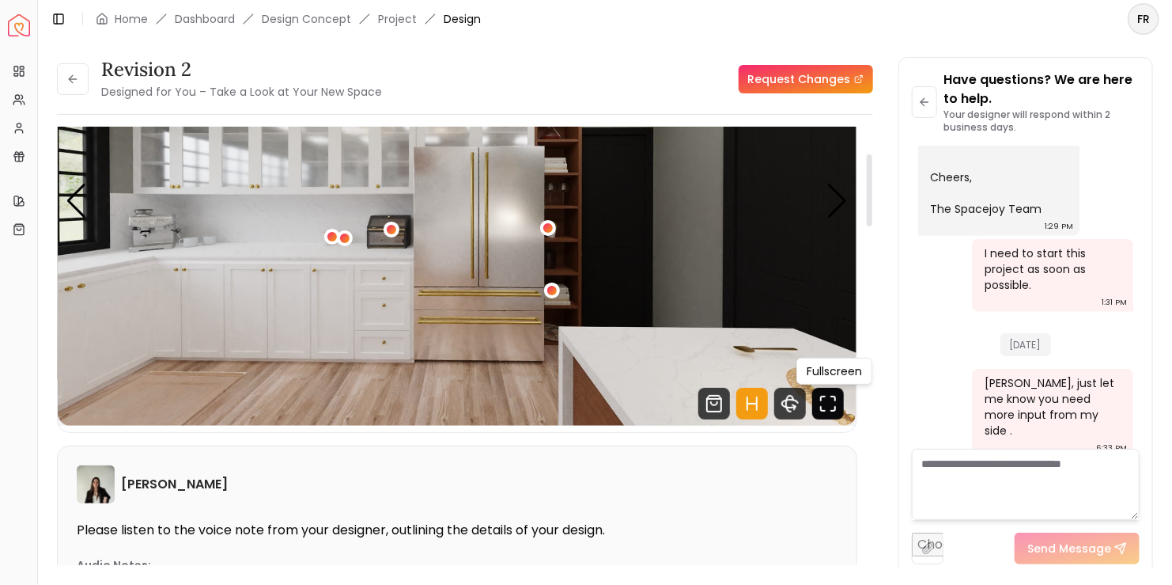
click at [828, 408] on icon "Fullscreen" at bounding box center [828, 404] width 32 height 32
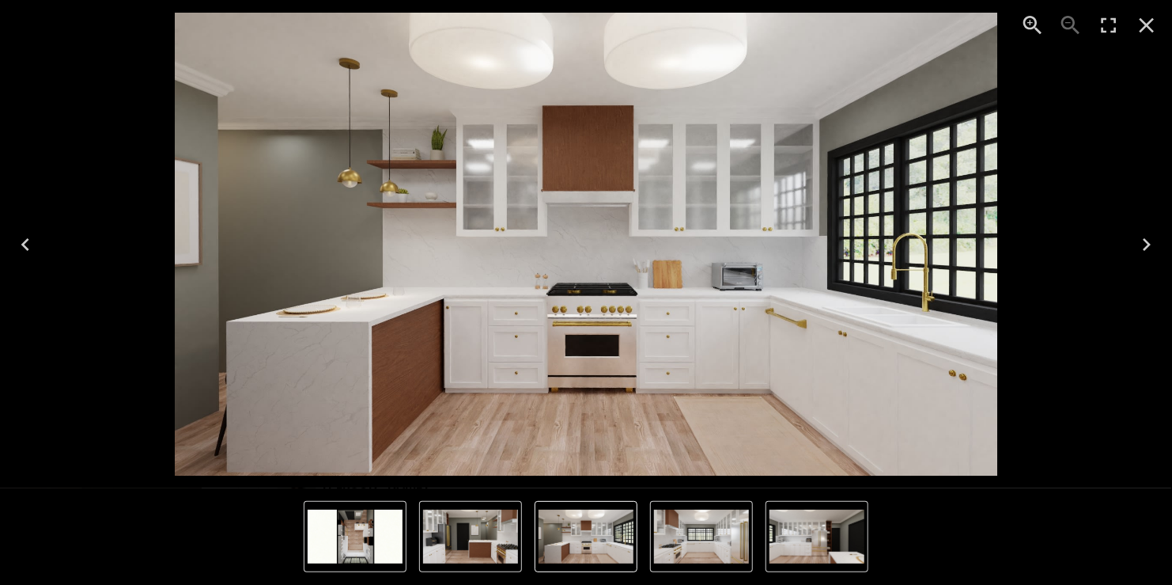
click at [1141, 241] on icon "Next" at bounding box center [1146, 244] width 25 height 25
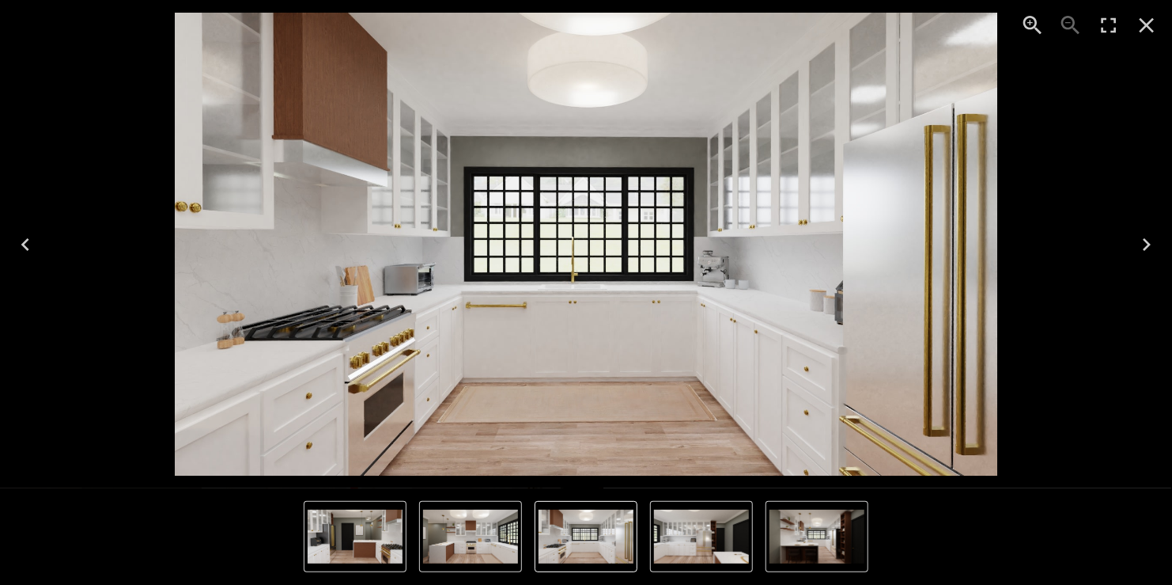
click at [1141, 241] on icon "Next" at bounding box center [1146, 244] width 25 height 25
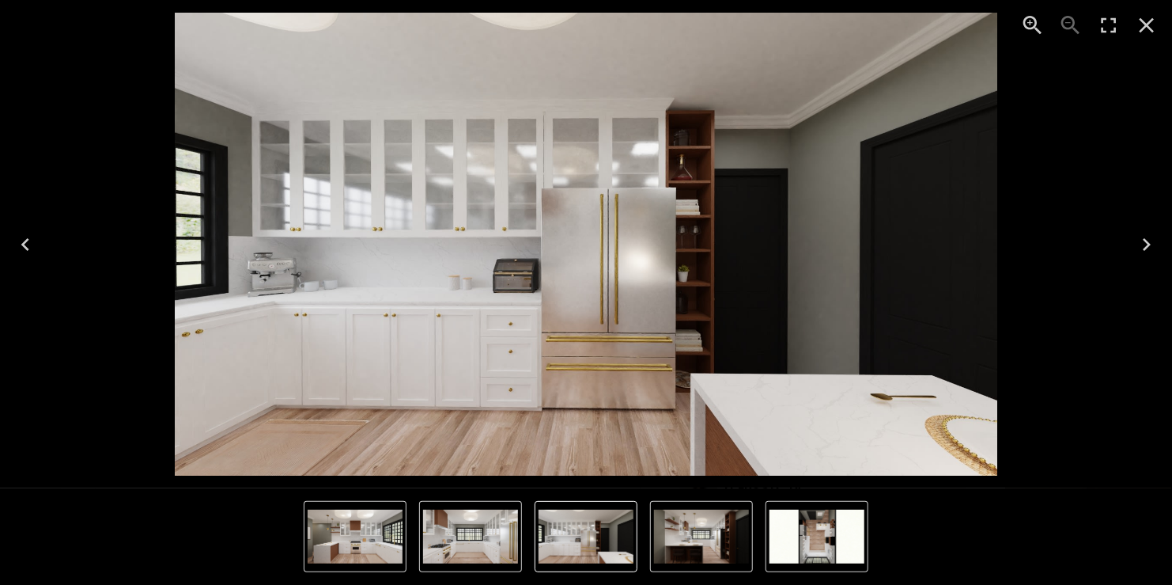
click at [1141, 241] on icon "Next" at bounding box center [1146, 244] width 25 height 25
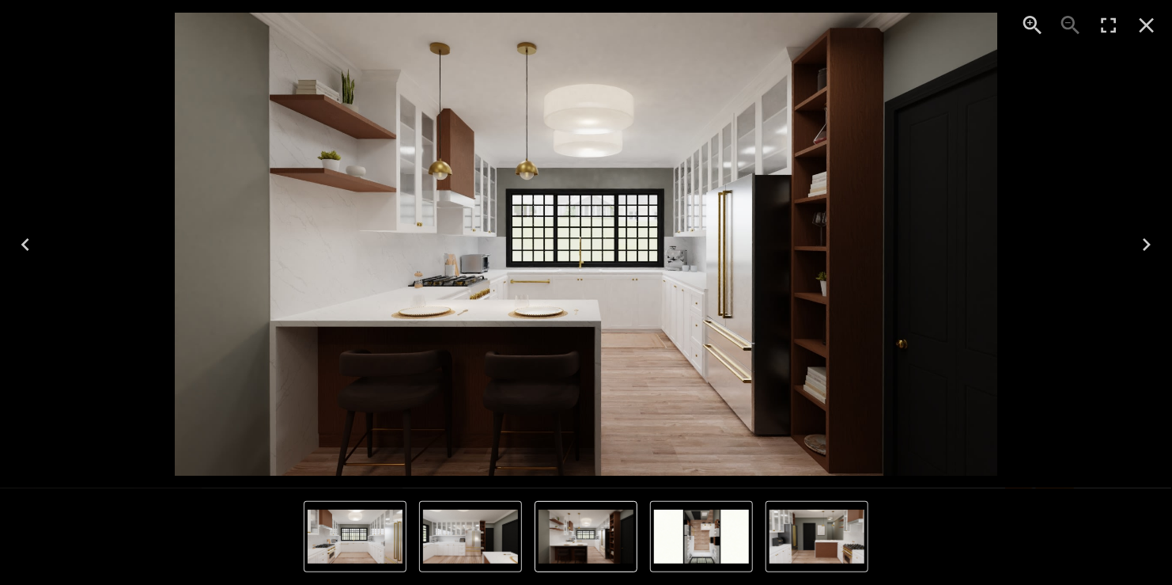
click at [1141, 241] on icon "Next" at bounding box center [1146, 244] width 25 height 25
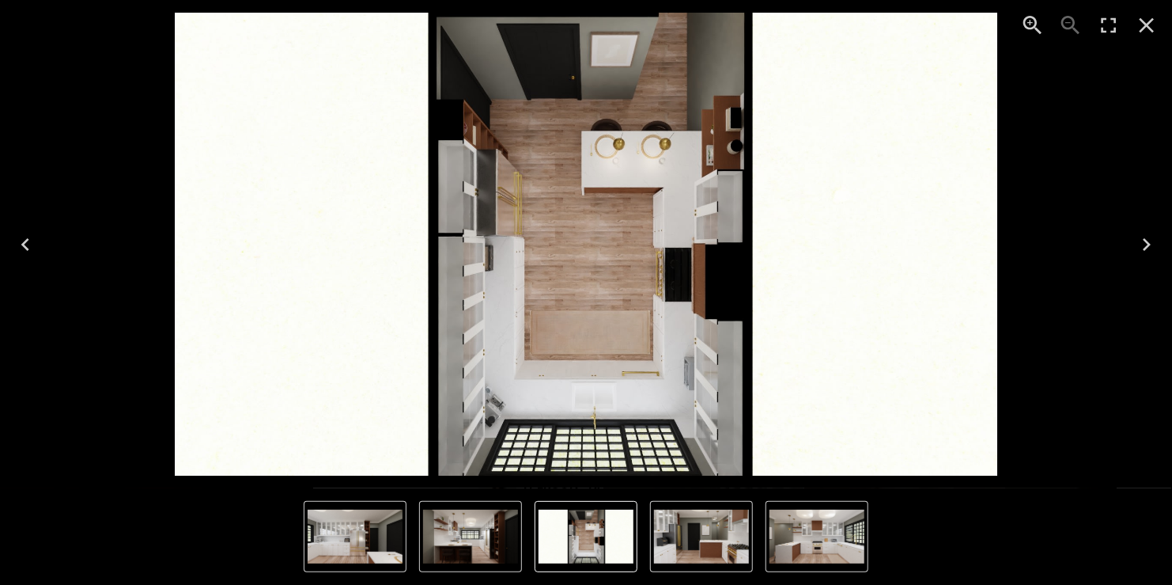
click at [1141, 241] on icon "Next" at bounding box center [1146, 244] width 25 height 25
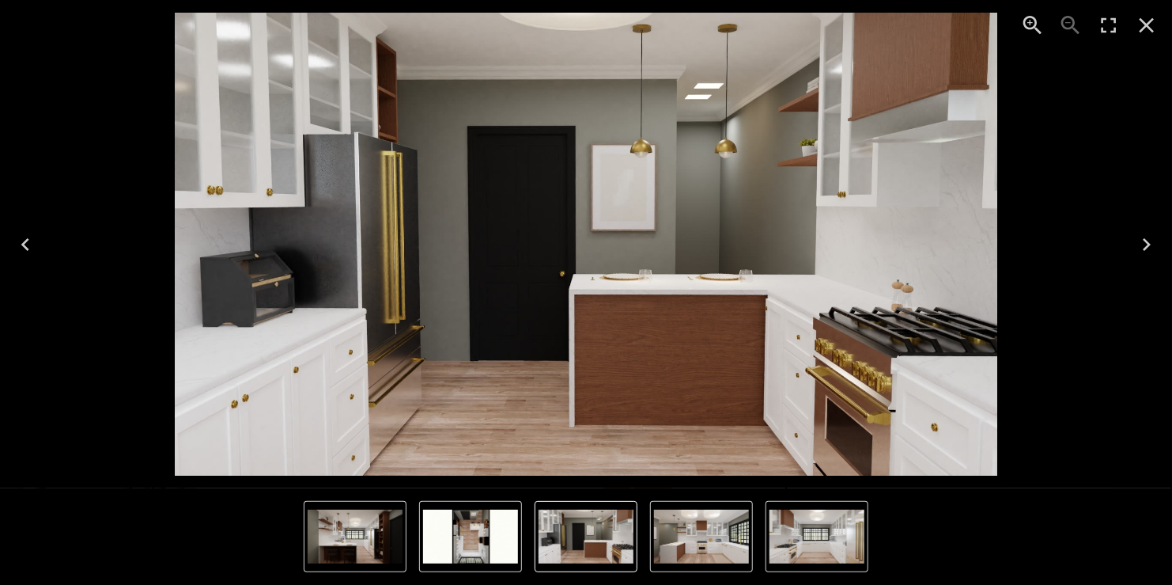
click at [1141, 241] on icon "Next" at bounding box center [1146, 244] width 25 height 25
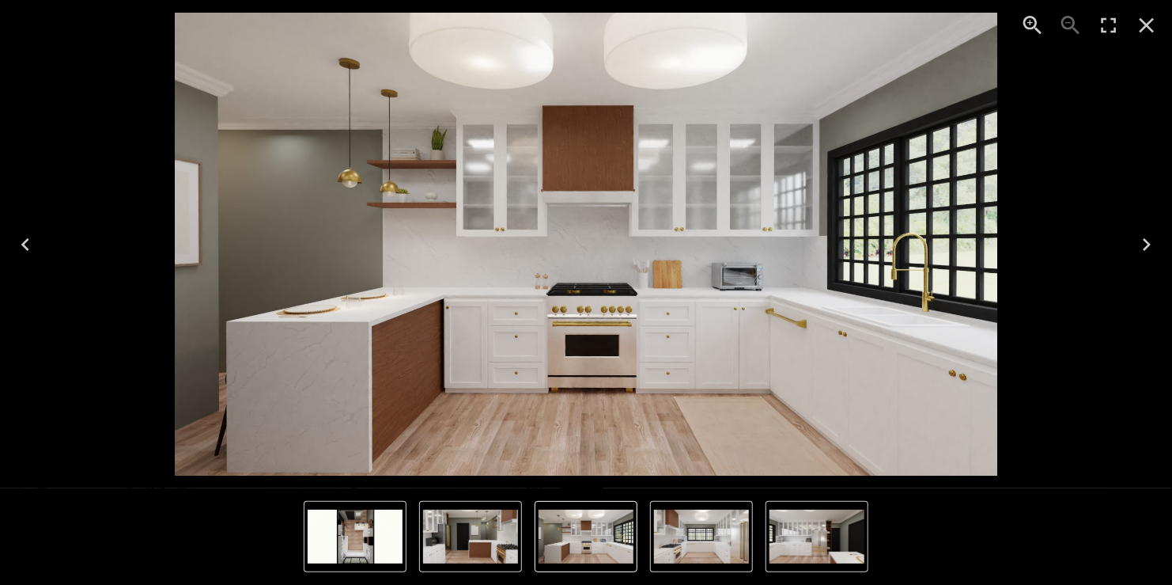
click at [1141, 241] on icon "Next" at bounding box center [1146, 244] width 25 height 25
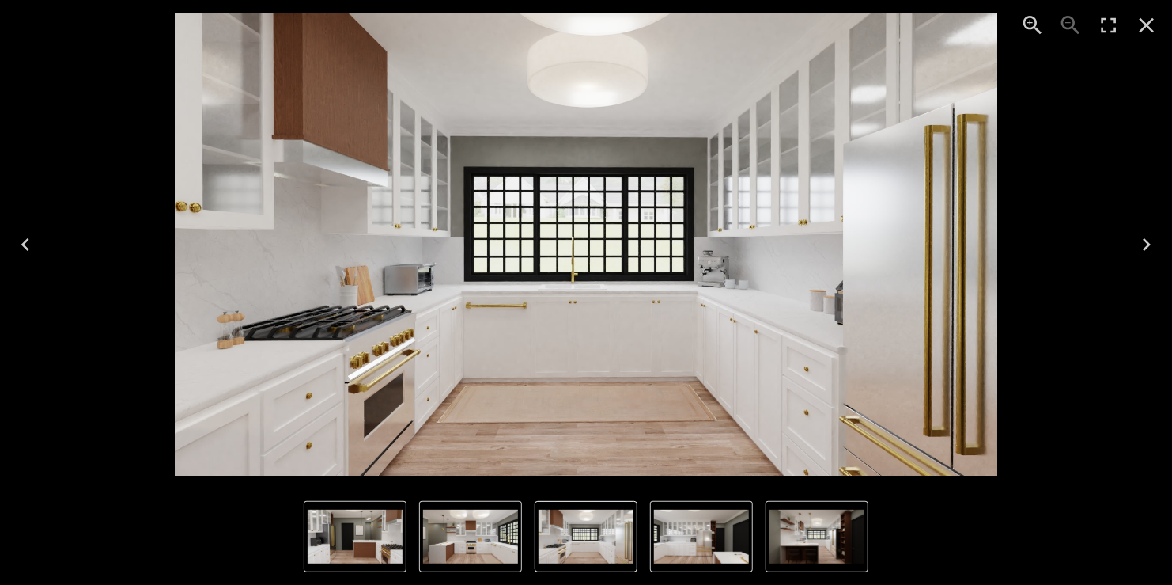
click at [1148, 244] on icon "Next" at bounding box center [1147, 244] width 8 height 13
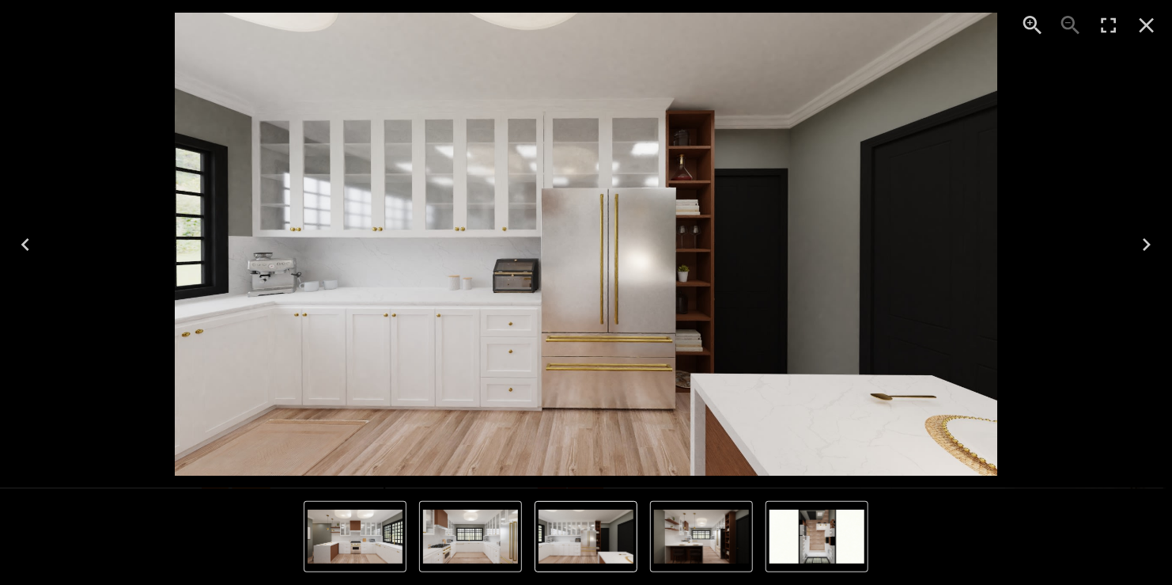
click at [1148, 244] on icon "Next" at bounding box center [1147, 244] width 8 height 13
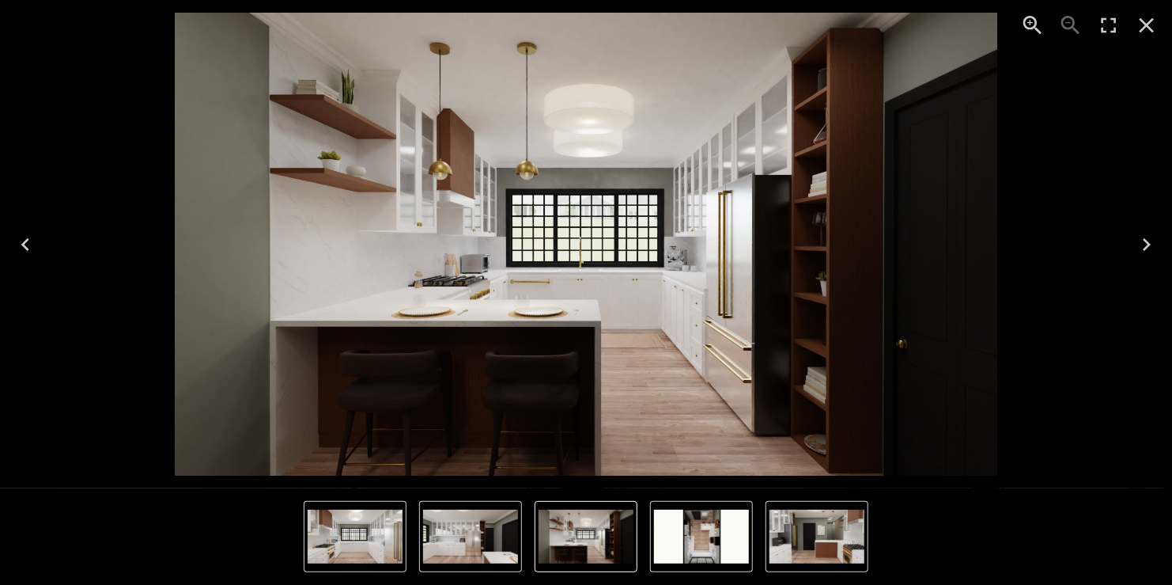
click at [1148, 244] on icon "Next" at bounding box center [1147, 244] width 8 height 13
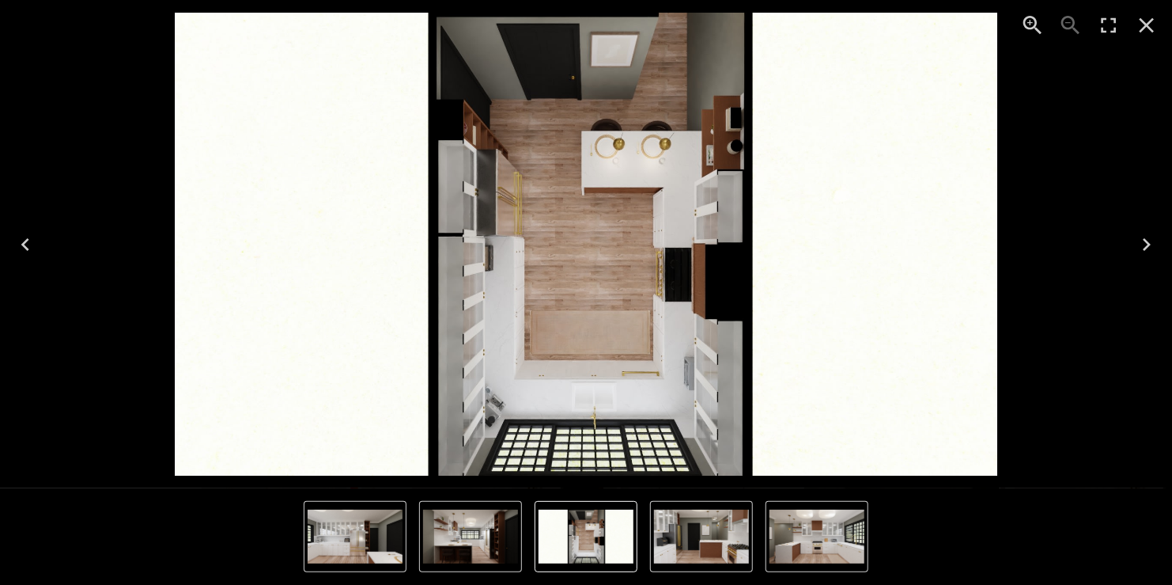
click at [1148, 244] on icon "Next" at bounding box center [1147, 244] width 8 height 13
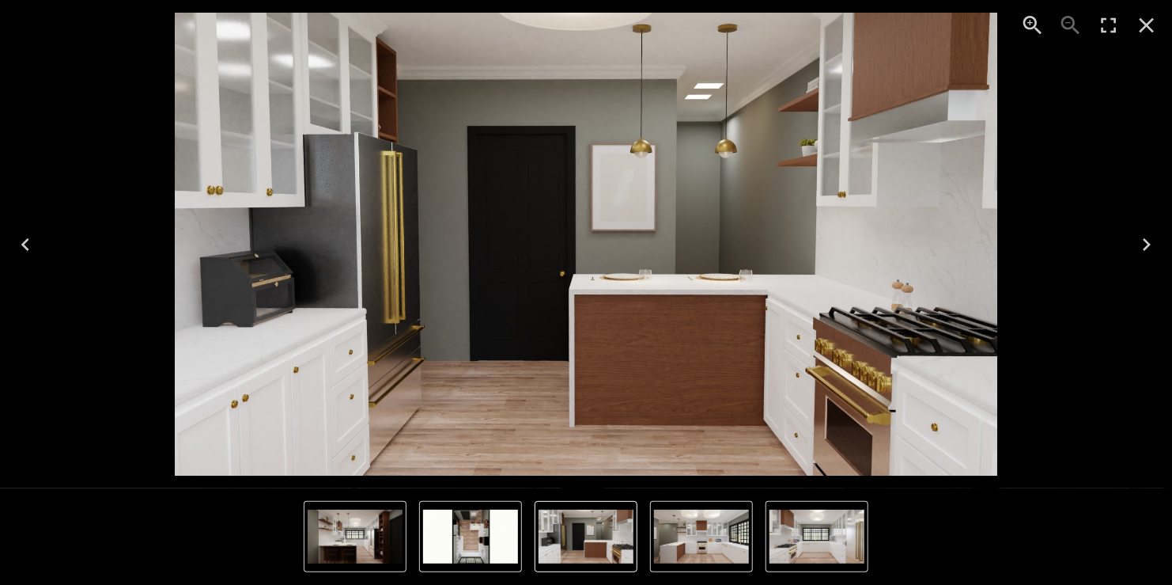
click at [1148, 244] on icon "Next" at bounding box center [1147, 244] width 8 height 13
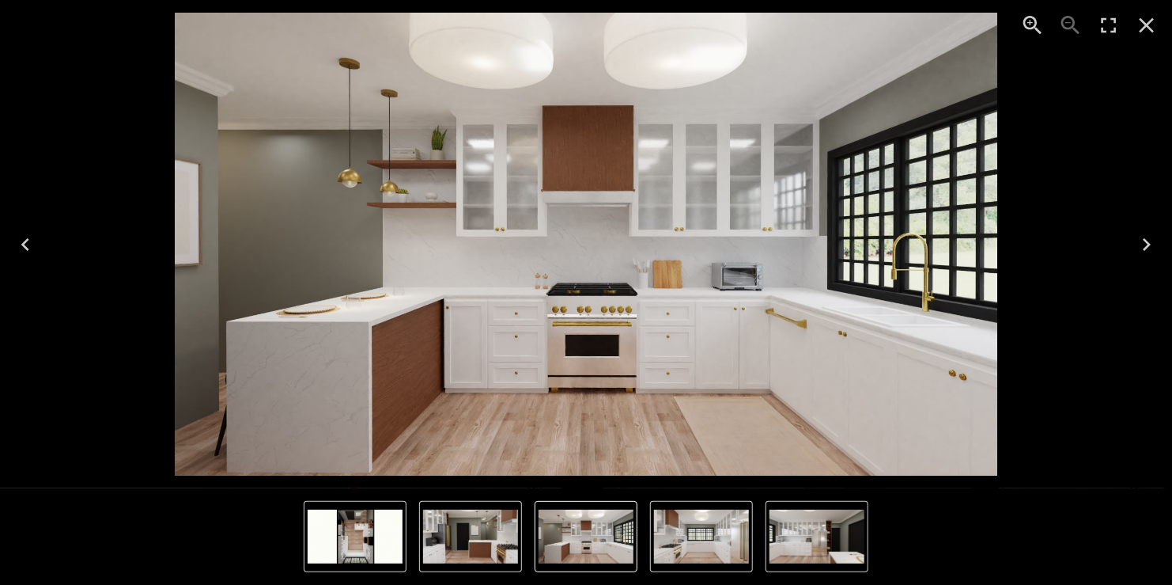
click at [1148, 244] on icon "Next" at bounding box center [1147, 244] width 8 height 13
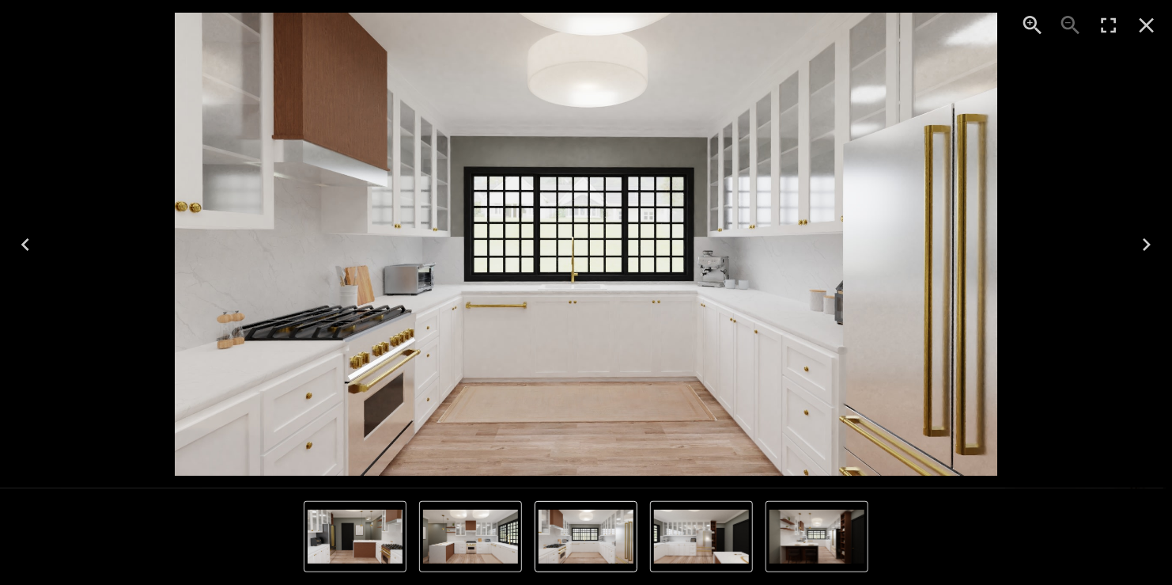
click at [1148, 244] on icon "Next" at bounding box center [1147, 244] width 8 height 13
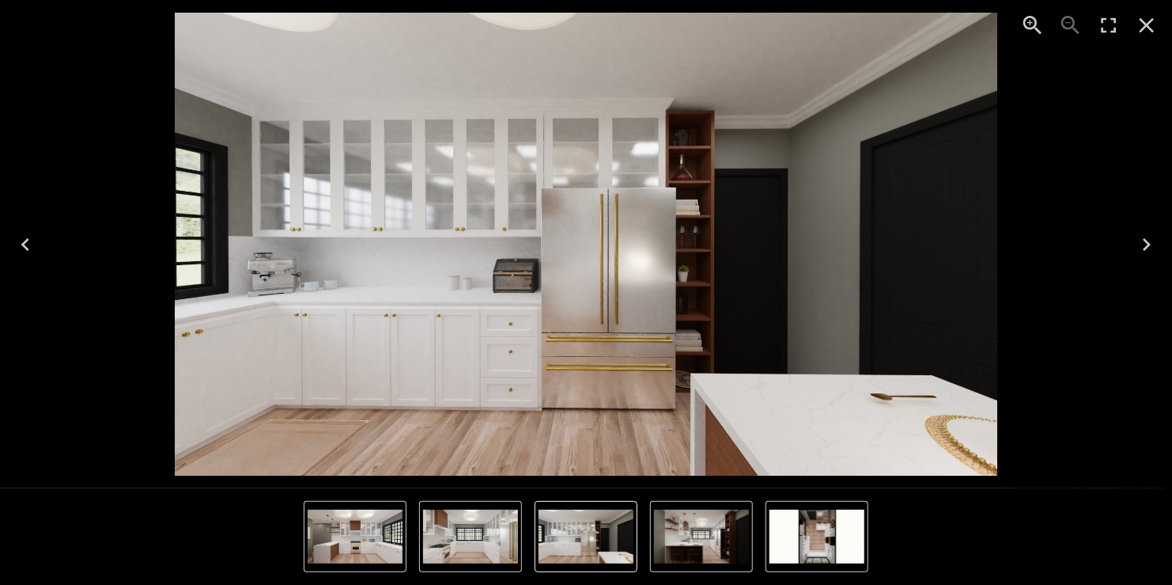
click at [1148, 244] on icon "Next" at bounding box center [1147, 244] width 8 height 13
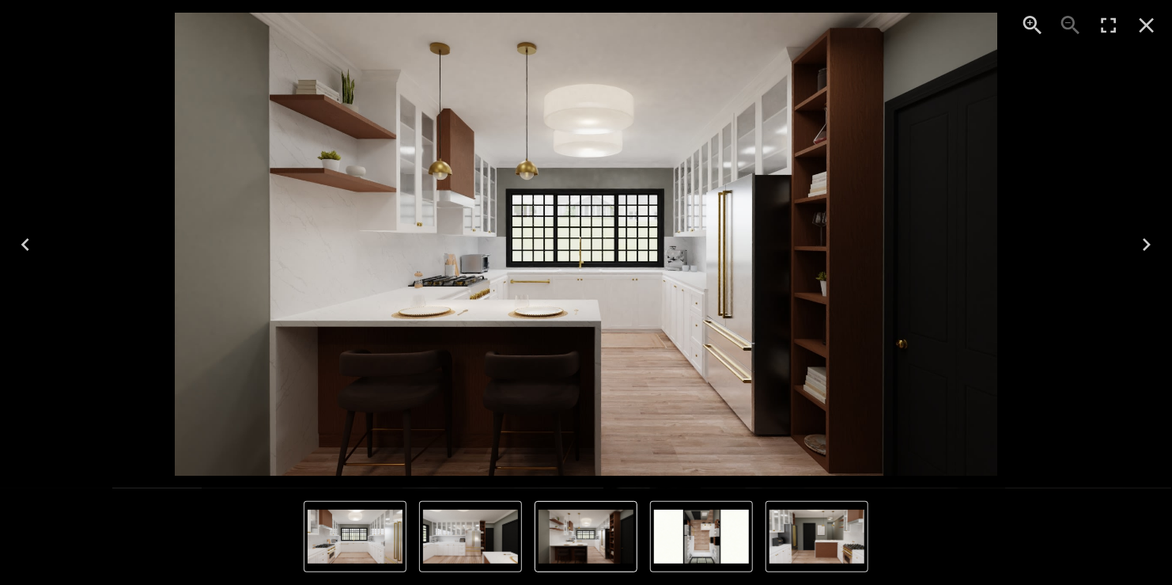
click at [1151, 241] on icon "Next" at bounding box center [1146, 244] width 25 height 25
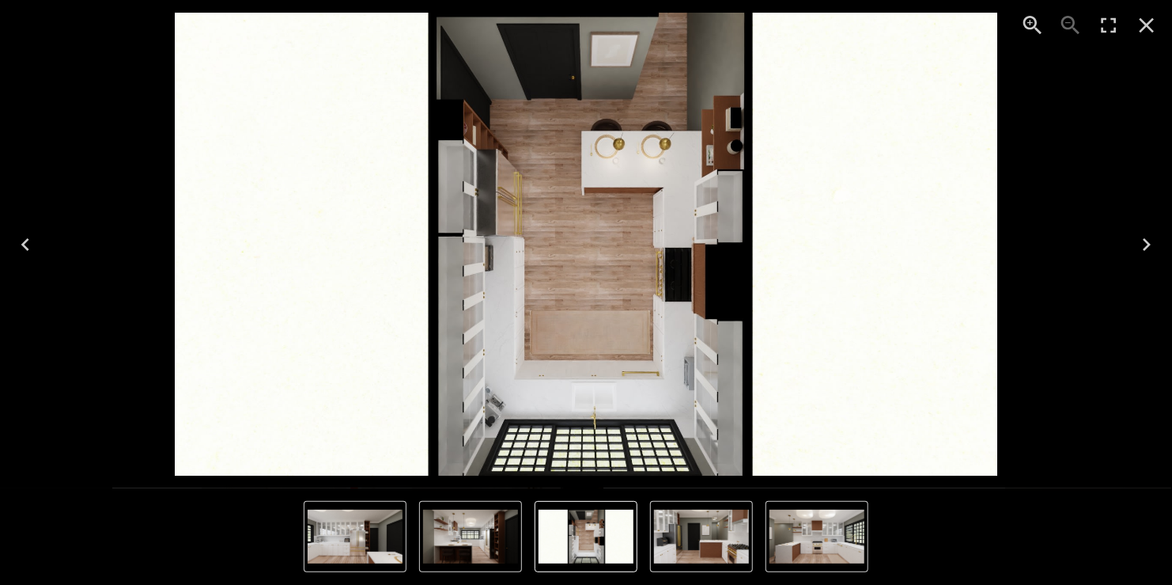
click at [1144, 236] on icon "Next" at bounding box center [1146, 244] width 25 height 25
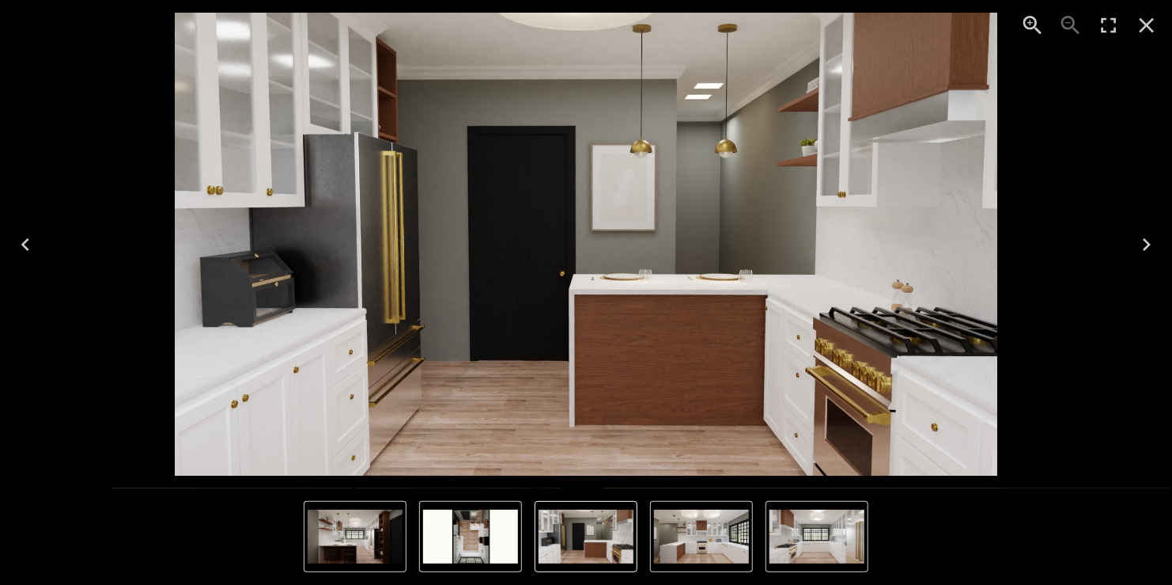
click at [1144, 236] on icon "Next" at bounding box center [1146, 244] width 25 height 25
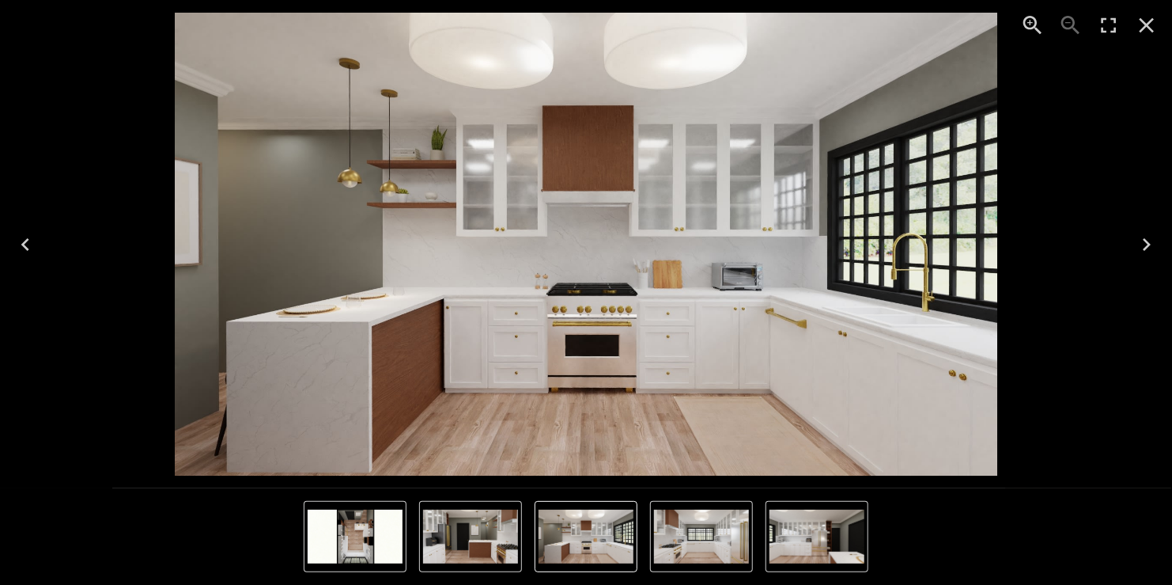
click at [1144, 236] on icon "Next" at bounding box center [1146, 244] width 25 height 25
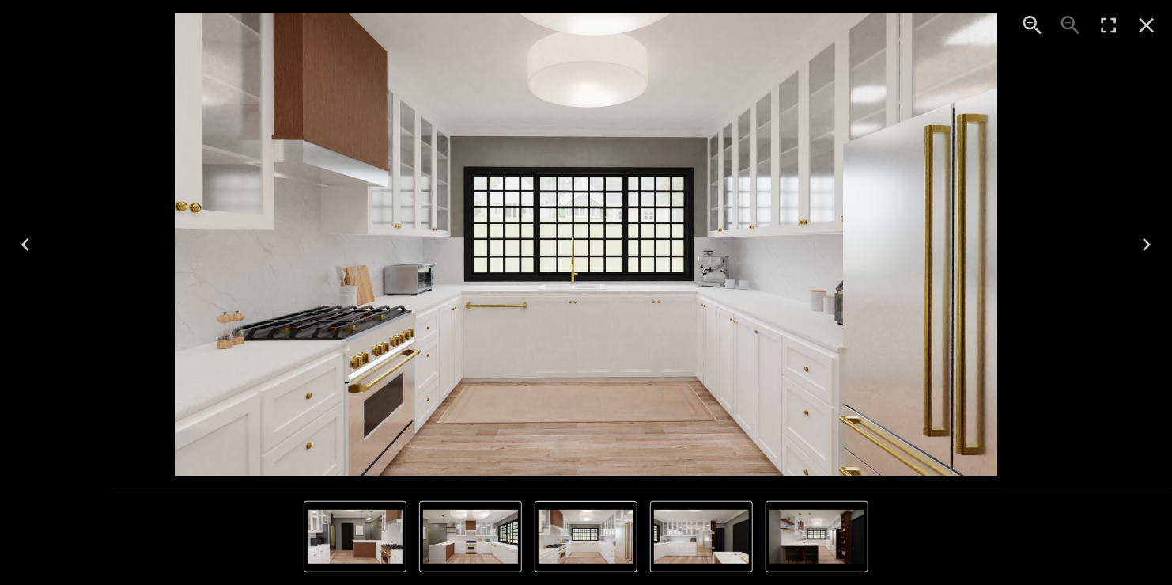
click at [1144, 236] on icon "Next" at bounding box center [1146, 244] width 25 height 25
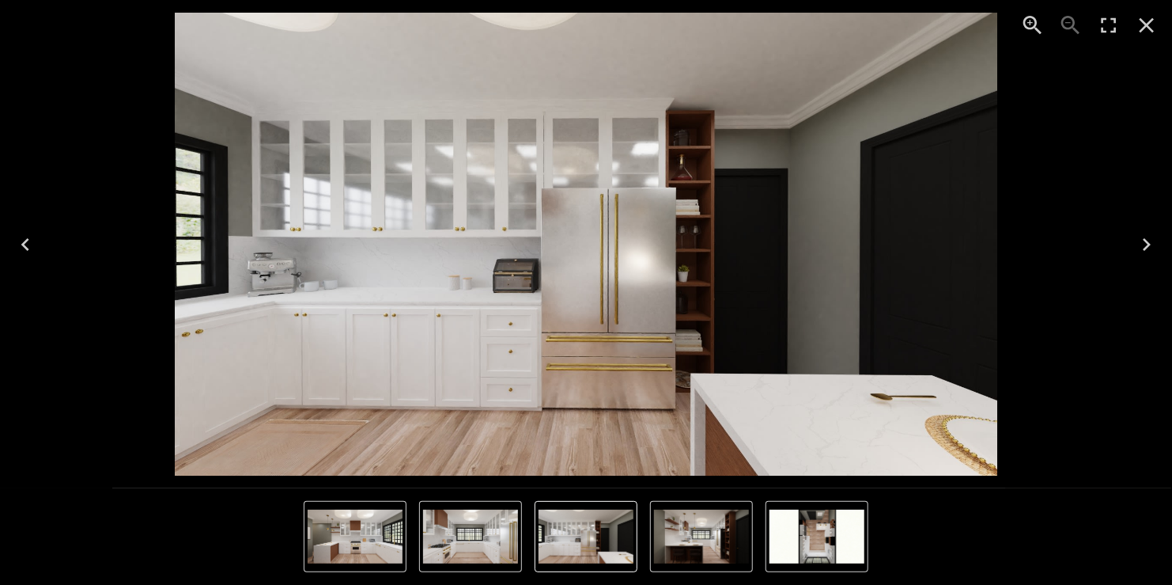
click at [1144, 236] on icon "Next" at bounding box center [1146, 244] width 25 height 25
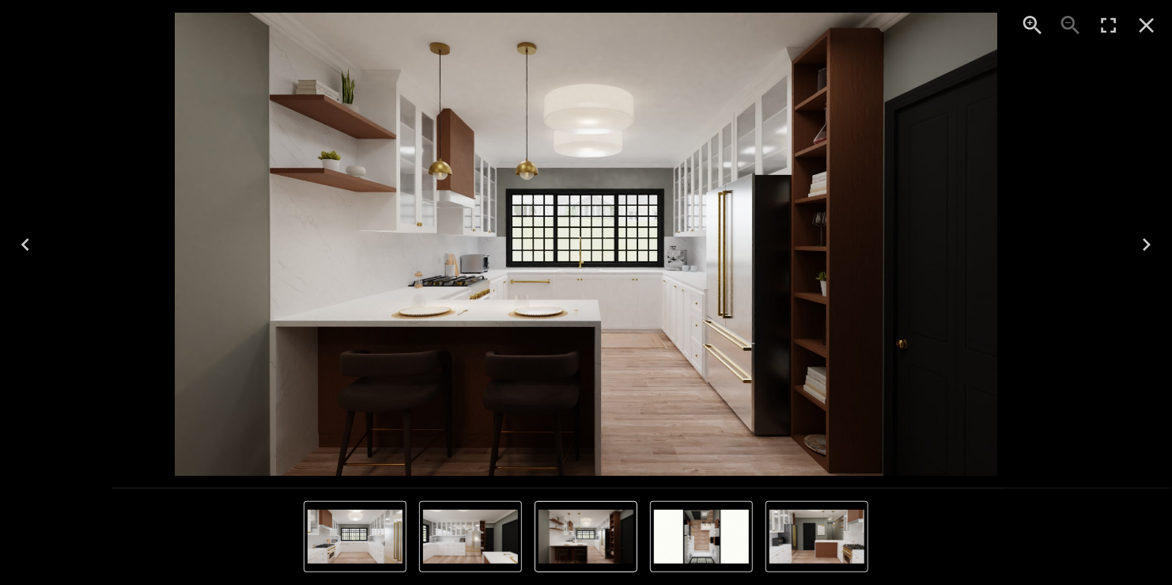
click at [1144, 236] on icon "Next" at bounding box center [1146, 244] width 25 height 25
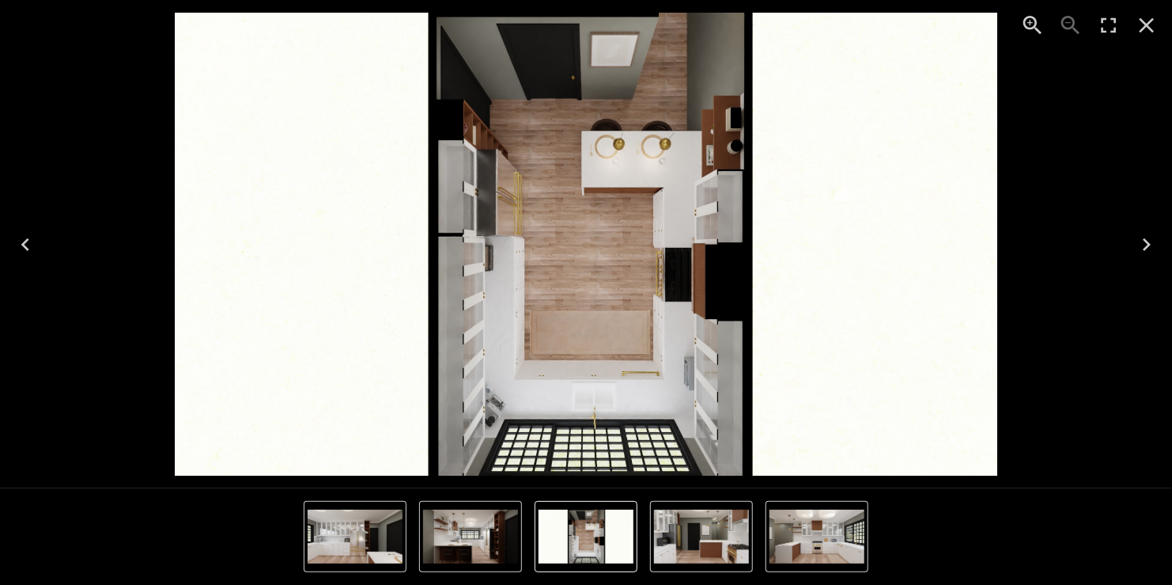
click at [1142, 245] on icon "Next" at bounding box center [1146, 244] width 25 height 25
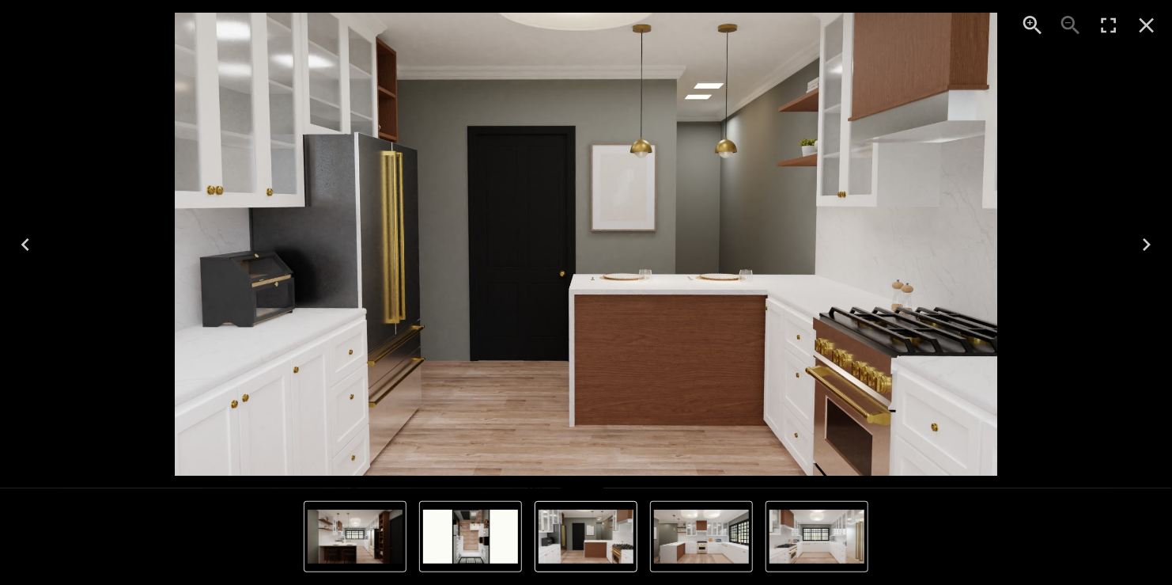
click at [1142, 245] on icon "Next" at bounding box center [1146, 244] width 25 height 25
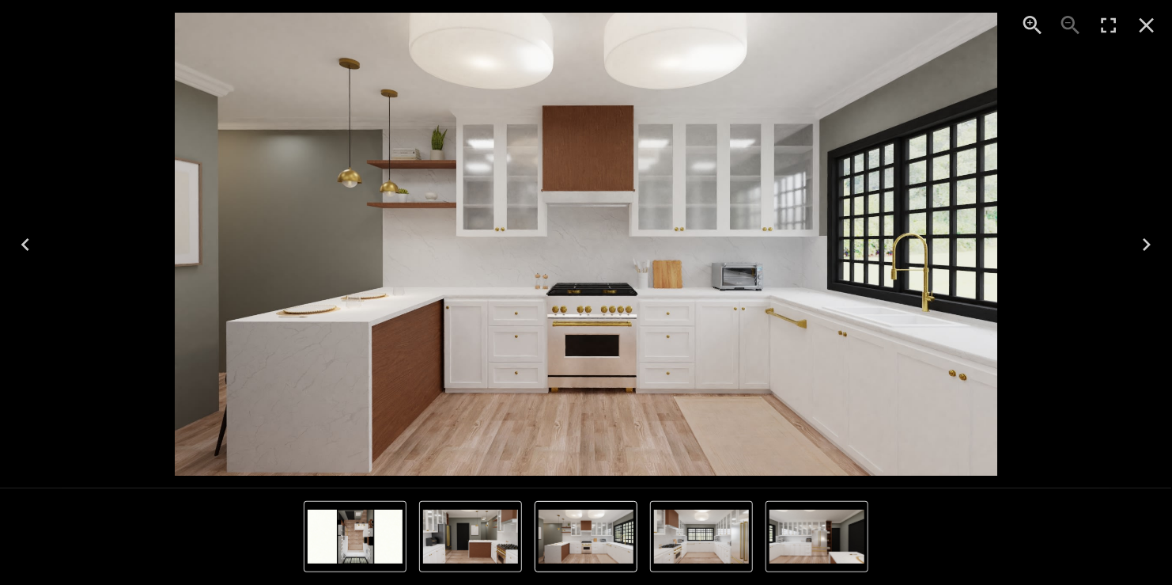
click at [1142, 245] on icon "Next" at bounding box center [1146, 244] width 25 height 25
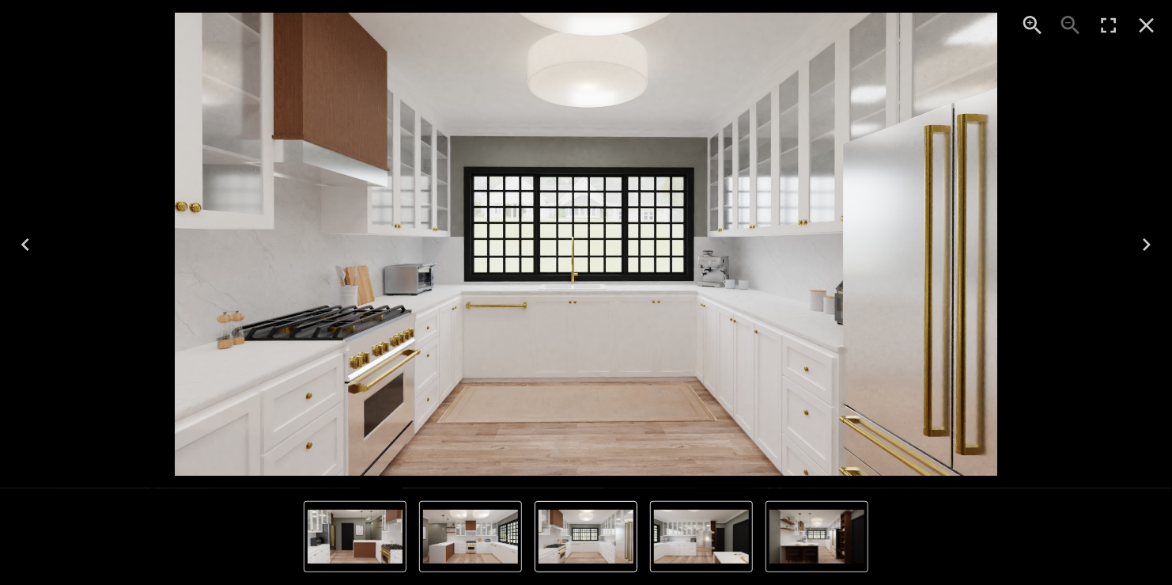
click at [1142, 245] on icon "Next" at bounding box center [1146, 244] width 25 height 25
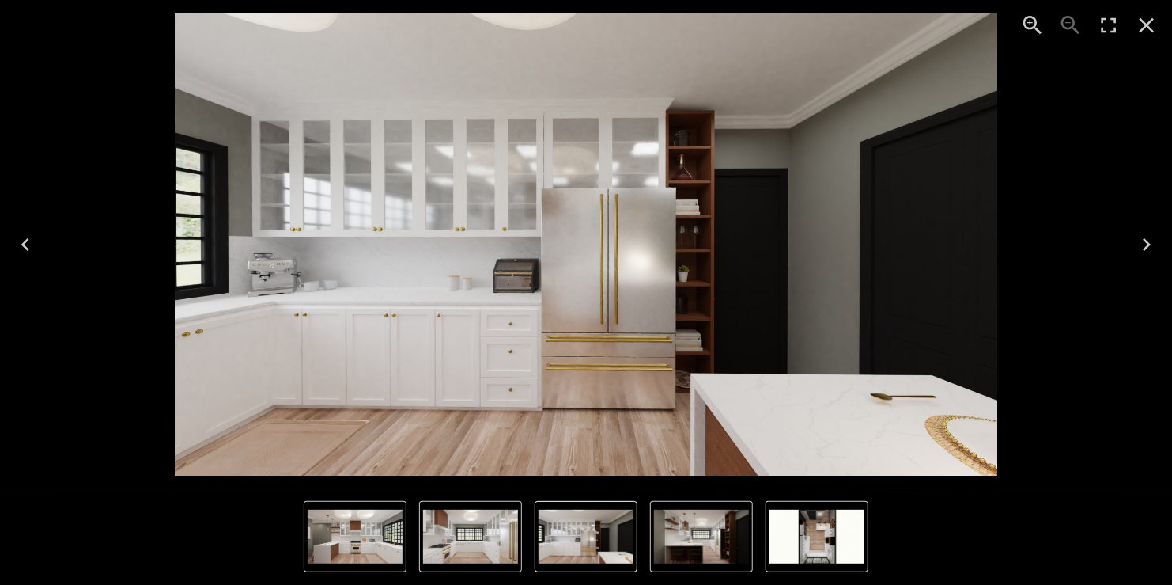
click at [1151, 241] on icon "Next" at bounding box center [1146, 244] width 25 height 25
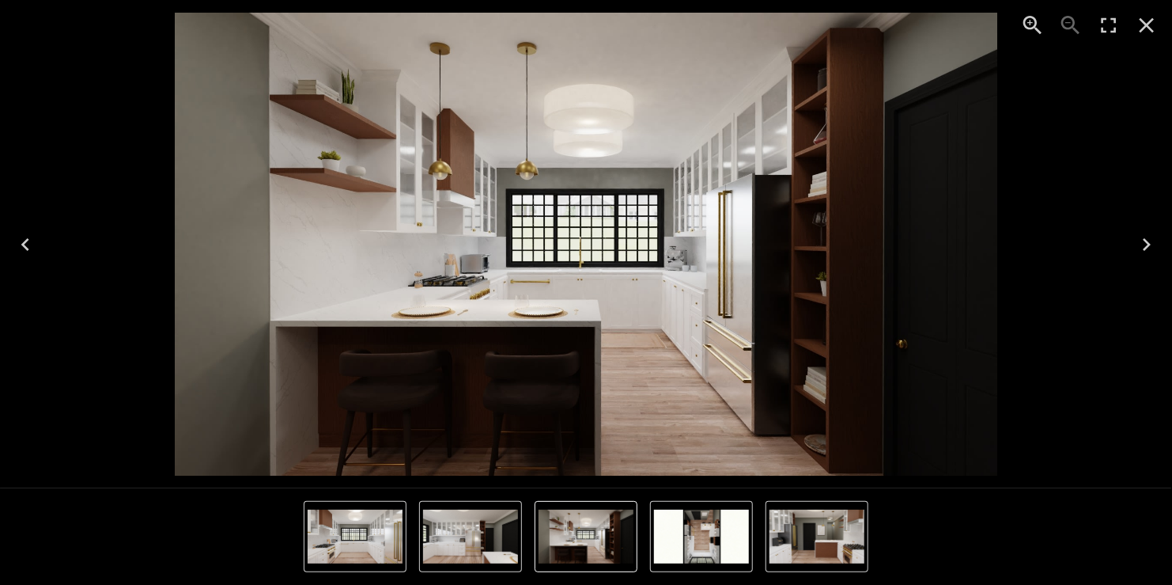
click at [1035, 19] on icon "Zoom in" at bounding box center [1032, 25] width 18 height 18
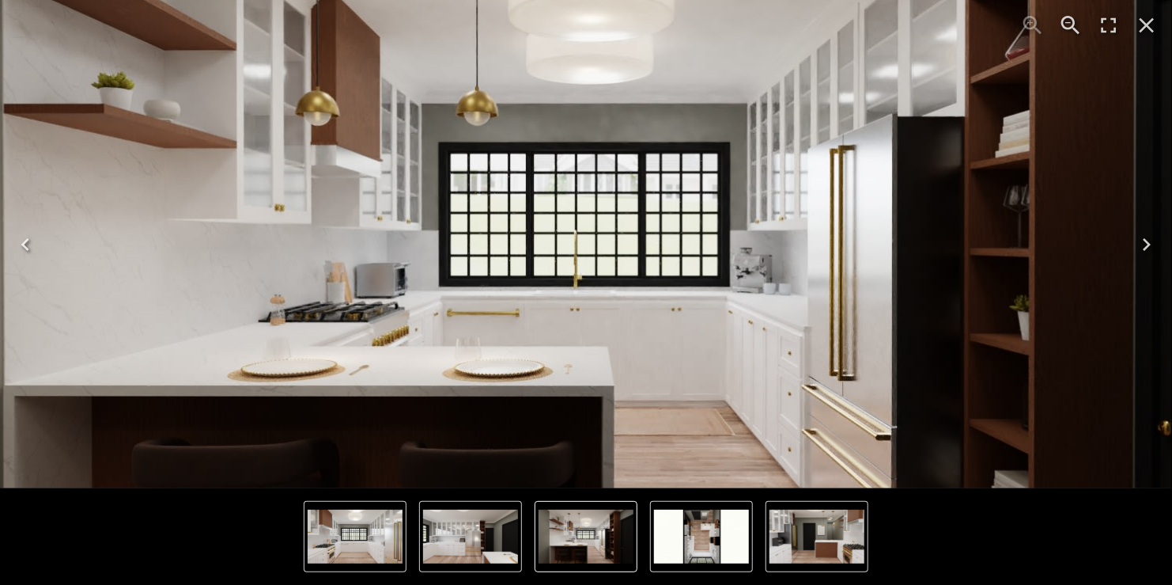
click at [1069, 20] on icon "Zoom out" at bounding box center [1070, 25] width 25 height 25
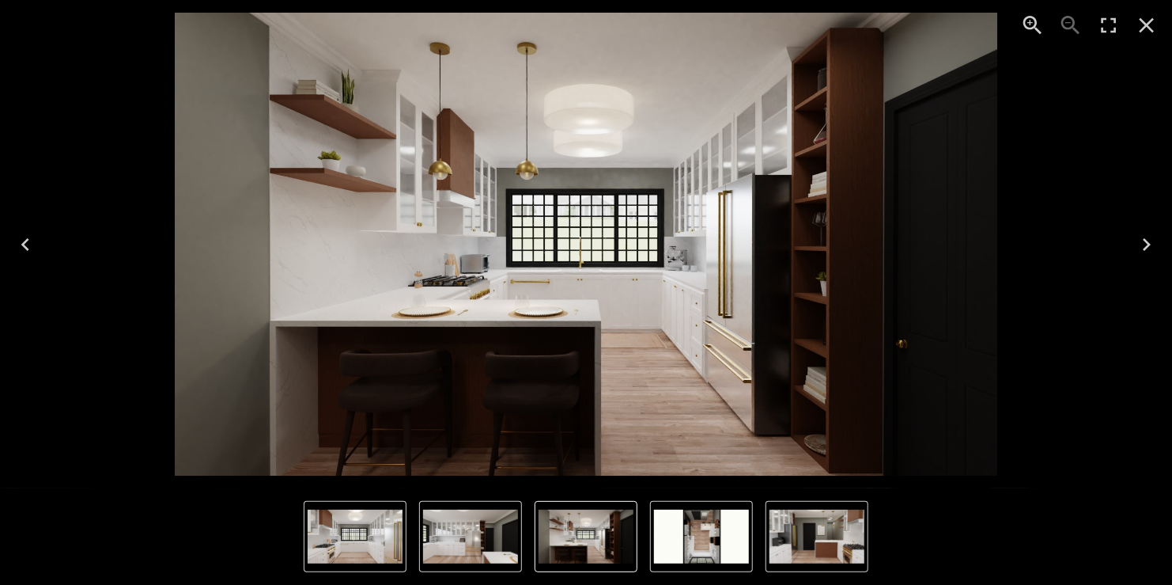
click at [1144, 236] on icon "Next" at bounding box center [1146, 244] width 25 height 25
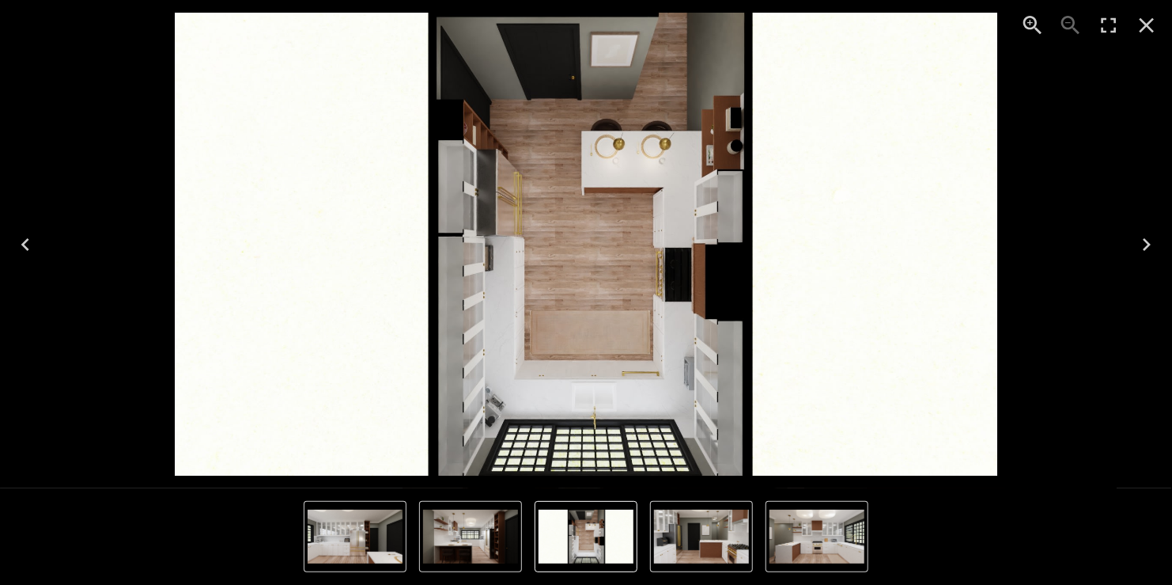
click at [24, 242] on icon "Previous" at bounding box center [25, 244] width 8 height 13
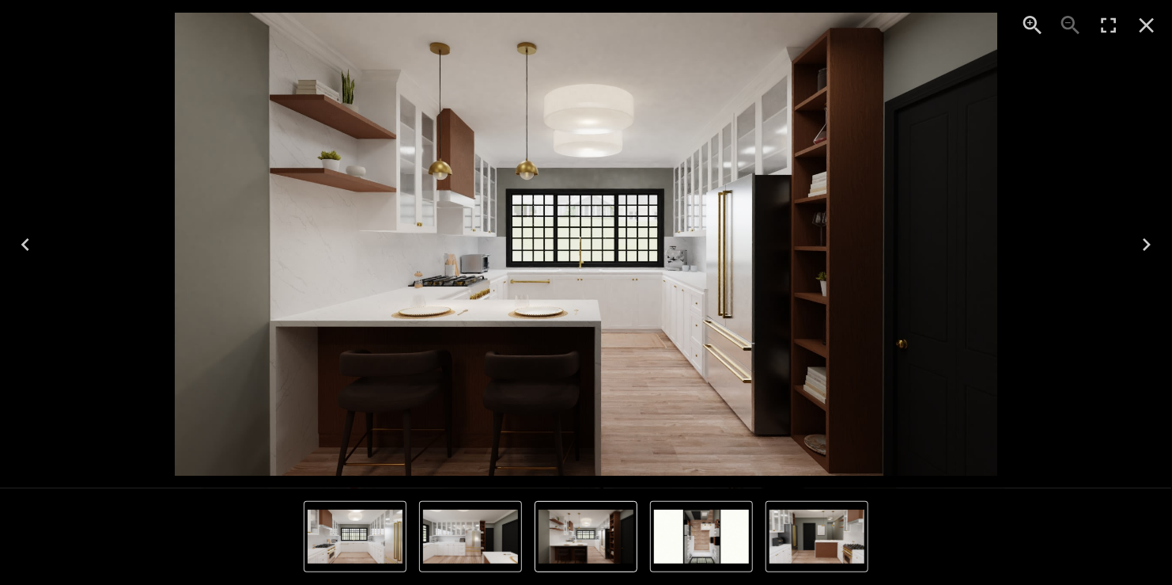
click at [24, 242] on icon "Previous" at bounding box center [25, 244] width 8 height 13
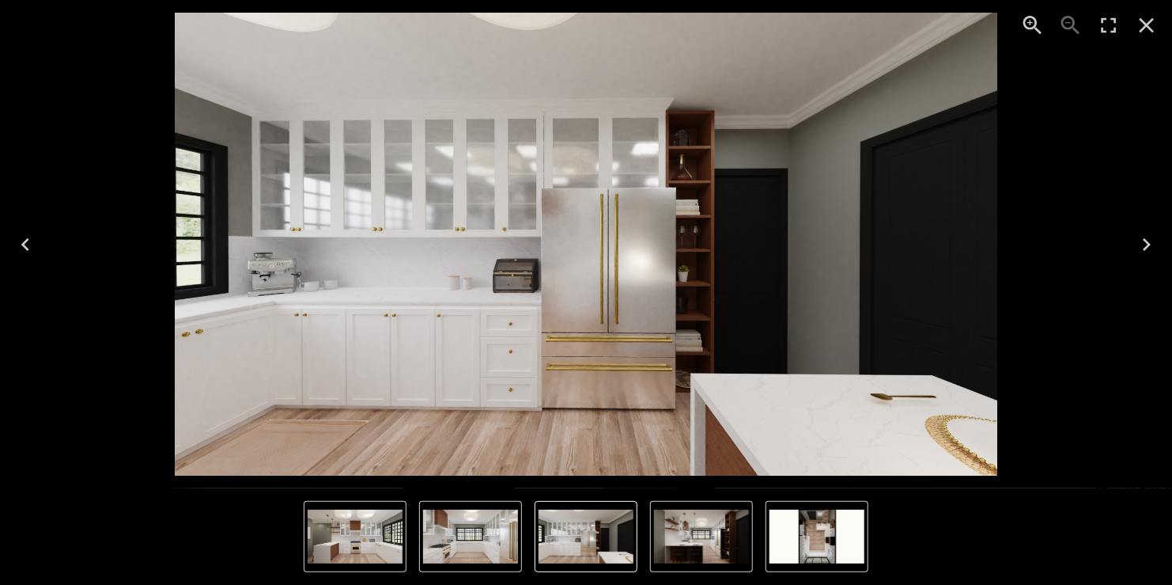
click at [1151, 248] on icon "Next" at bounding box center [1146, 244] width 25 height 25
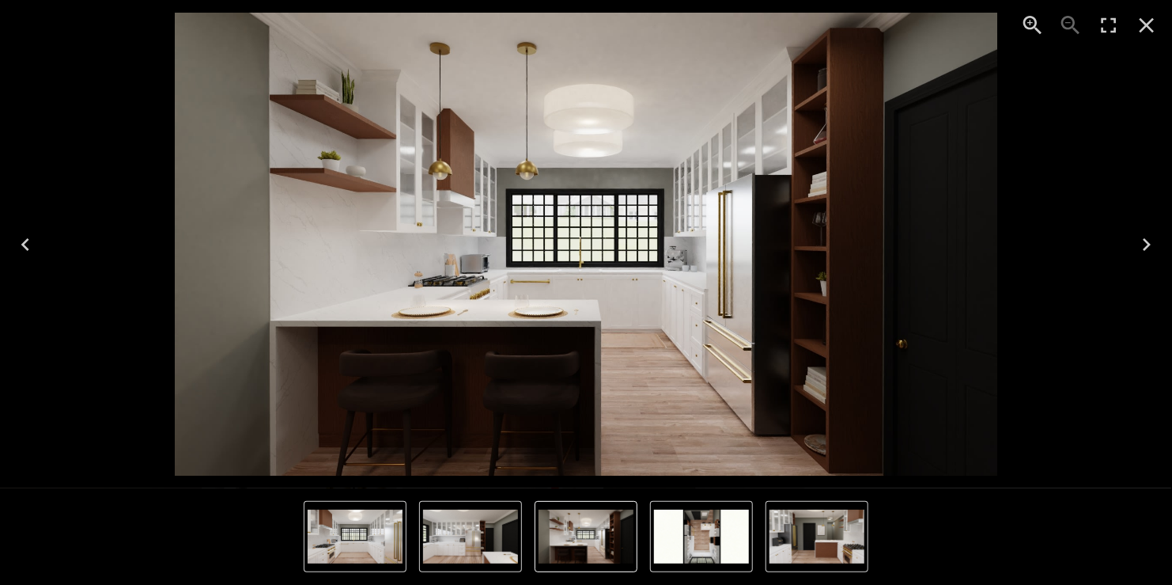
click at [26, 245] on icon "Previous" at bounding box center [25, 244] width 25 height 25
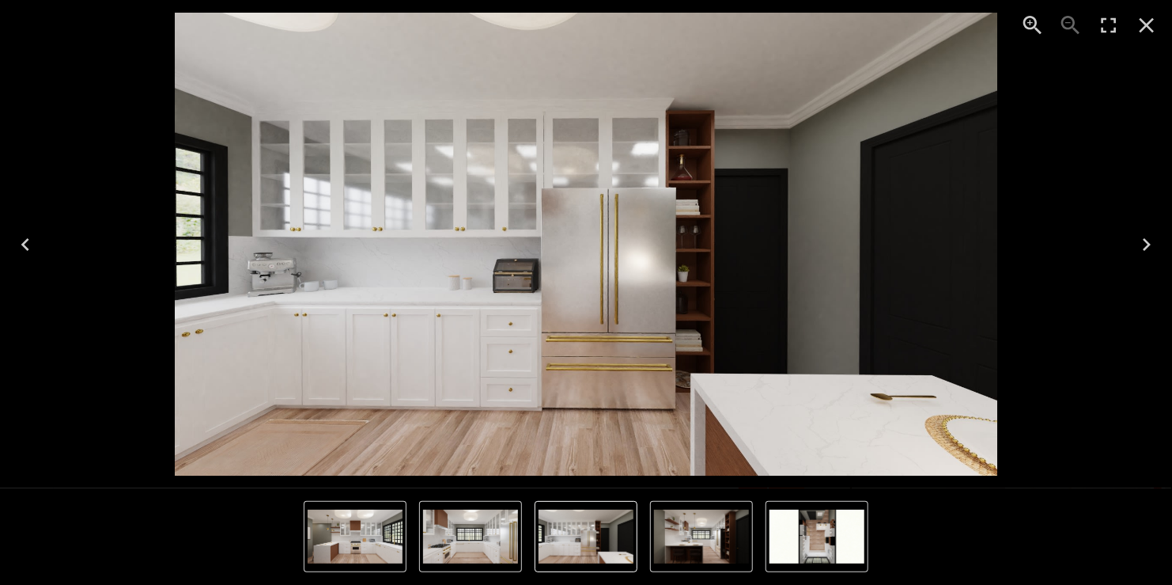
click at [23, 244] on icon "Previous" at bounding box center [25, 244] width 8 height 13
